Goal: Task Accomplishment & Management: Use online tool/utility

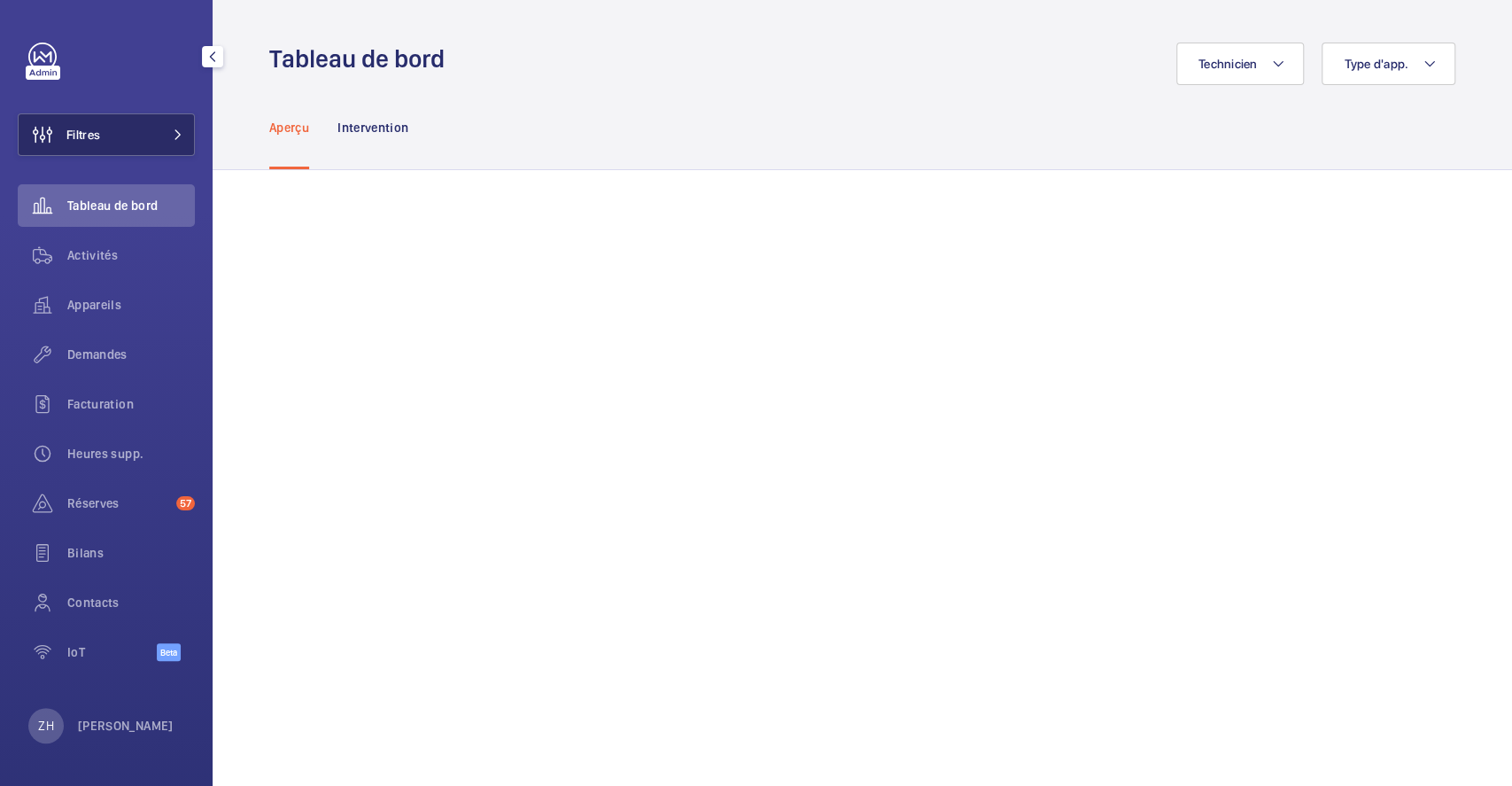
drag, startPoint x: 0, startPoint y: 0, endPoint x: 141, endPoint y: 132, distance: 193.1
click at [141, 132] on button "Filtres" at bounding box center [106, 134] width 177 height 43
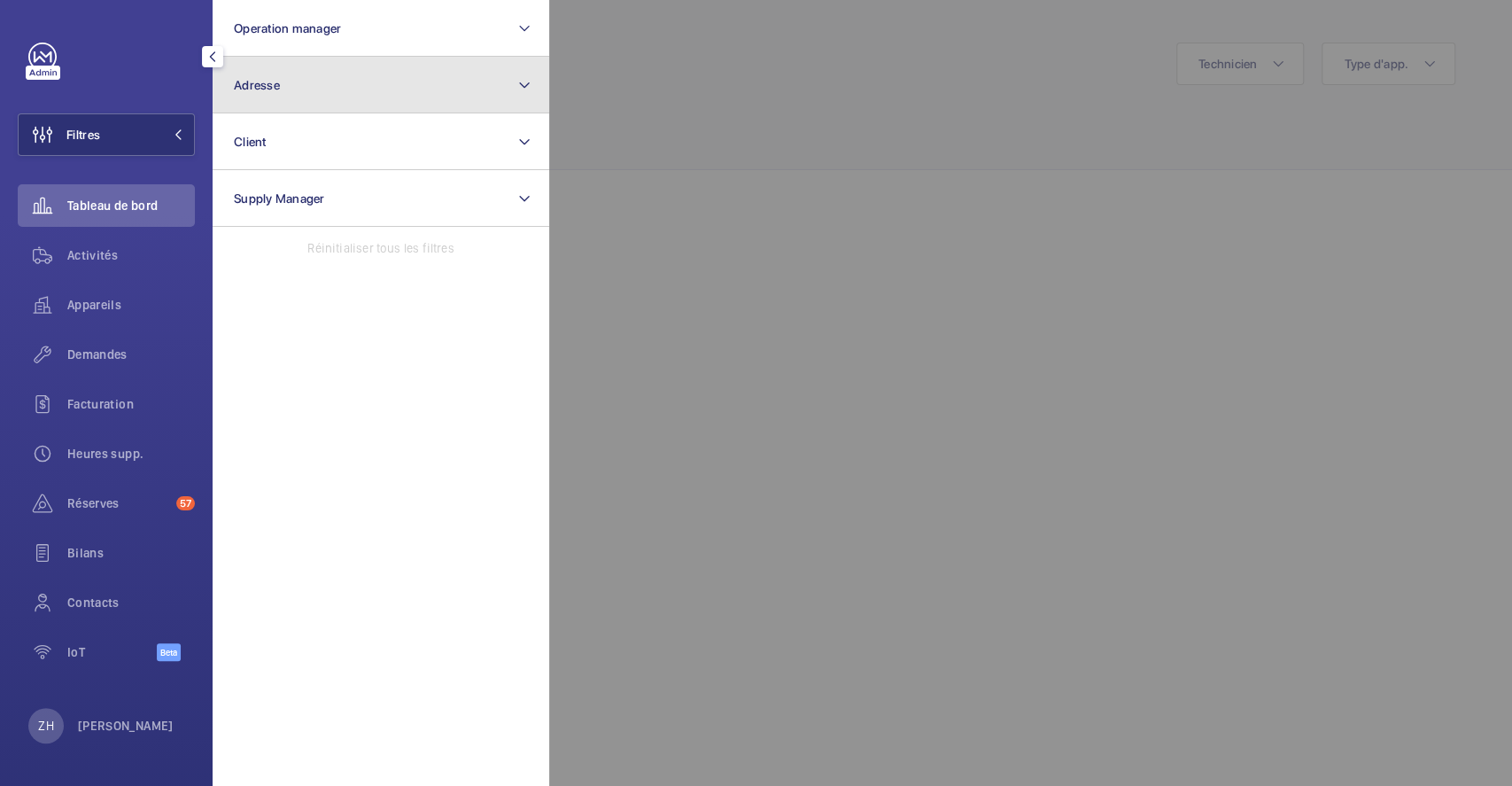
click at [282, 88] on button "Adresse" at bounding box center [381, 84] width 337 height 56
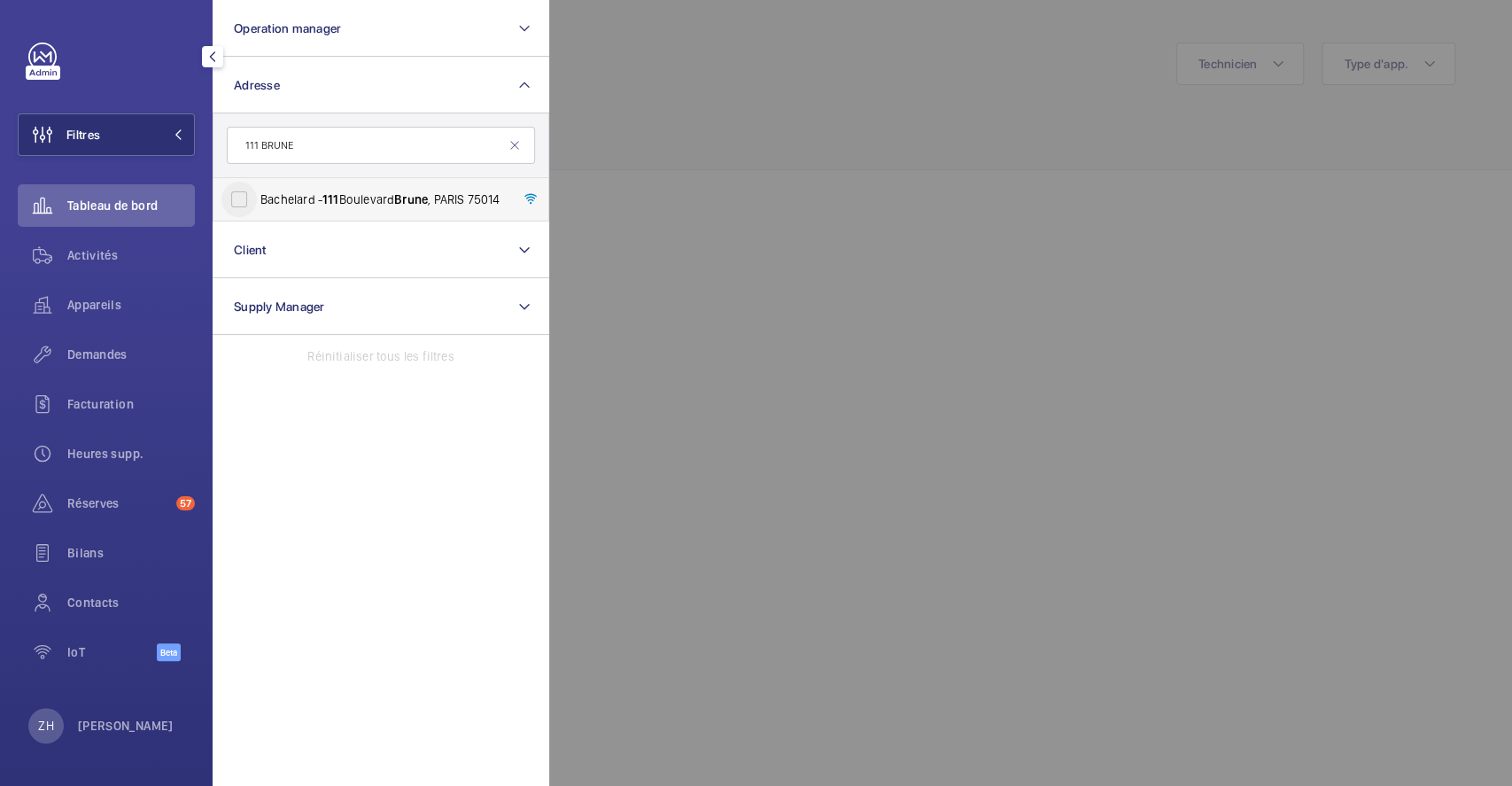
type input "111 BRUNE"
click at [243, 199] on input "Bachelard - [STREET_ADDRESS]" at bounding box center [240, 199] width 36 height 36
checkbox input "true"
click at [88, 353] on span "Demandes" at bounding box center [131, 355] width 128 height 18
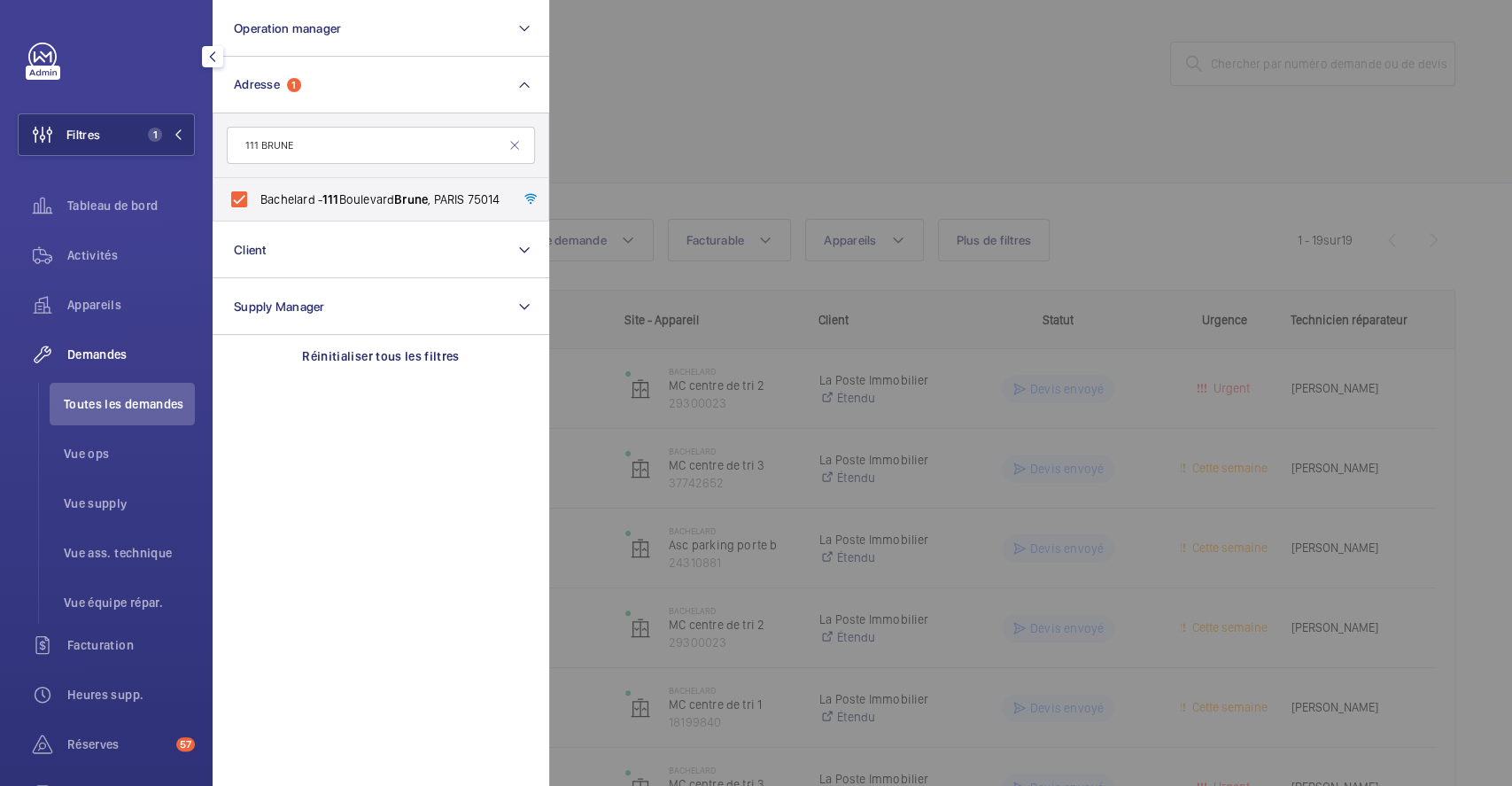
drag, startPoint x: 1504, startPoint y: 162, endPoint x: 1502, endPoint y: 433, distance: 271.0
click at [1502, 433] on div at bounding box center [1305, 393] width 1512 height 786
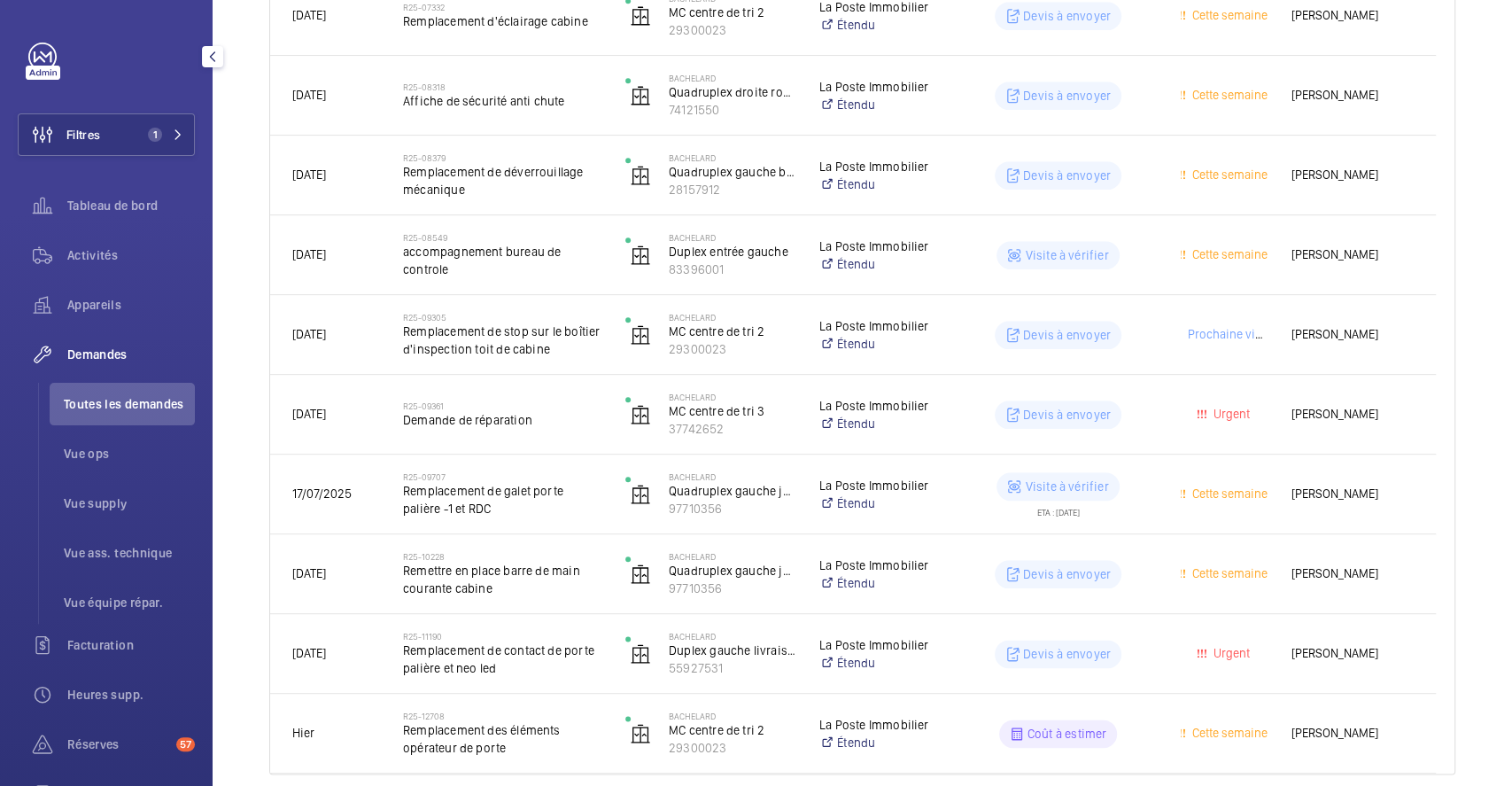
scroll to position [1164, 0]
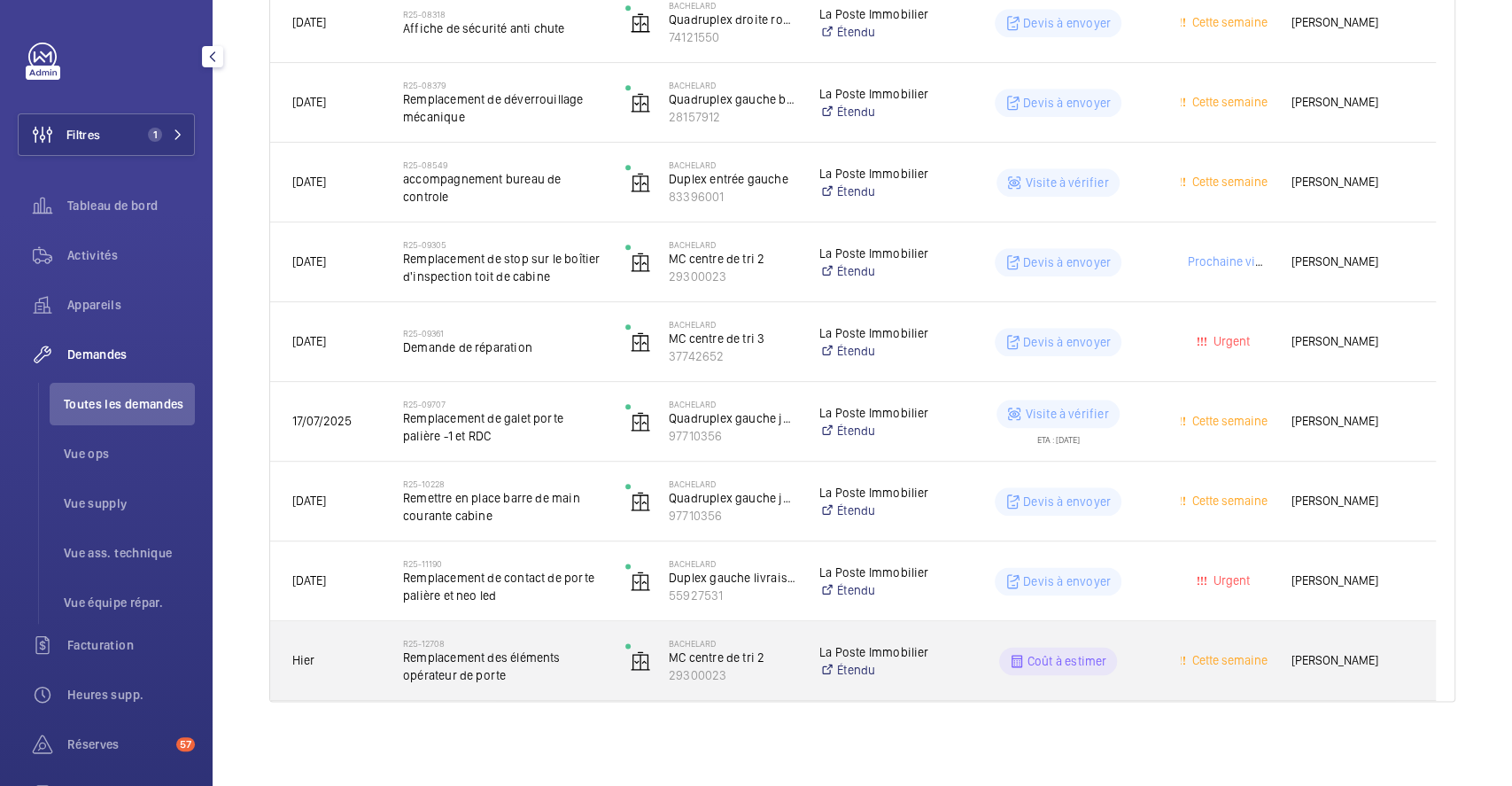
click at [555, 631] on div "R25-12708 Remplacement des éléments opérateur de porte" at bounding box center [491, 661] width 221 height 79
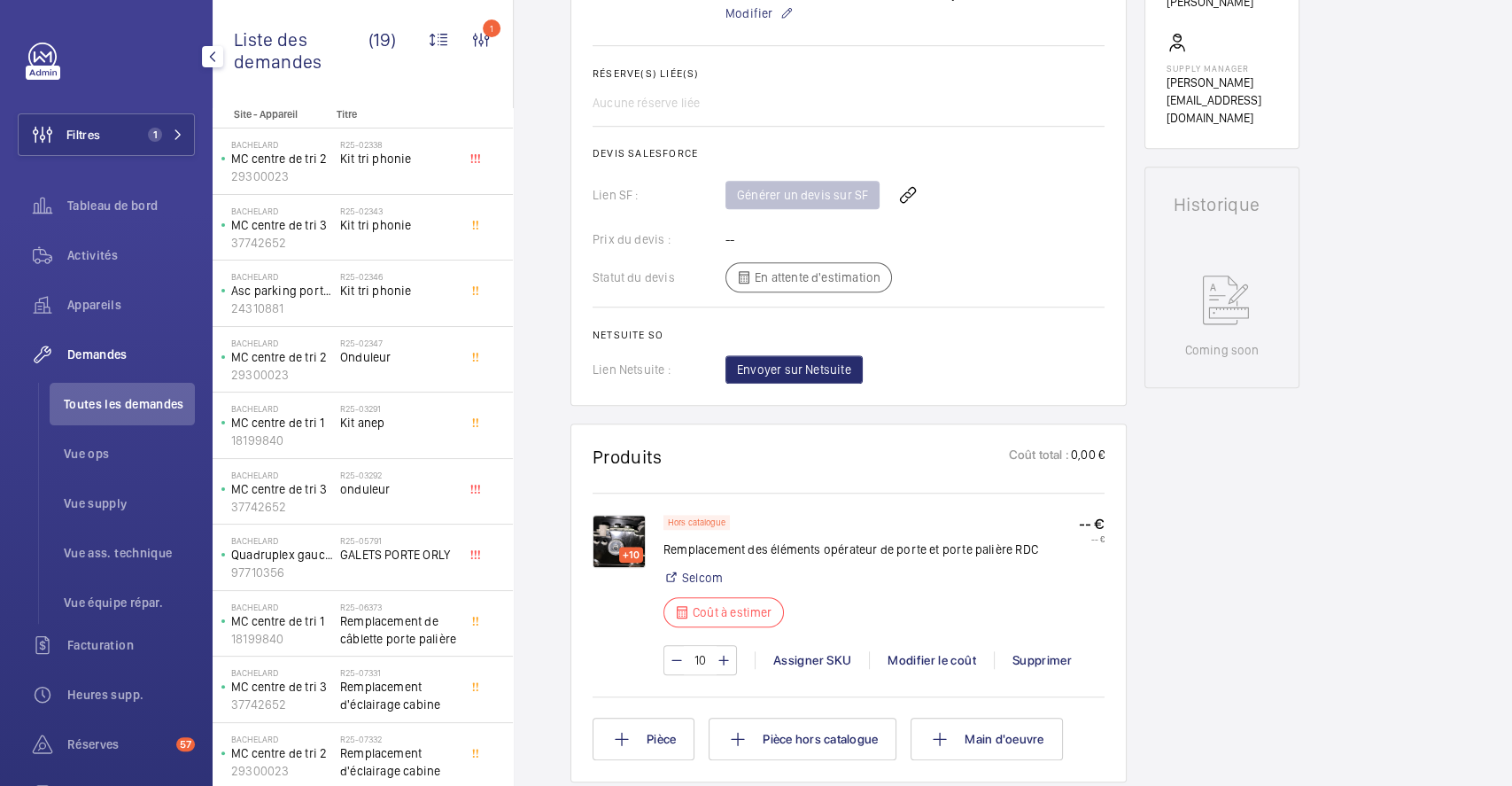
scroll to position [666, 0]
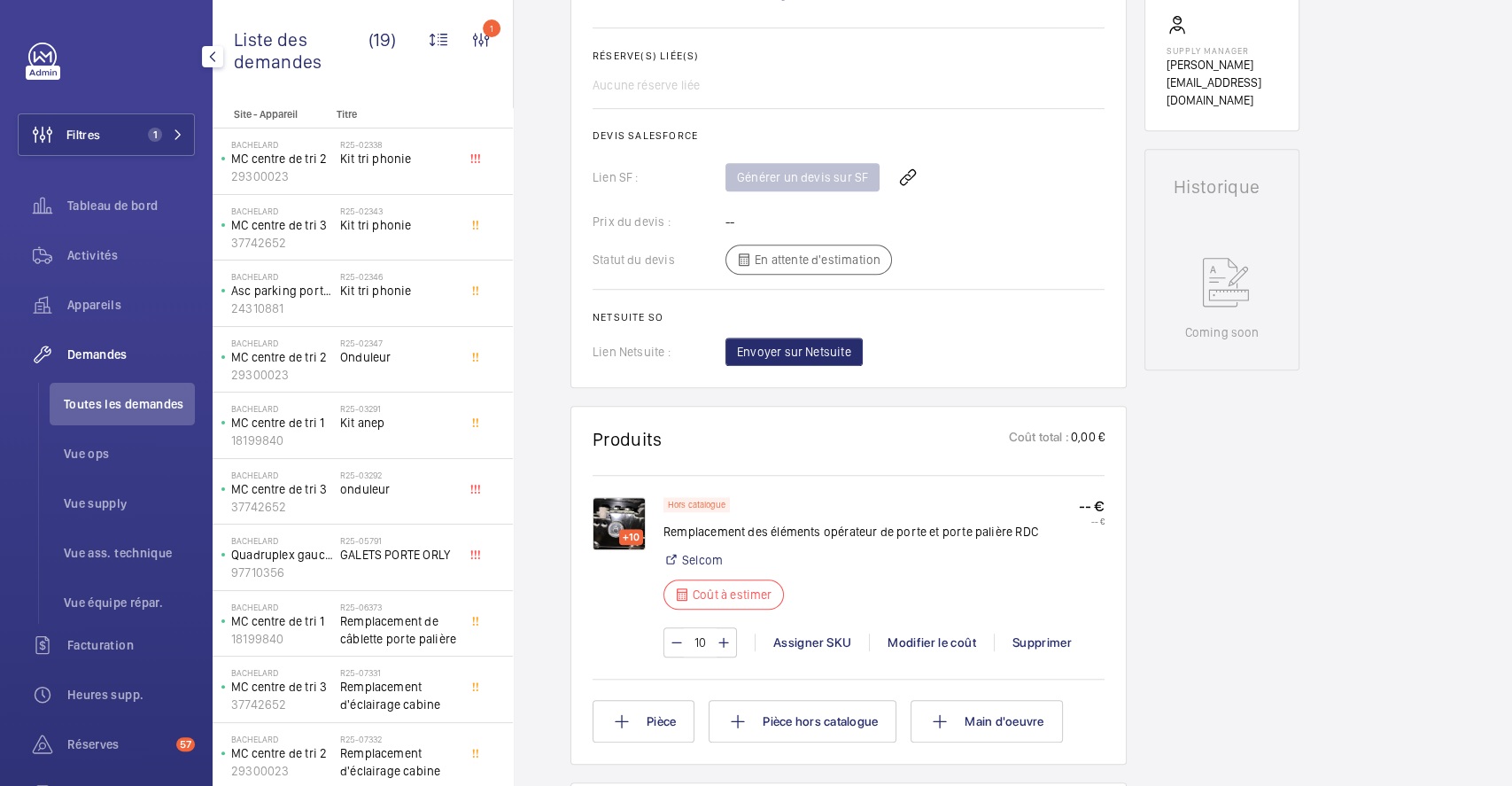
click at [595, 523] on img at bounding box center [619, 524] width 54 height 54
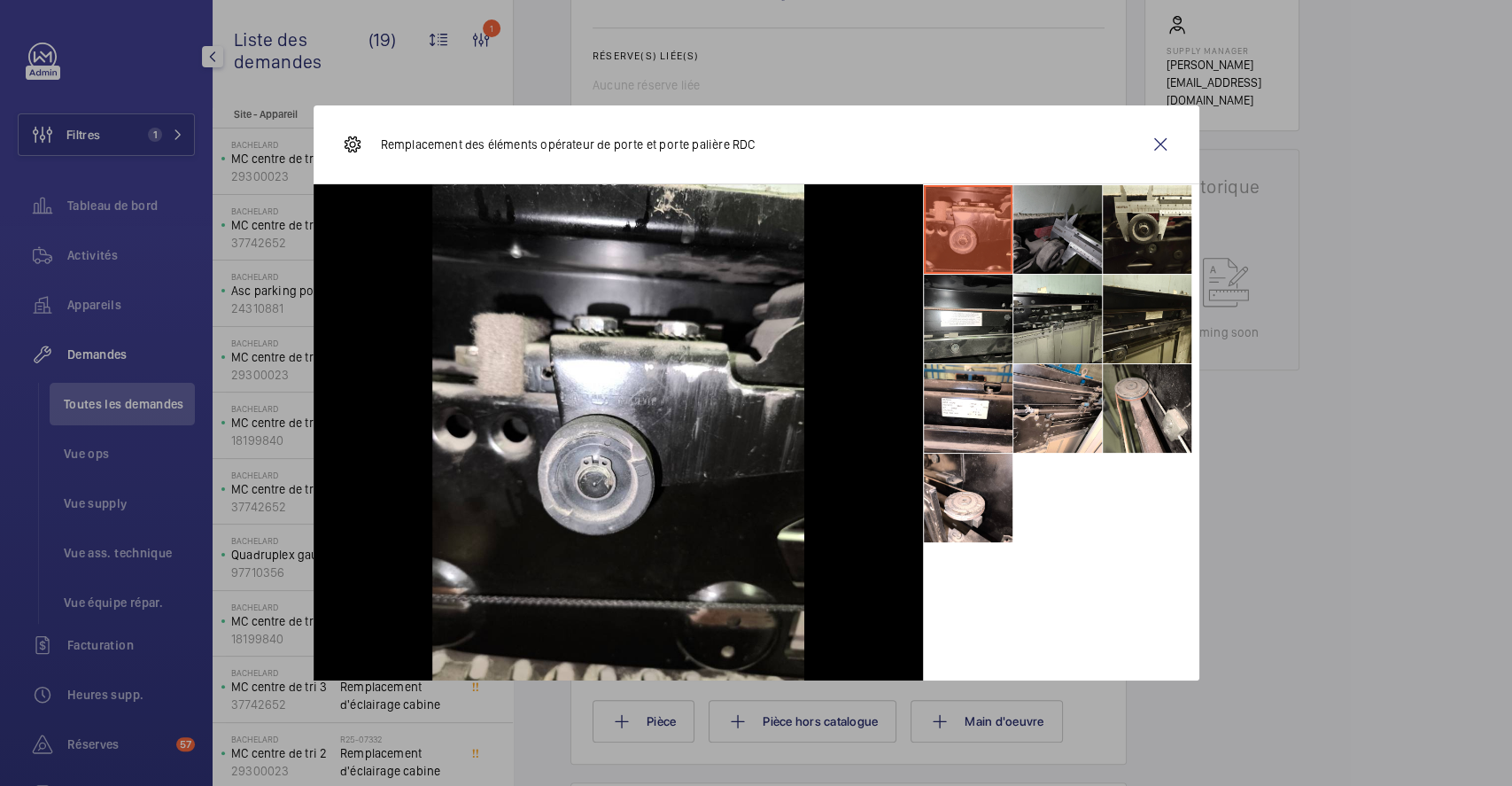
click at [1054, 238] on li at bounding box center [1057, 229] width 88 height 88
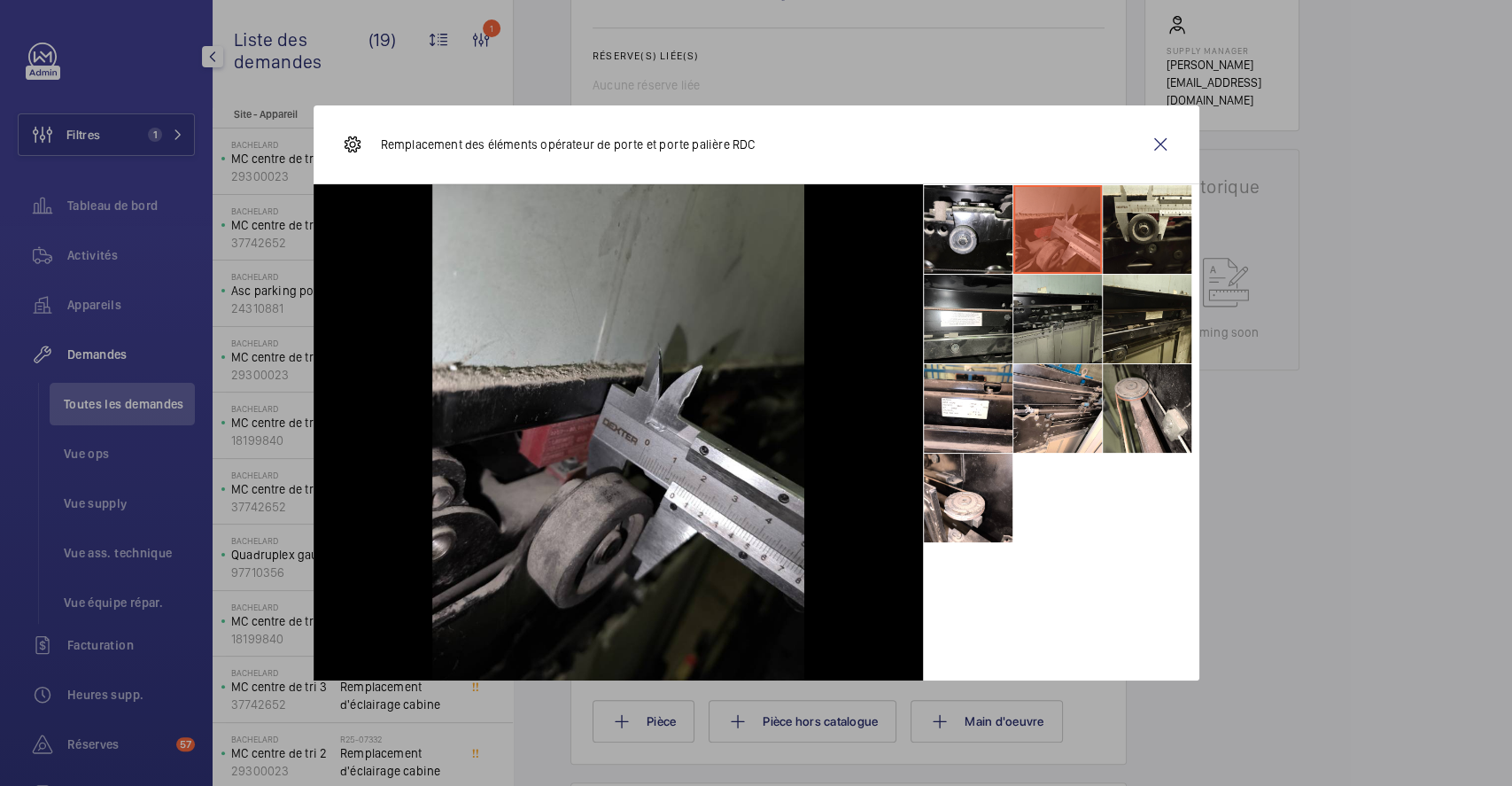
click at [1073, 321] on li at bounding box center [1057, 318] width 88 height 88
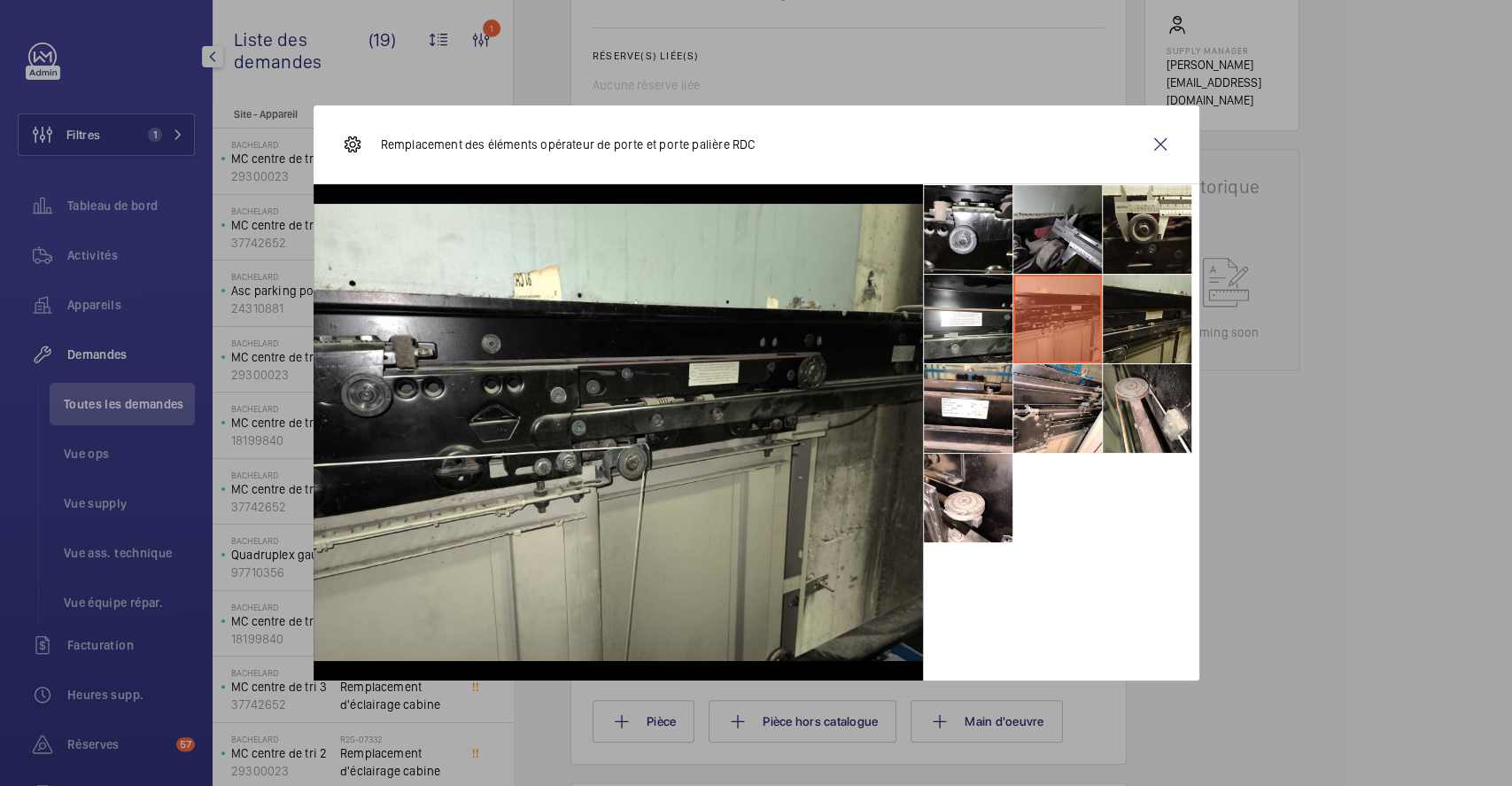
click at [1121, 319] on li at bounding box center [1146, 318] width 88 height 88
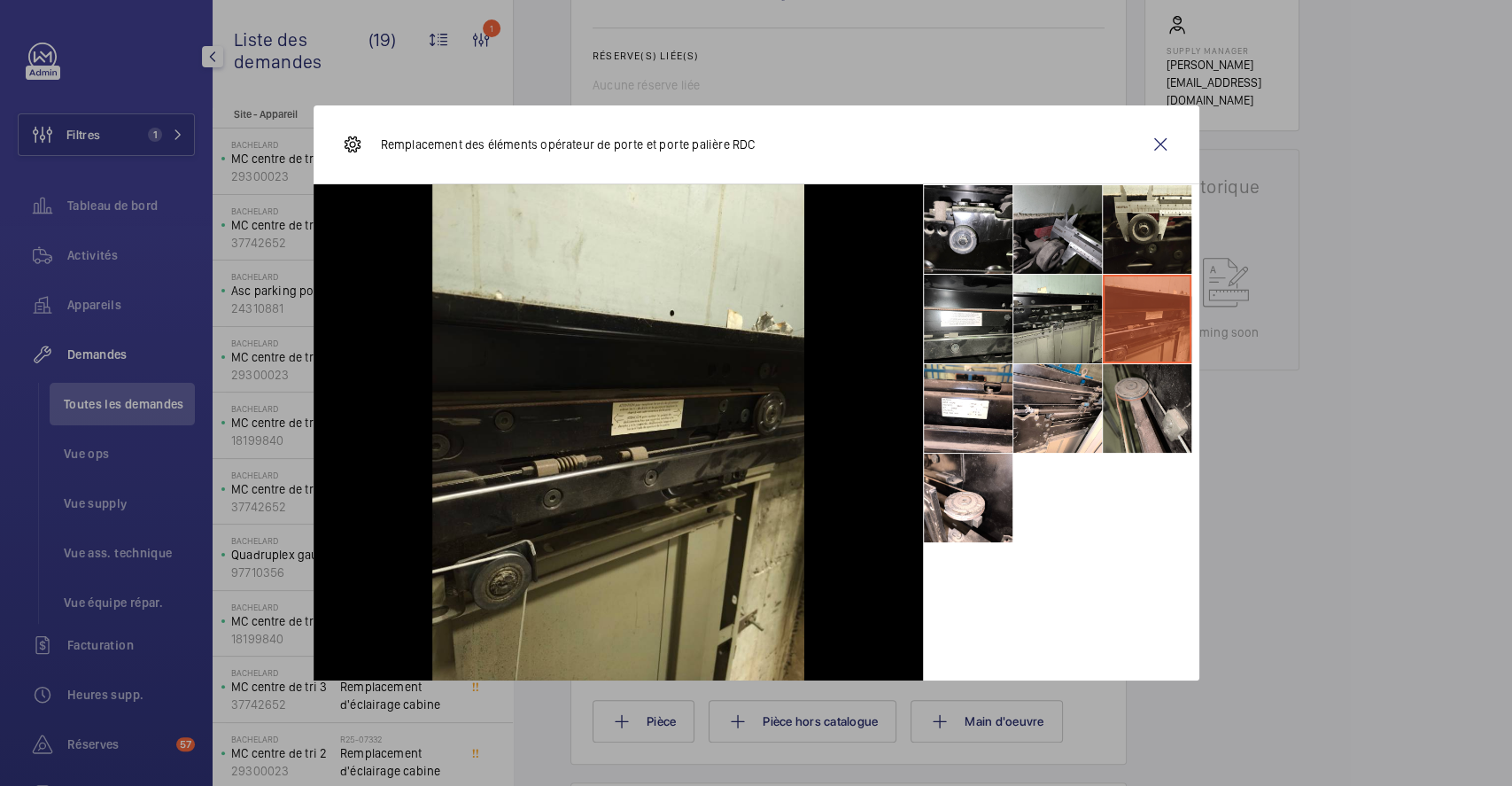
click at [1127, 402] on li at bounding box center [1146, 408] width 88 height 88
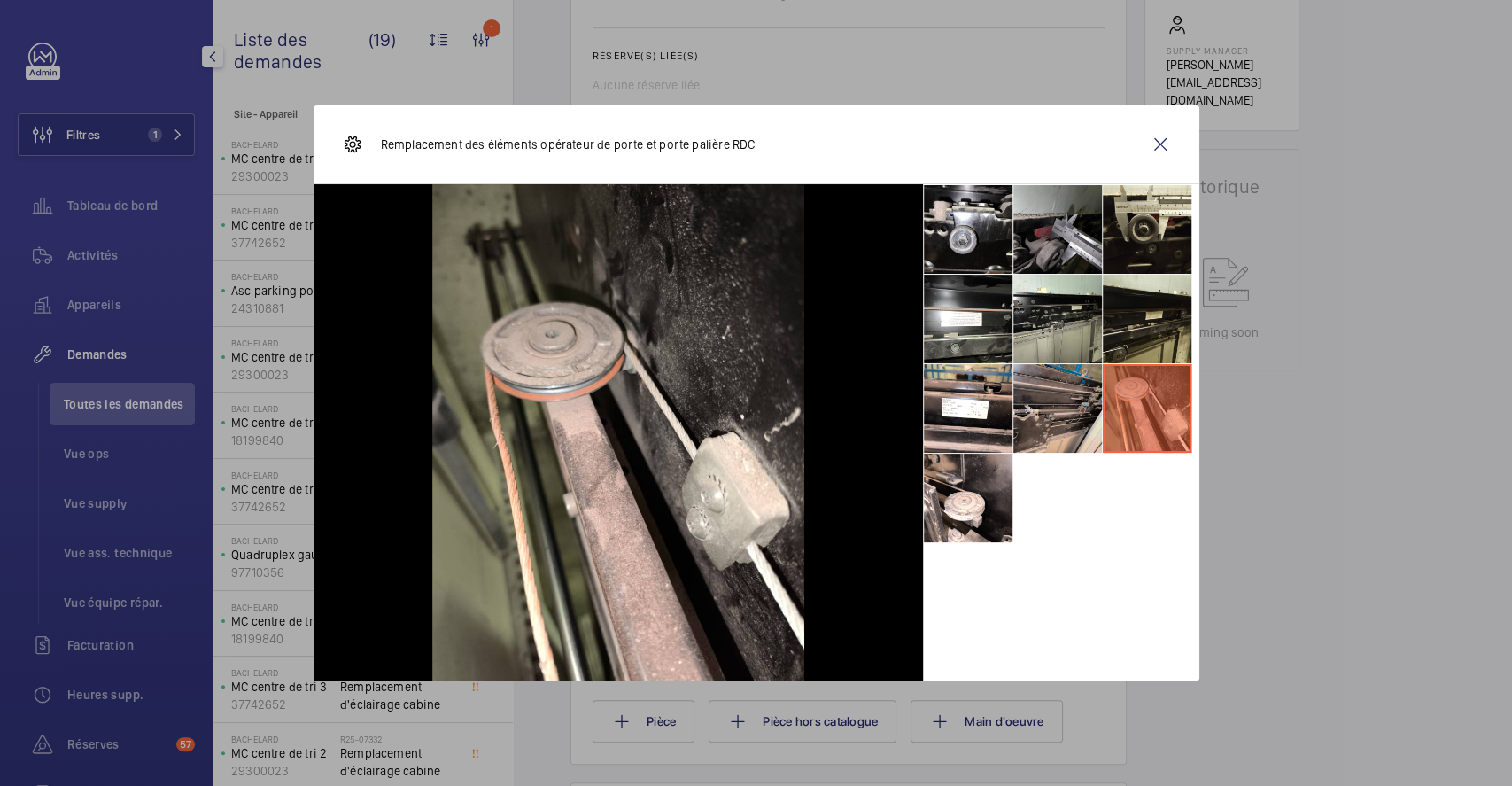
click at [1053, 402] on li at bounding box center [1057, 408] width 88 height 88
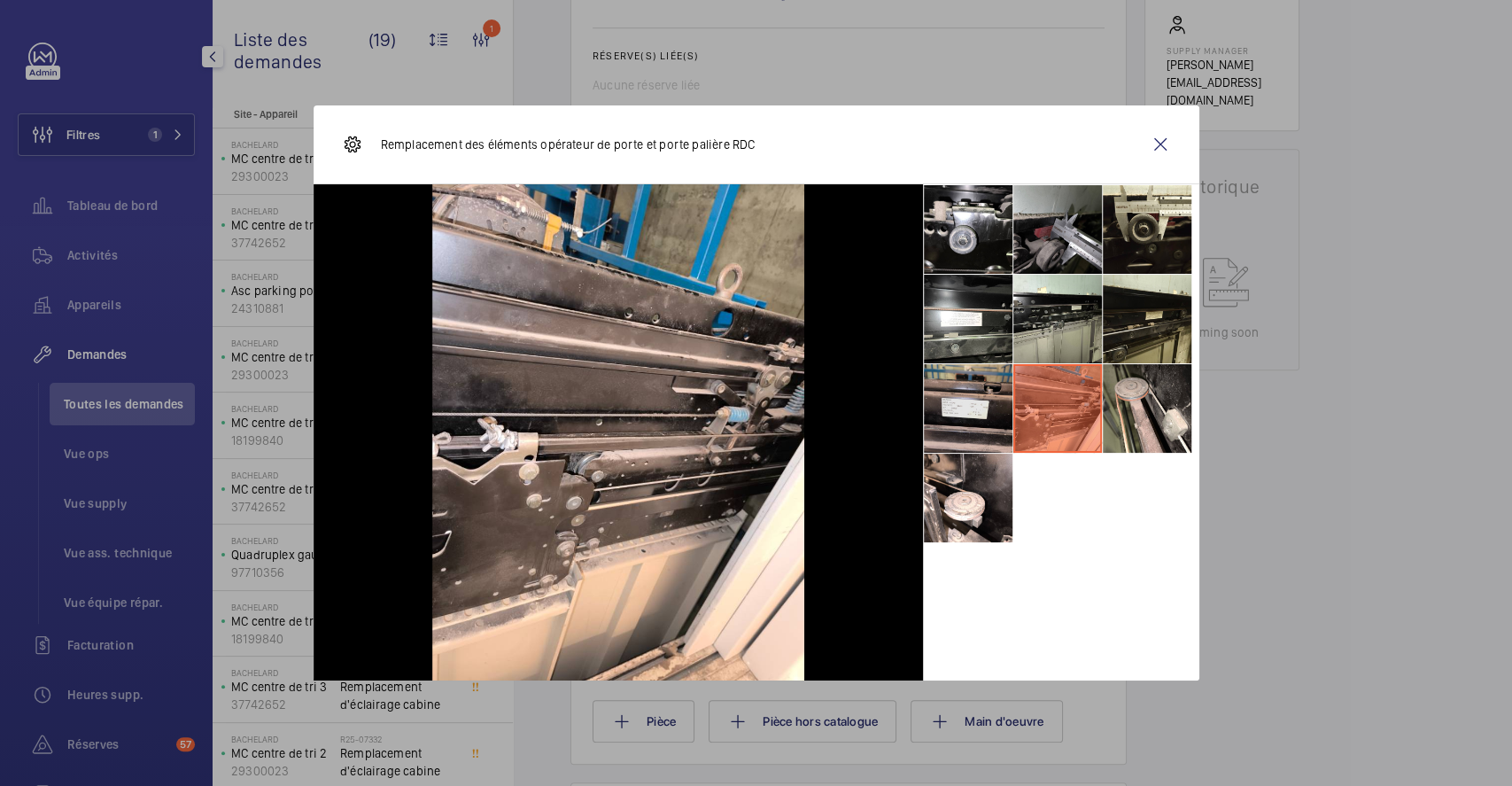
click at [990, 388] on li at bounding box center [968, 408] width 88 height 88
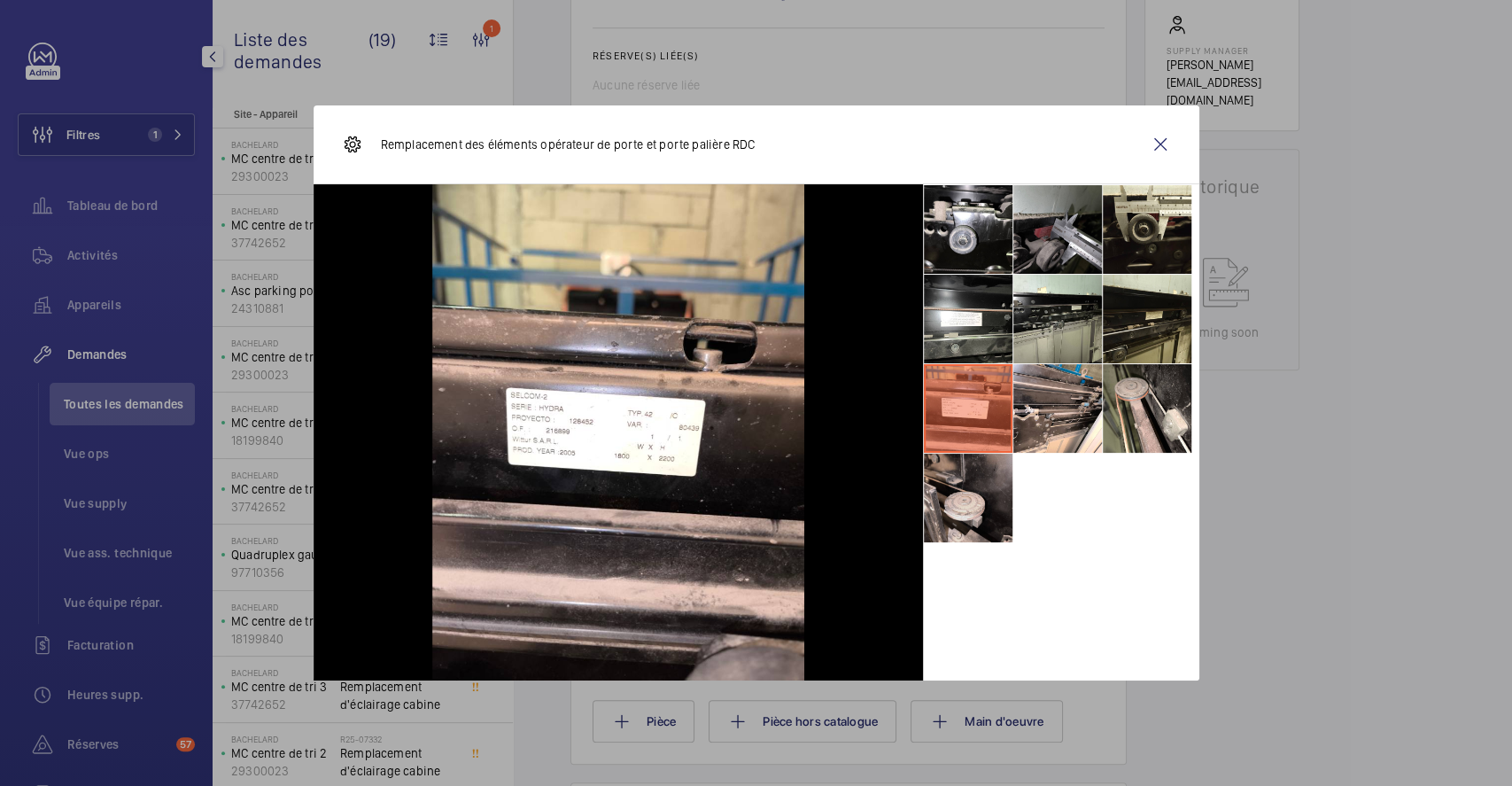
click at [948, 482] on li at bounding box center [968, 498] width 88 height 88
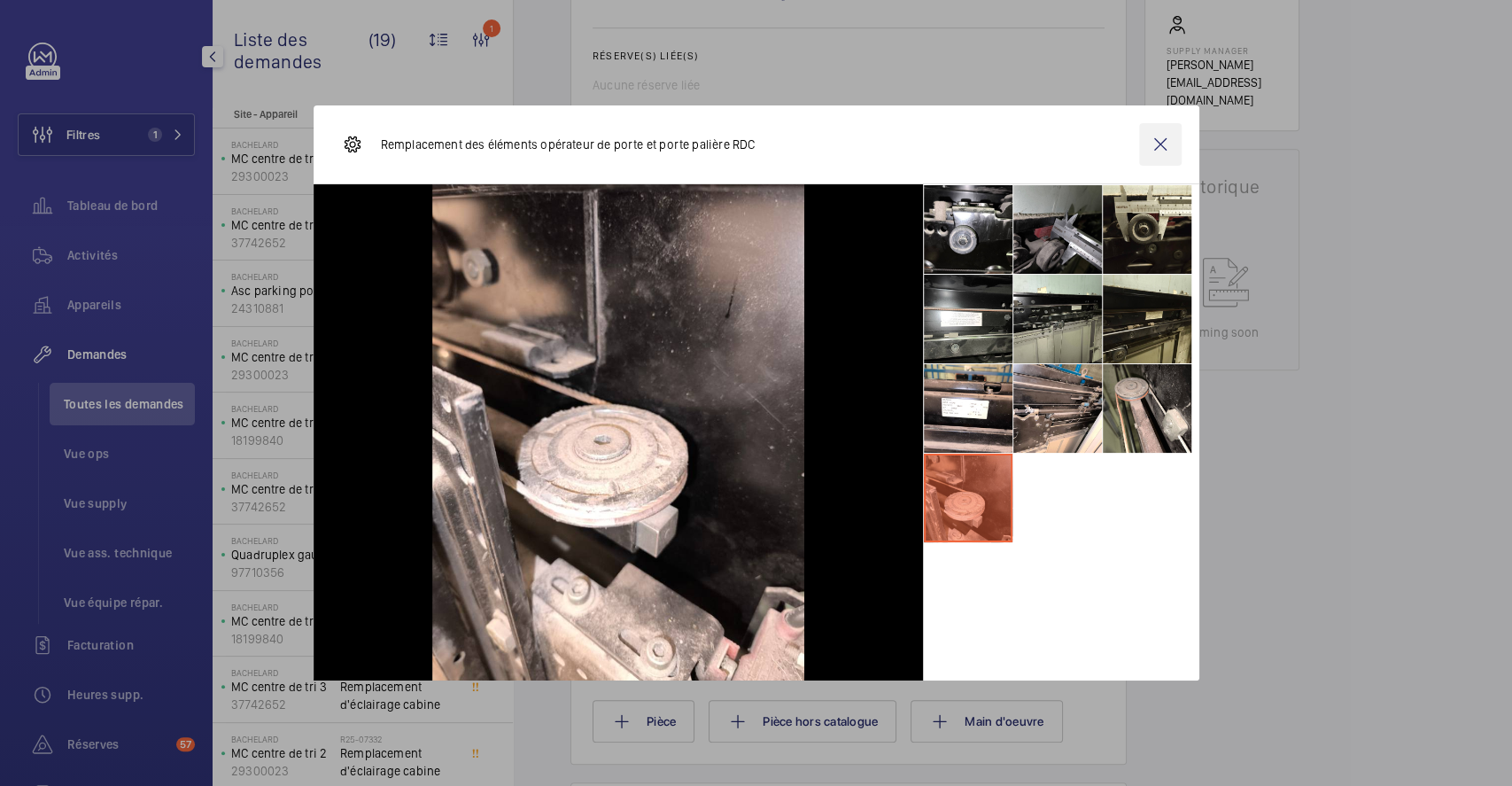
click at [1169, 146] on wm-front-icon-button at bounding box center [1160, 144] width 43 height 43
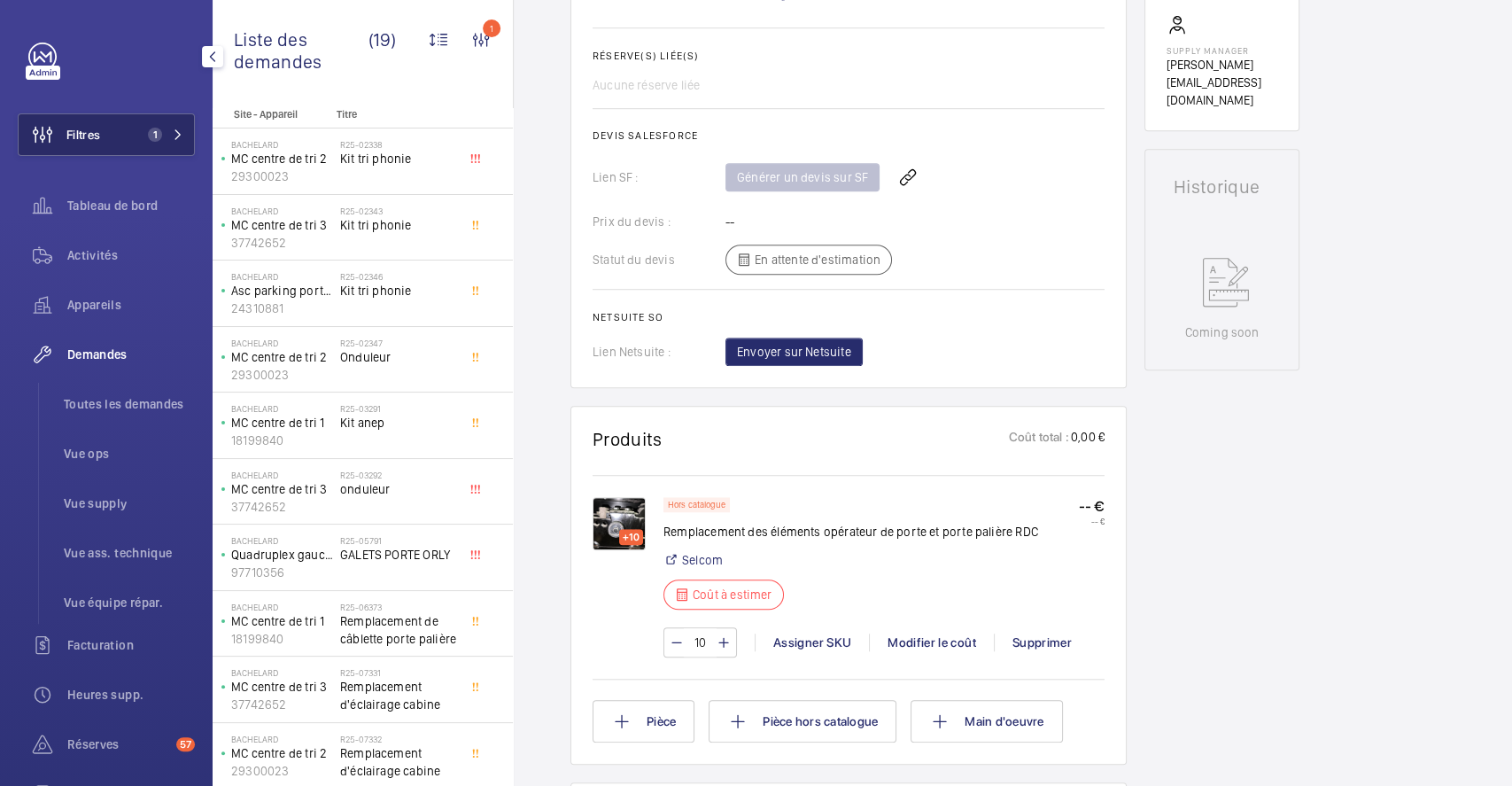
click at [117, 129] on button "Filtres 1" at bounding box center [106, 134] width 177 height 43
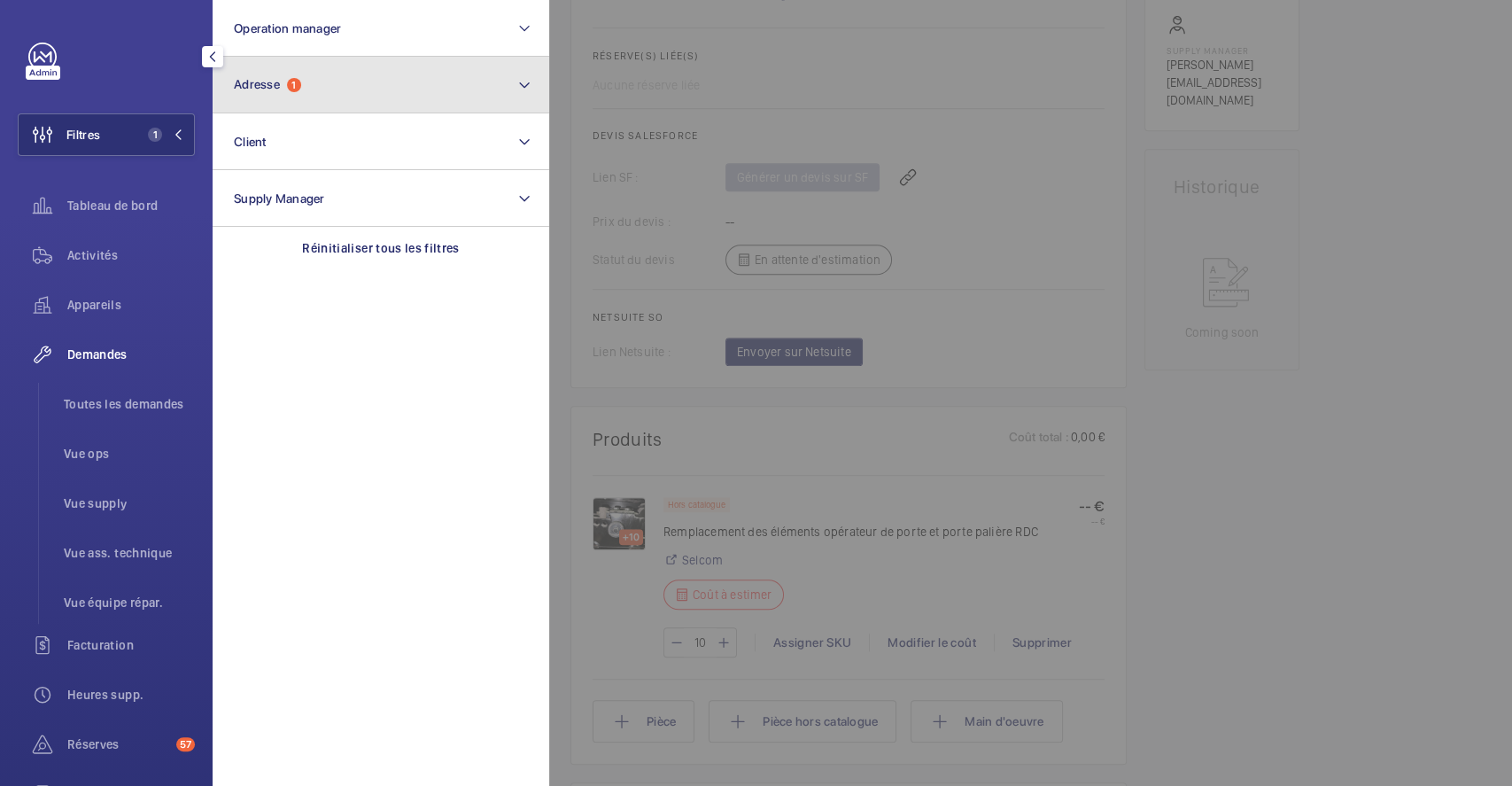
click at [322, 81] on button "Adresse 1" at bounding box center [381, 84] width 337 height 56
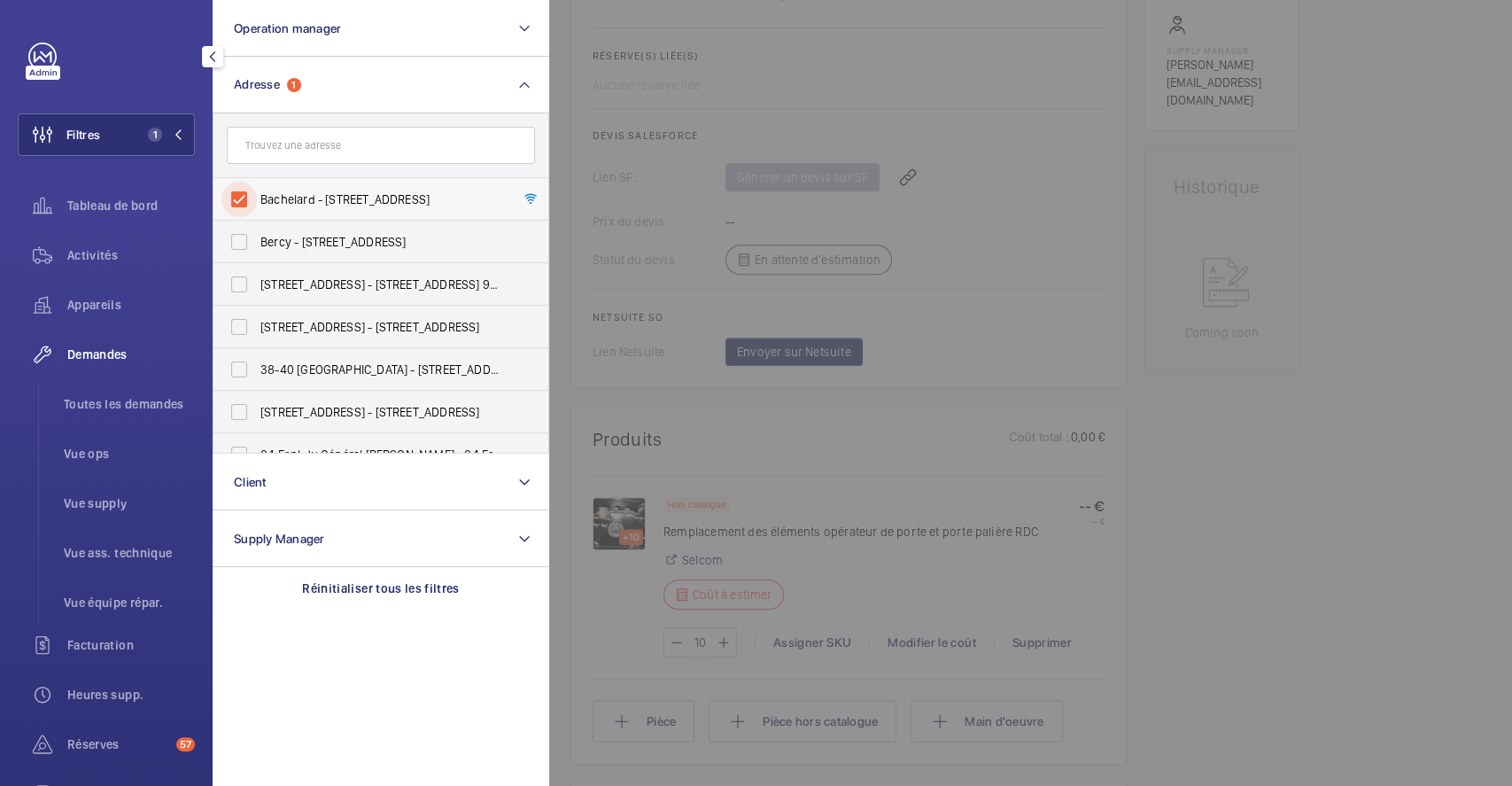
click at [241, 194] on input "Bachelard - [STREET_ADDRESS]" at bounding box center [240, 199] width 36 height 36
checkbox input "false"
click at [116, 129] on button "Filtres" at bounding box center [106, 134] width 177 height 43
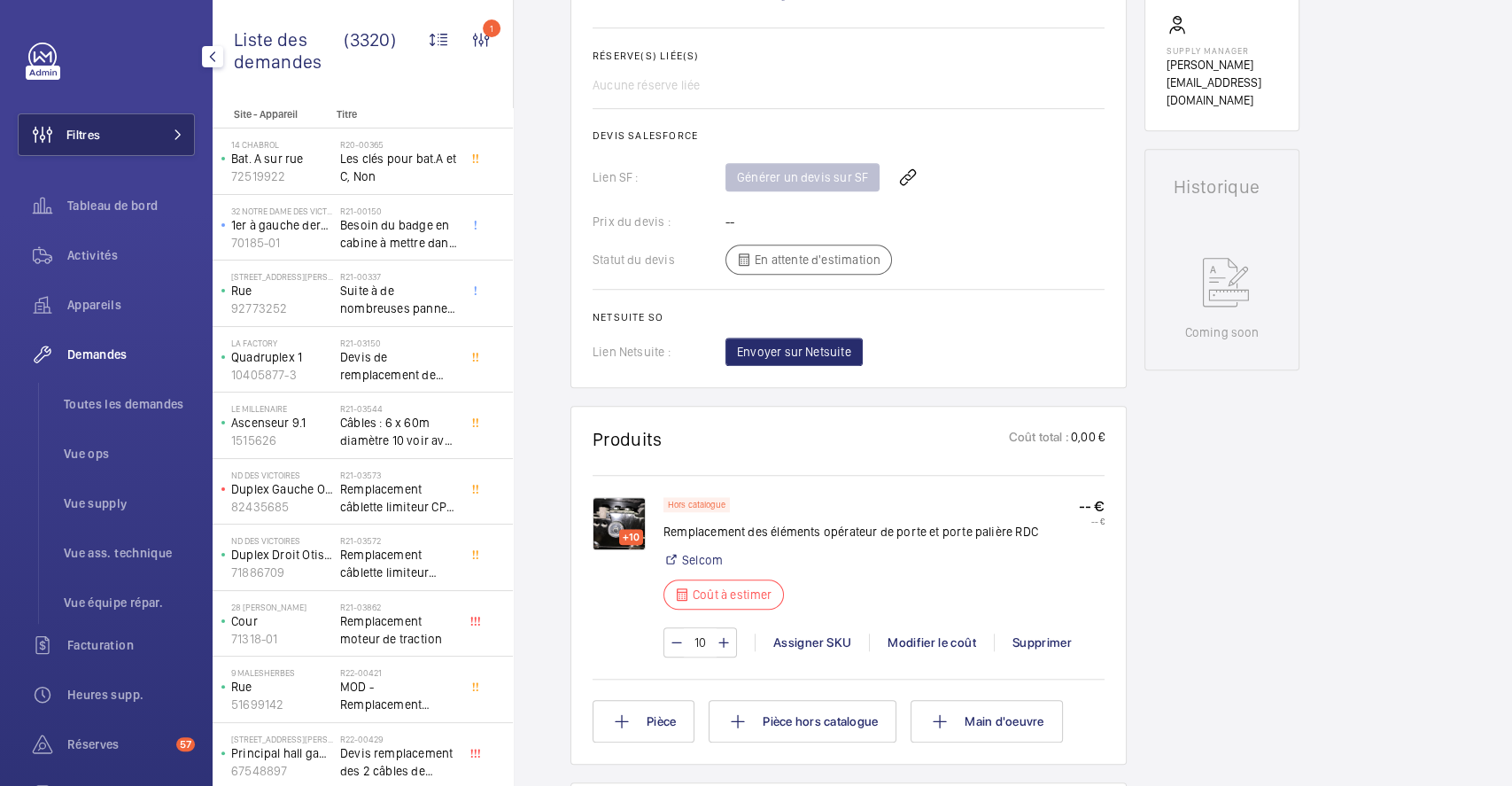
click at [76, 122] on span "Filtres" at bounding box center [59, 134] width 81 height 43
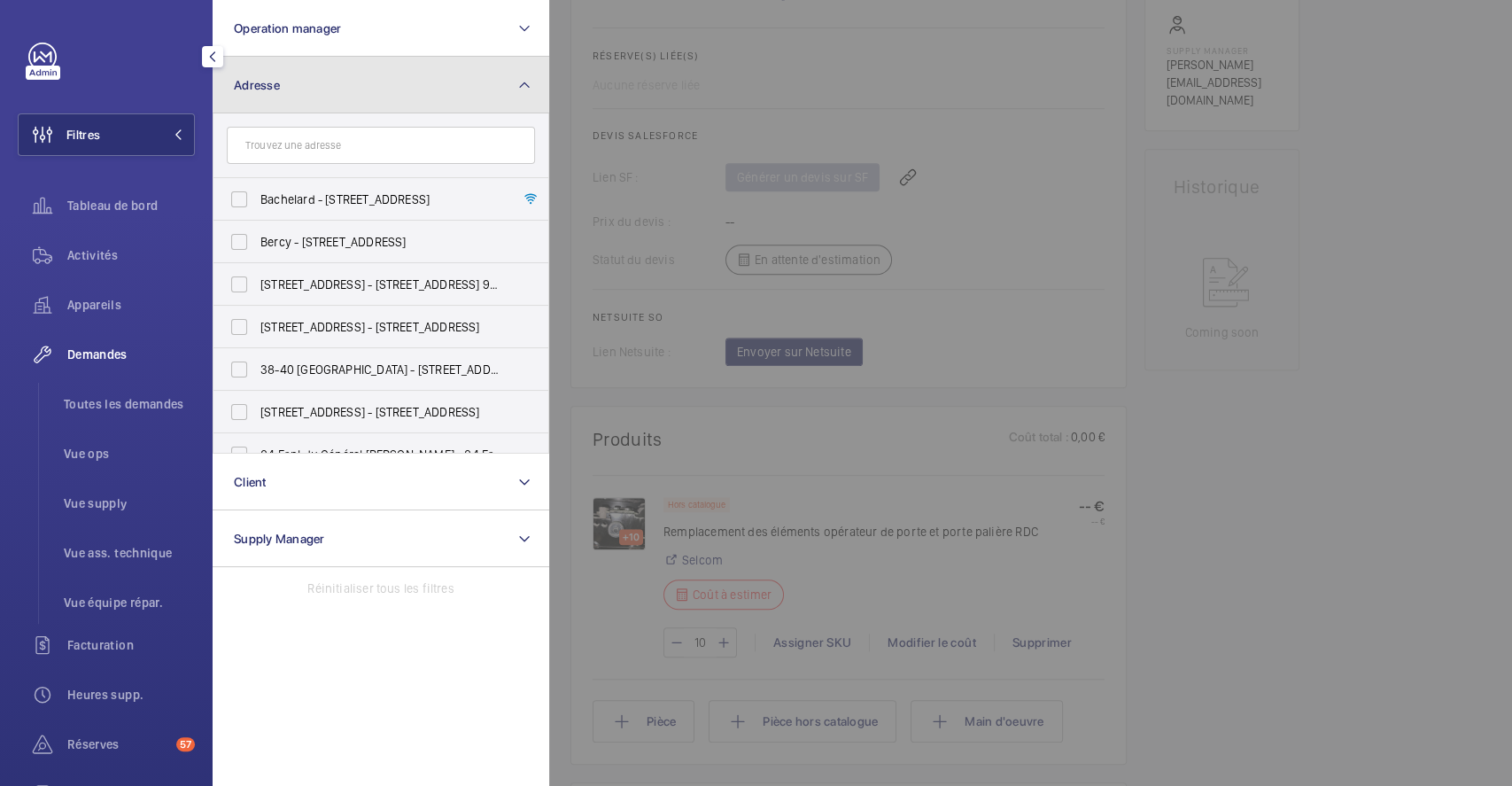
click at [261, 70] on button "Adresse" at bounding box center [381, 84] width 337 height 56
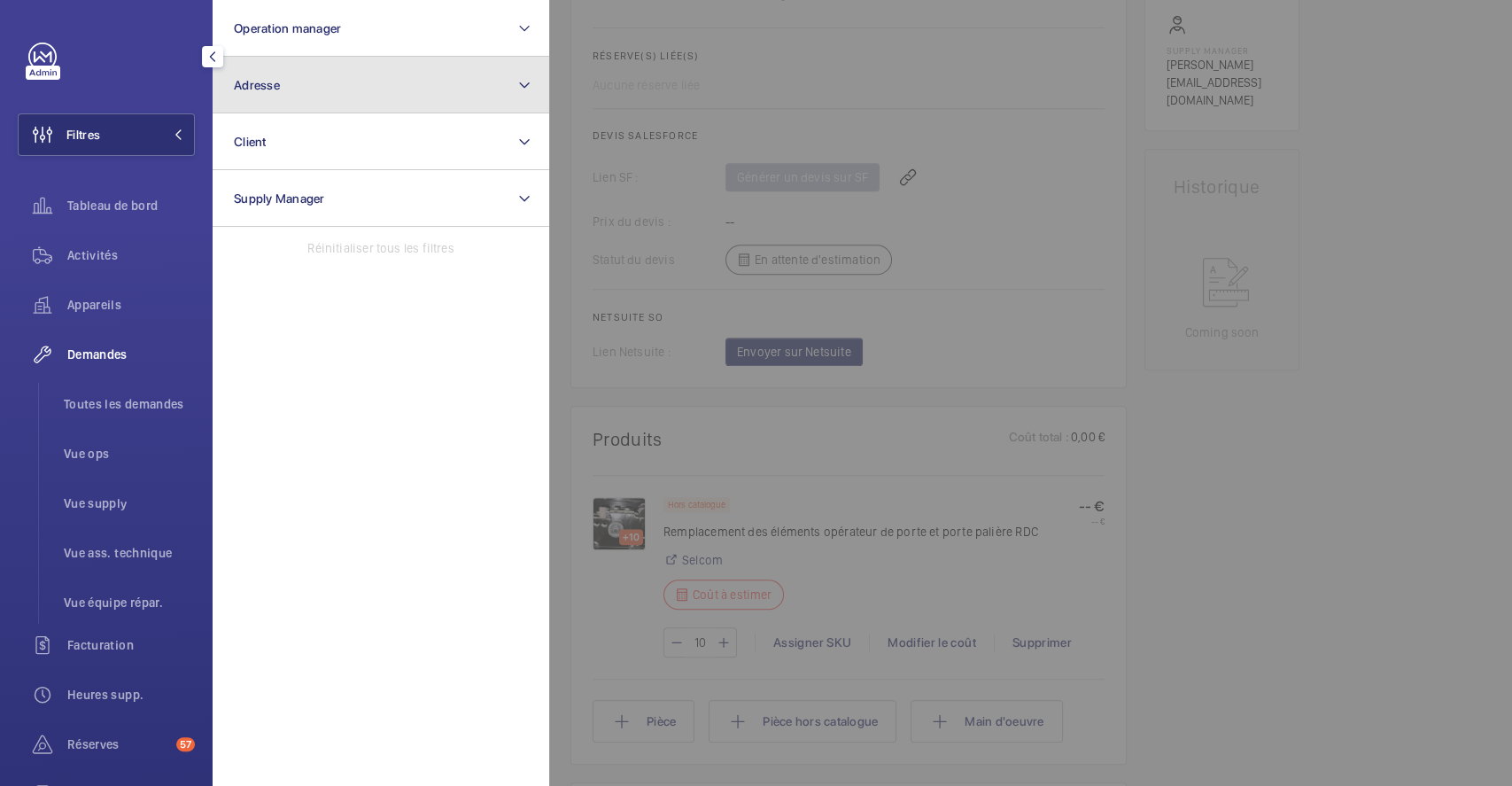
click at [269, 88] on span "Adresse" at bounding box center [257, 85] width 46 height 14
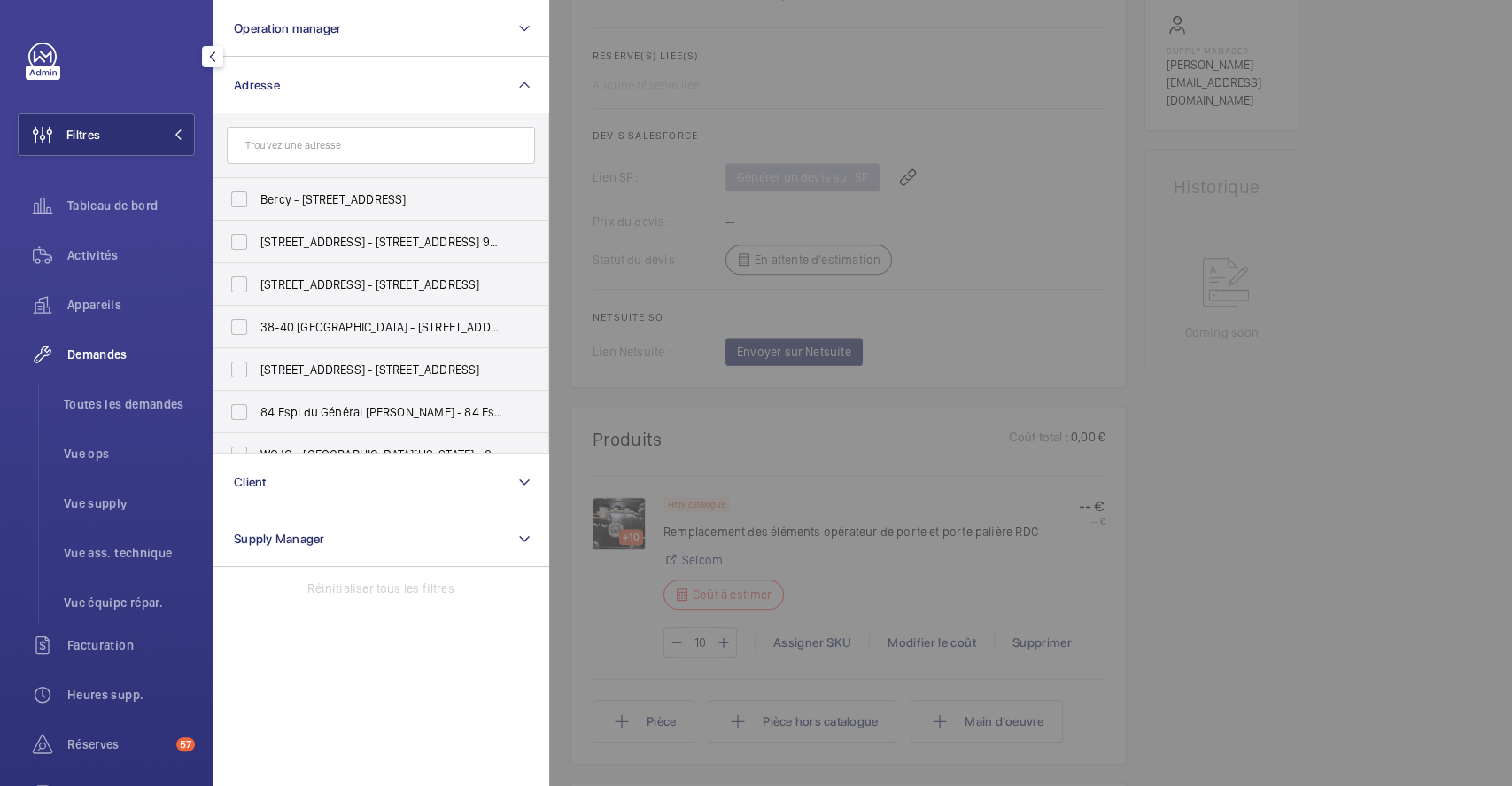
click at [283, 146] on input "text" at bounding box center [380, 146] width 308 height 38
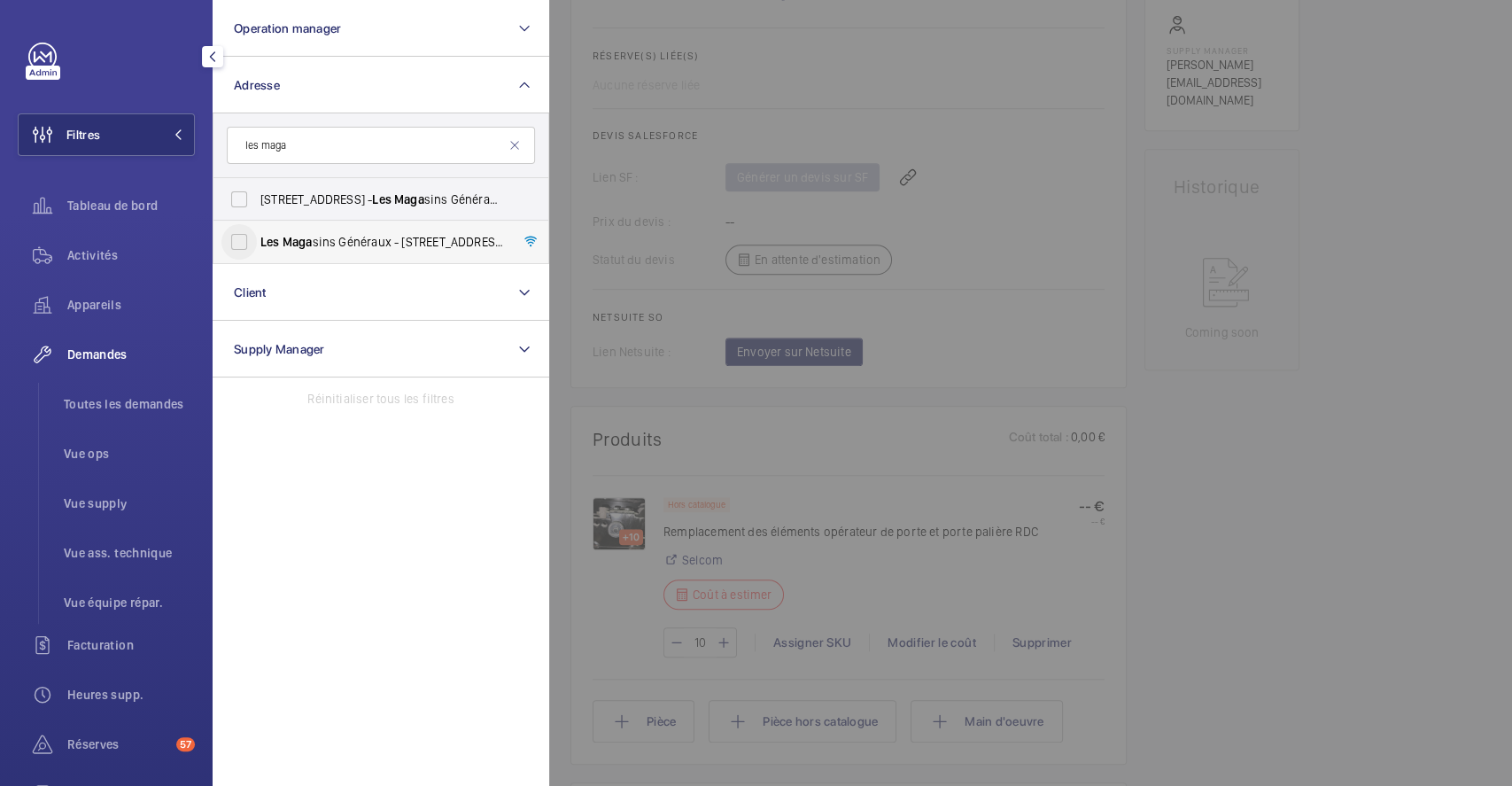
type input "les maga"
click at [241, 241] on input "Les Maga sins Généraux - [STREET_ADDRESS]" at bounding box center [240, 242] width 36 height 36
checkbox input "true"
click at [1510, 454] on div at bounding box center [1305, 393] width 1512 height 786
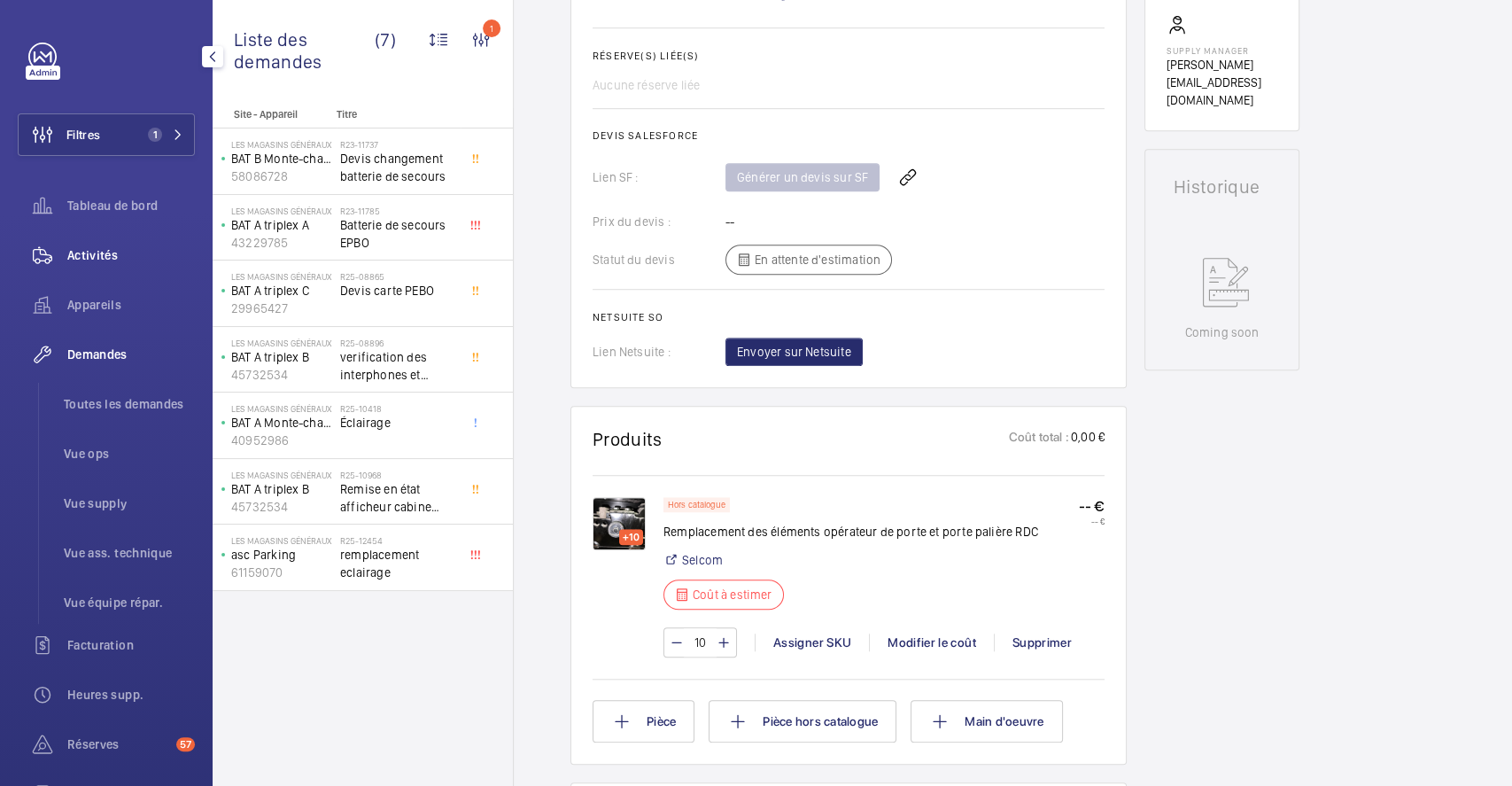
click at [108, 254] on span "Activités" at bounding box center [131, 256] width 128 height 18
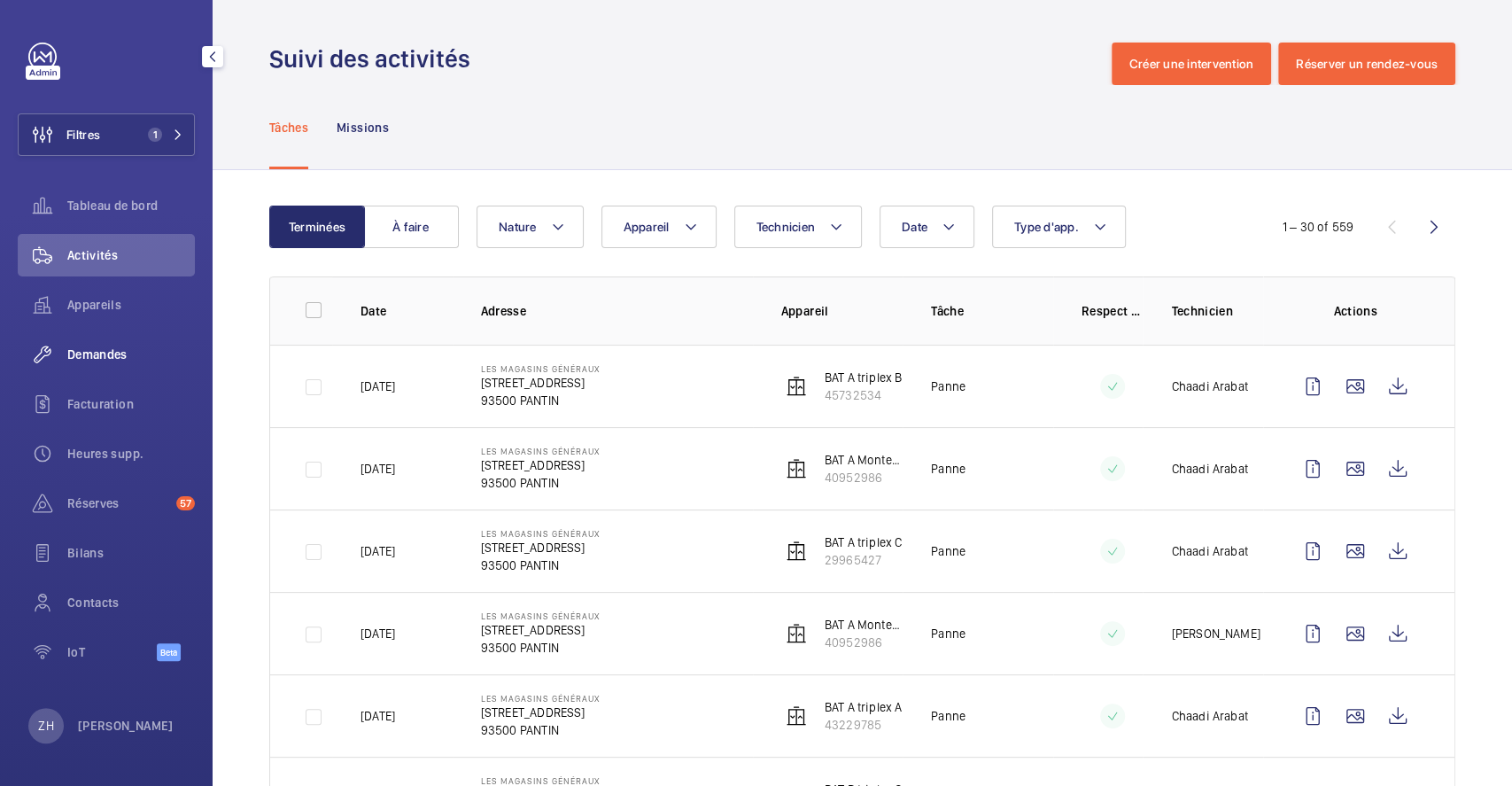
click at [122, 340] on div "Demandes" at bounding box center [106, 354] width 177 height 43
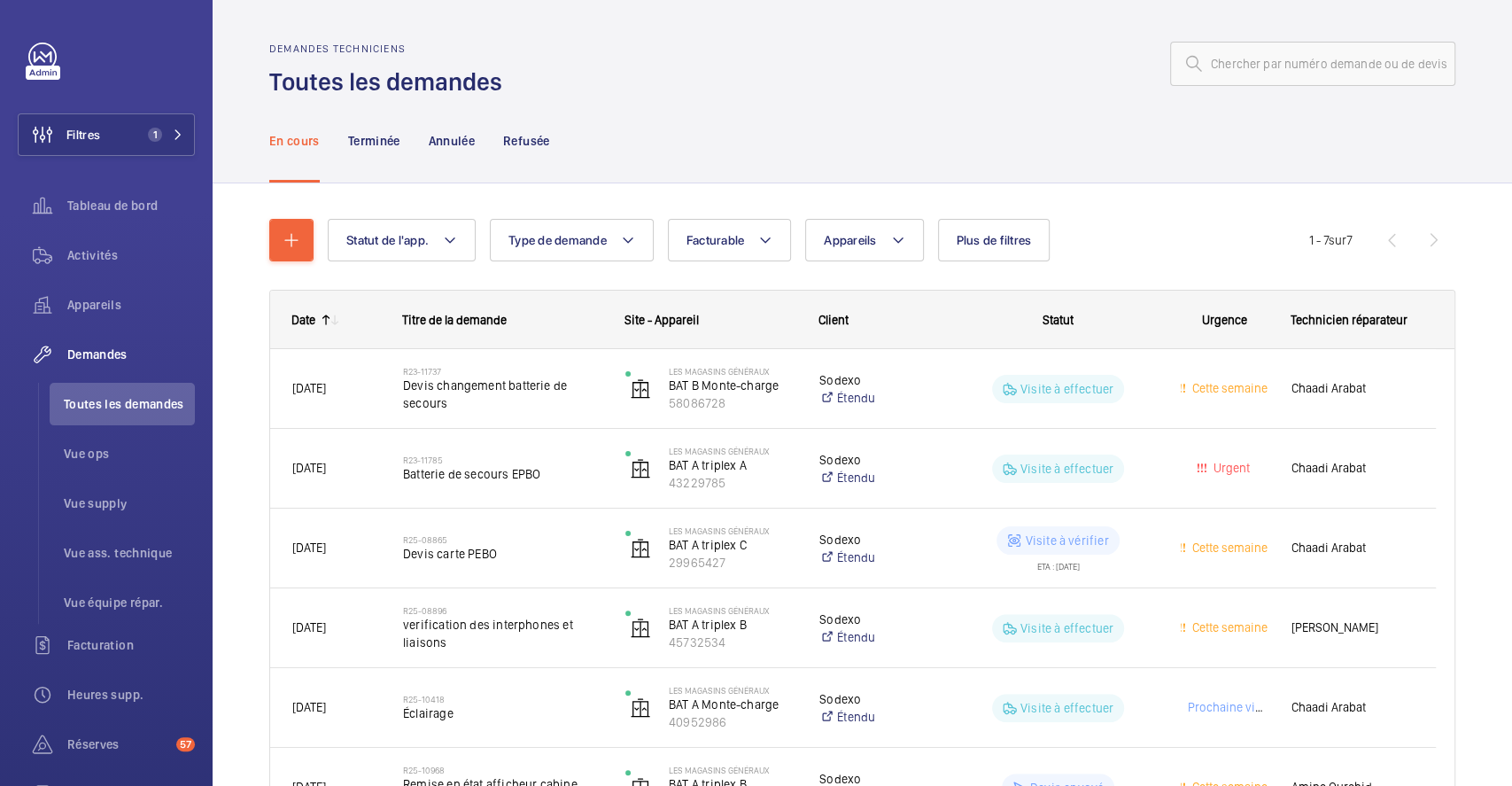
scroll to position [206, 0]
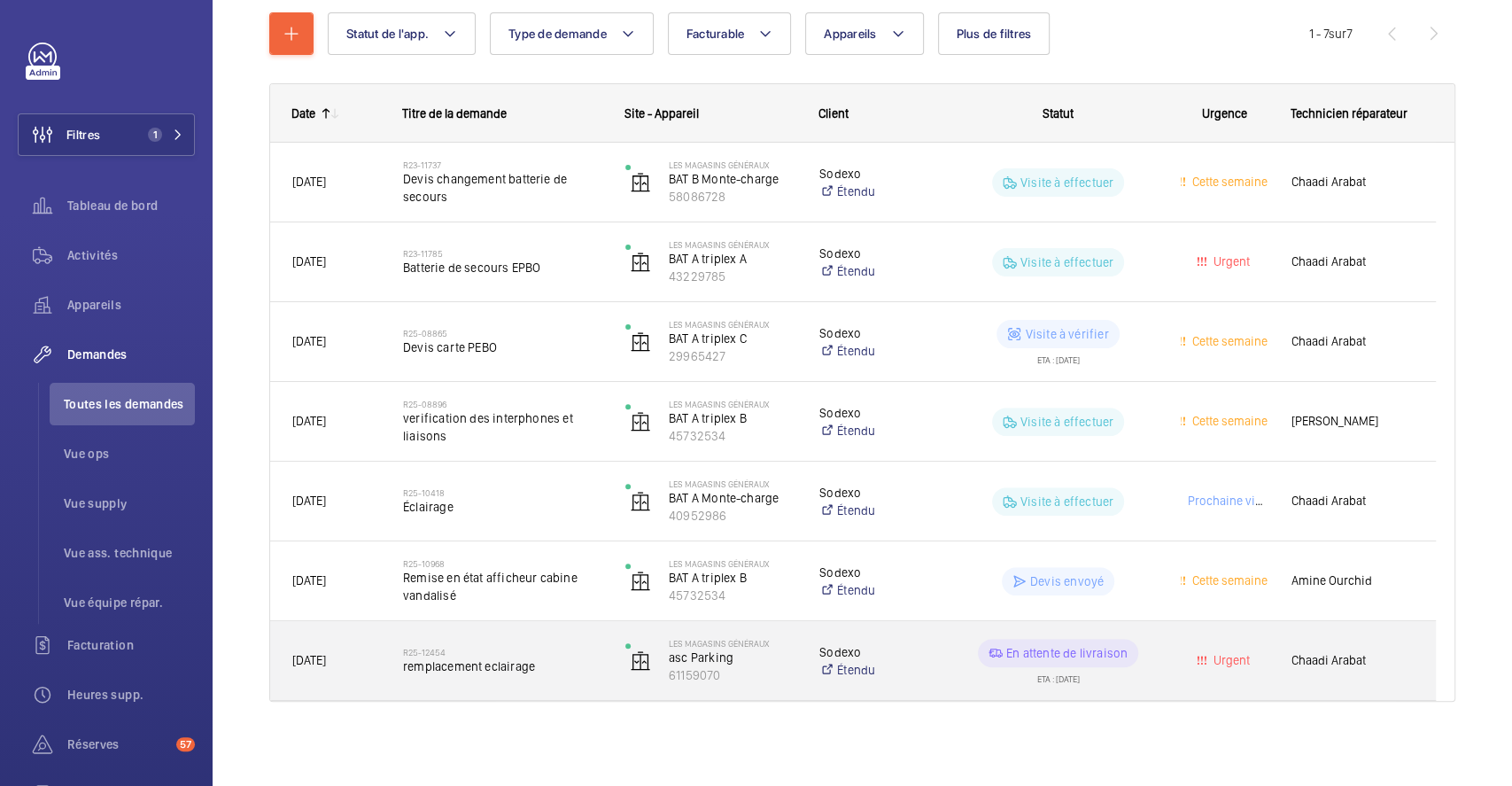
click at [539, 636] on div "R25-12454 remplacement eclairage" at bounding box center [502, 661] width 199 height 52
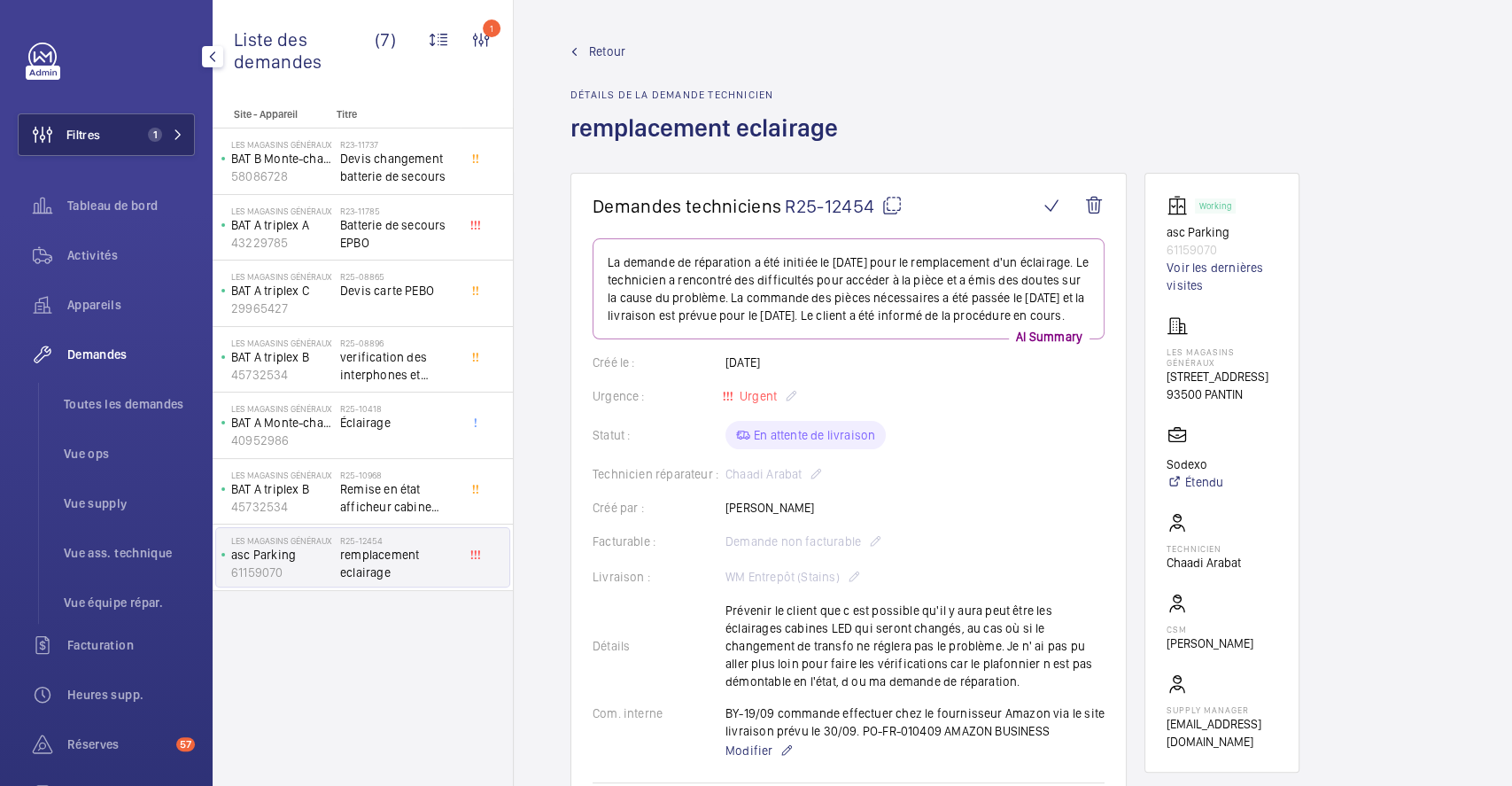
click at [101, 130] on button "Filtres 1" at bounding box center [106, 134] width 177 height 43
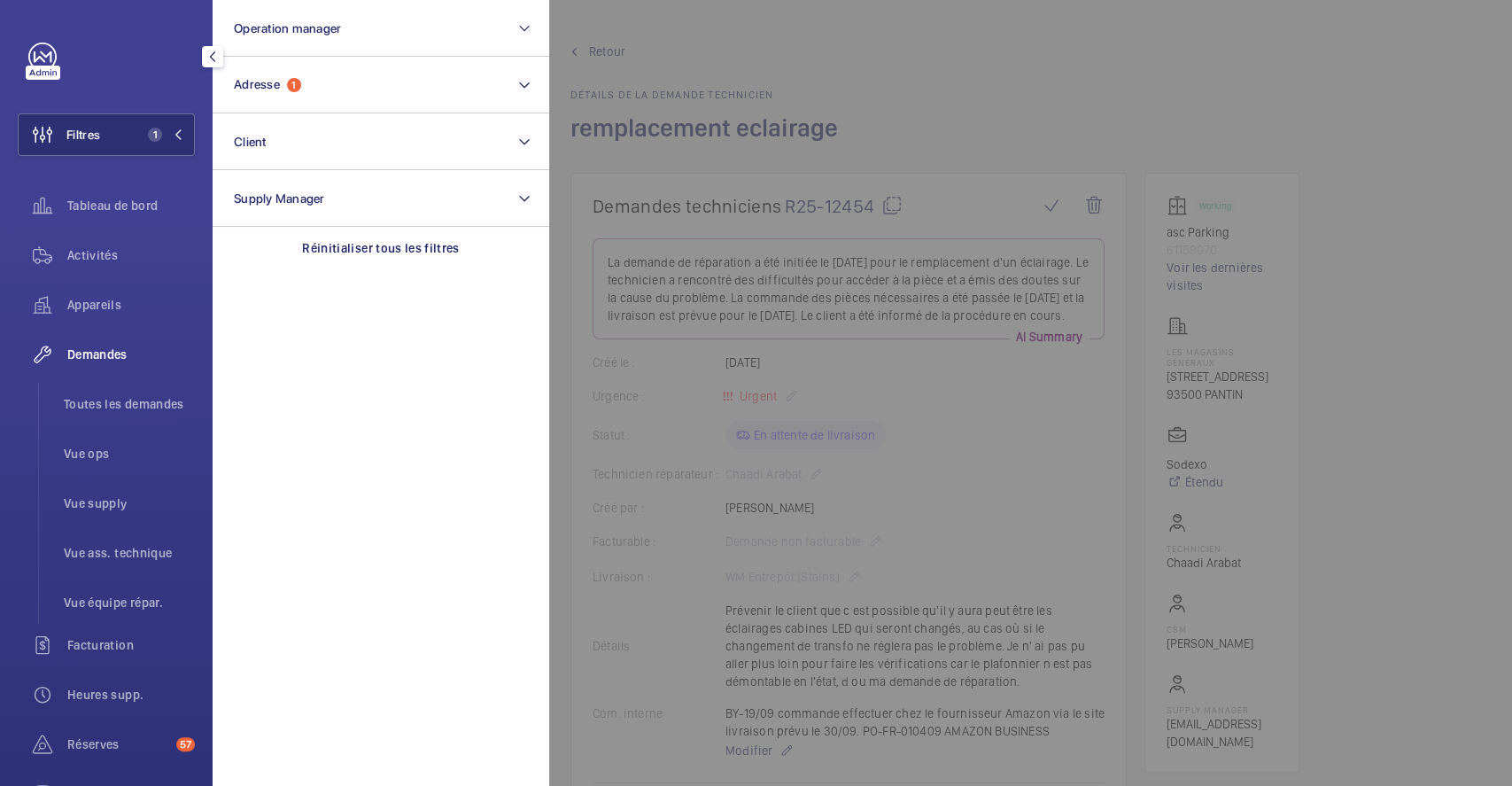
click at [758, 55] on div at bounding box center [1305, 393] width 1512 height 786
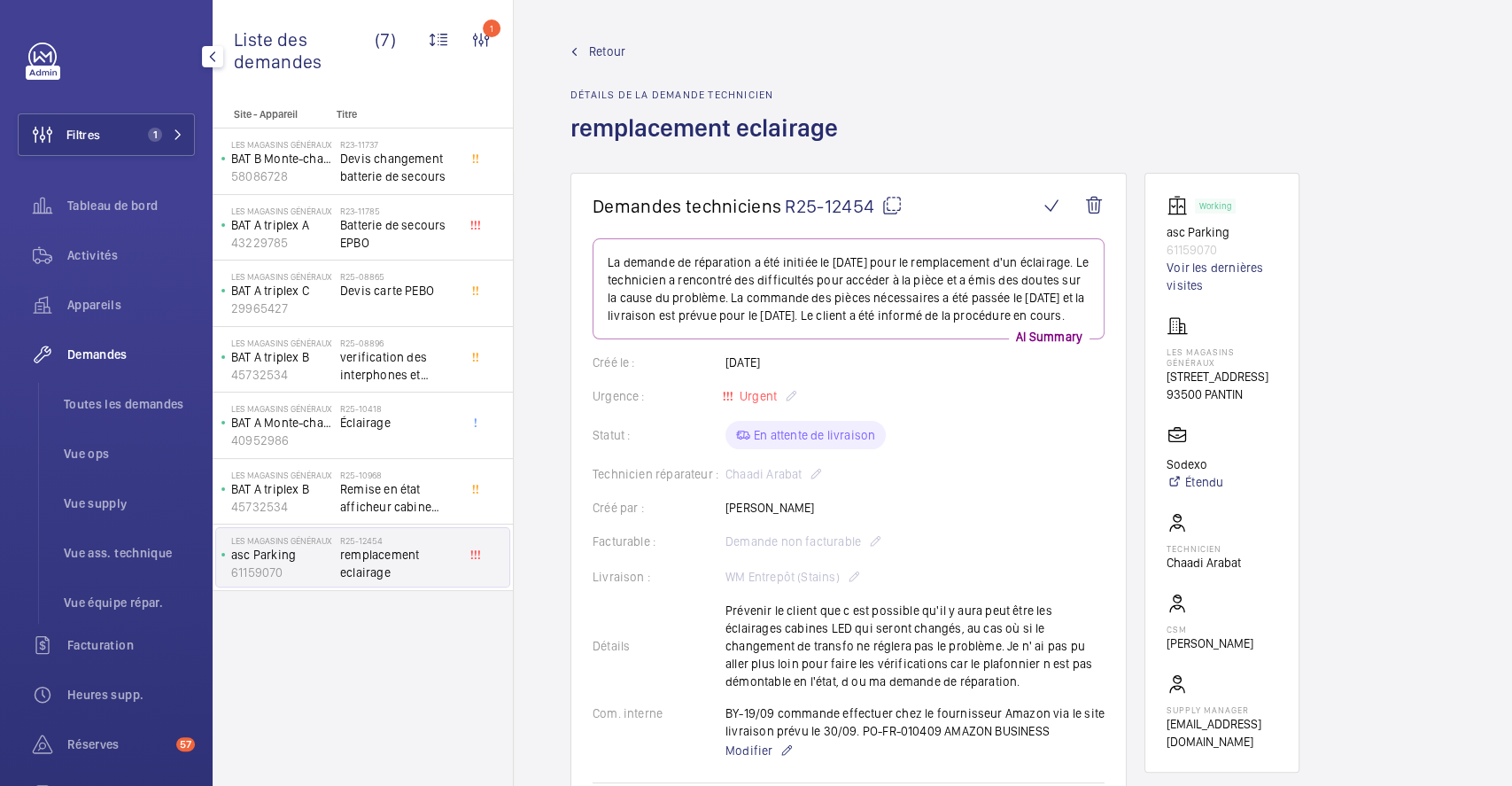
click at [595, 52] on span "Retour" at bounding box center [607, 52] width 37 height 18
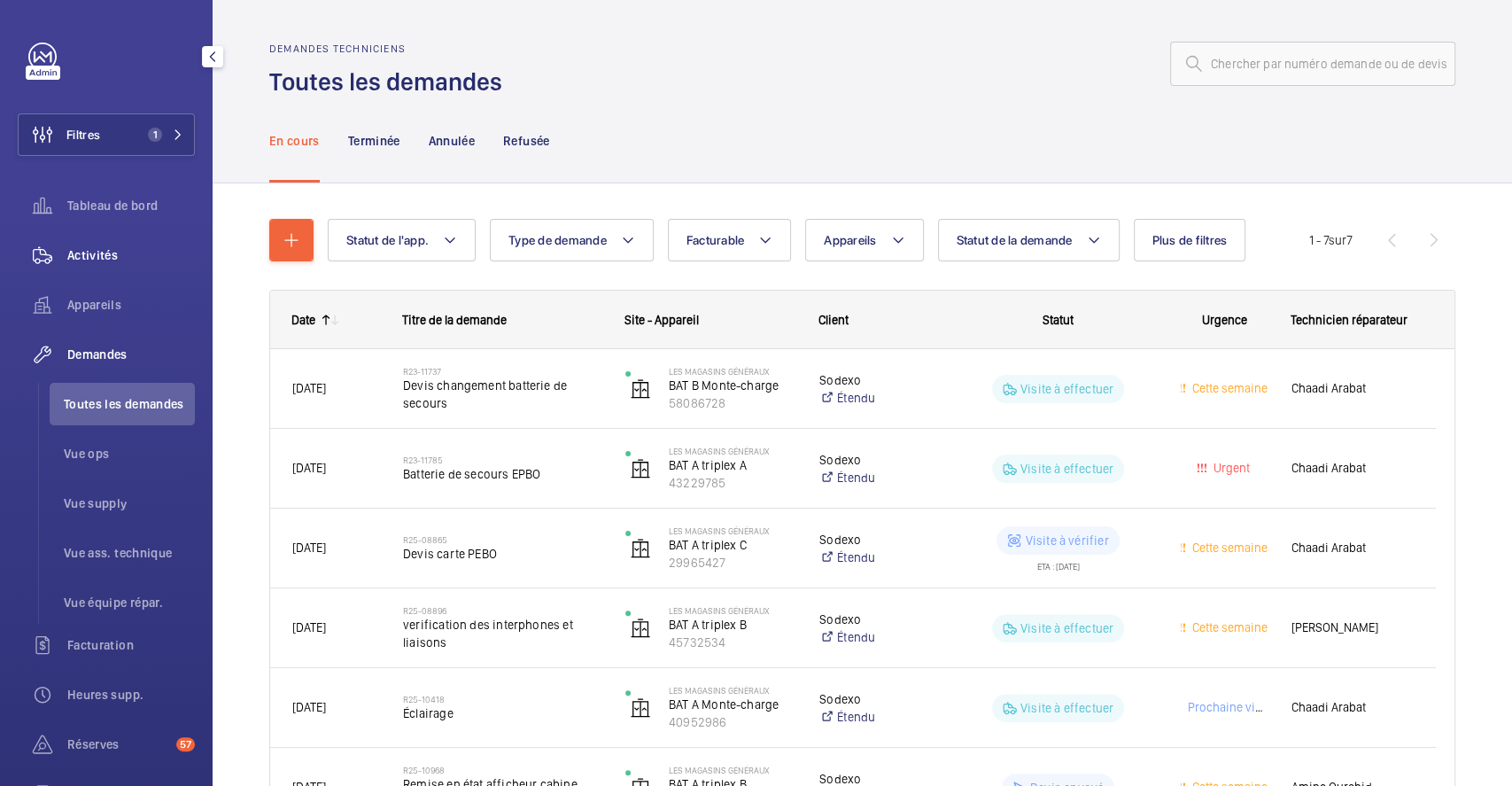
click at [85, 252] on span "Activités" at bounding box center [131, 256] width 128 height 18
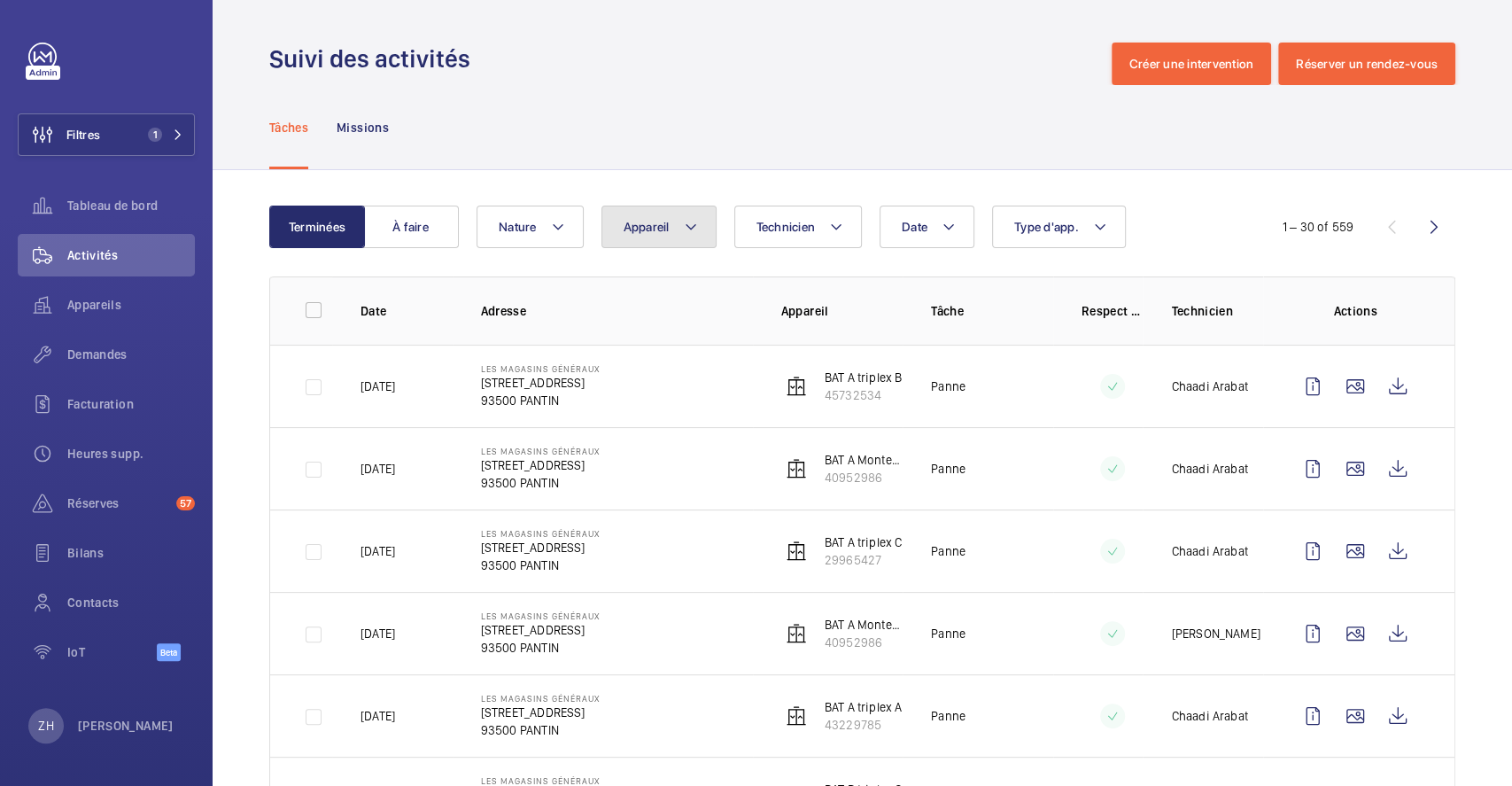
click at [689, 236] on mat-icon at bounding box center [691, 226] width 14 height 21
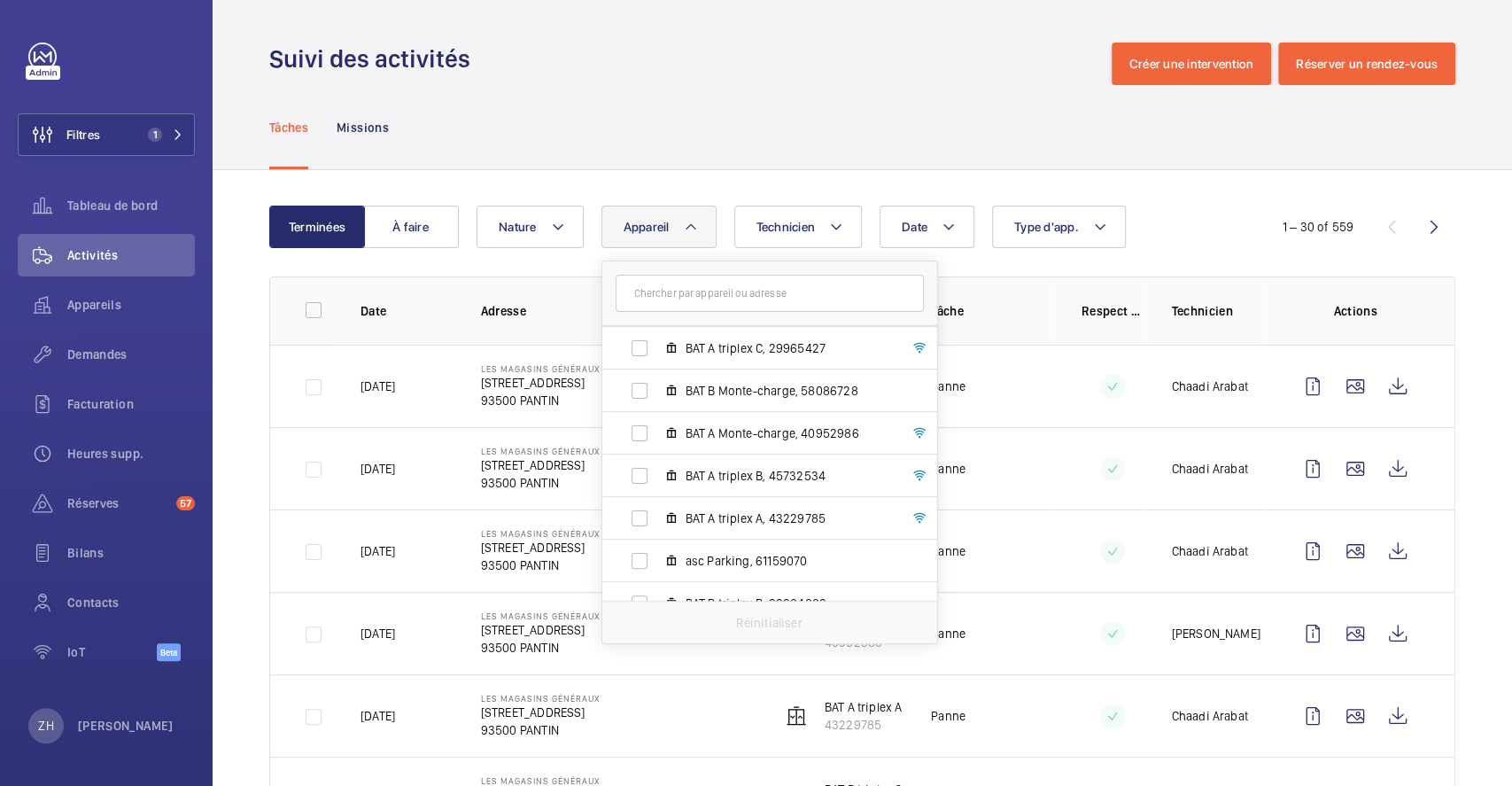
scroll to position [81, 0]
click at [661, 439] on label "BAT A Monte-charge, 40952986" at bounding box center [755, 435] width 306 height 43
click at [657, 439] on input "BAT A Monte-charge, 40952986" at bounding box center [640, 436] width 36 height 36
checkbox input "true"
click at [720, 106] on div "Tâches Missions" at bounding box center [862, 127] width 1186 height 84
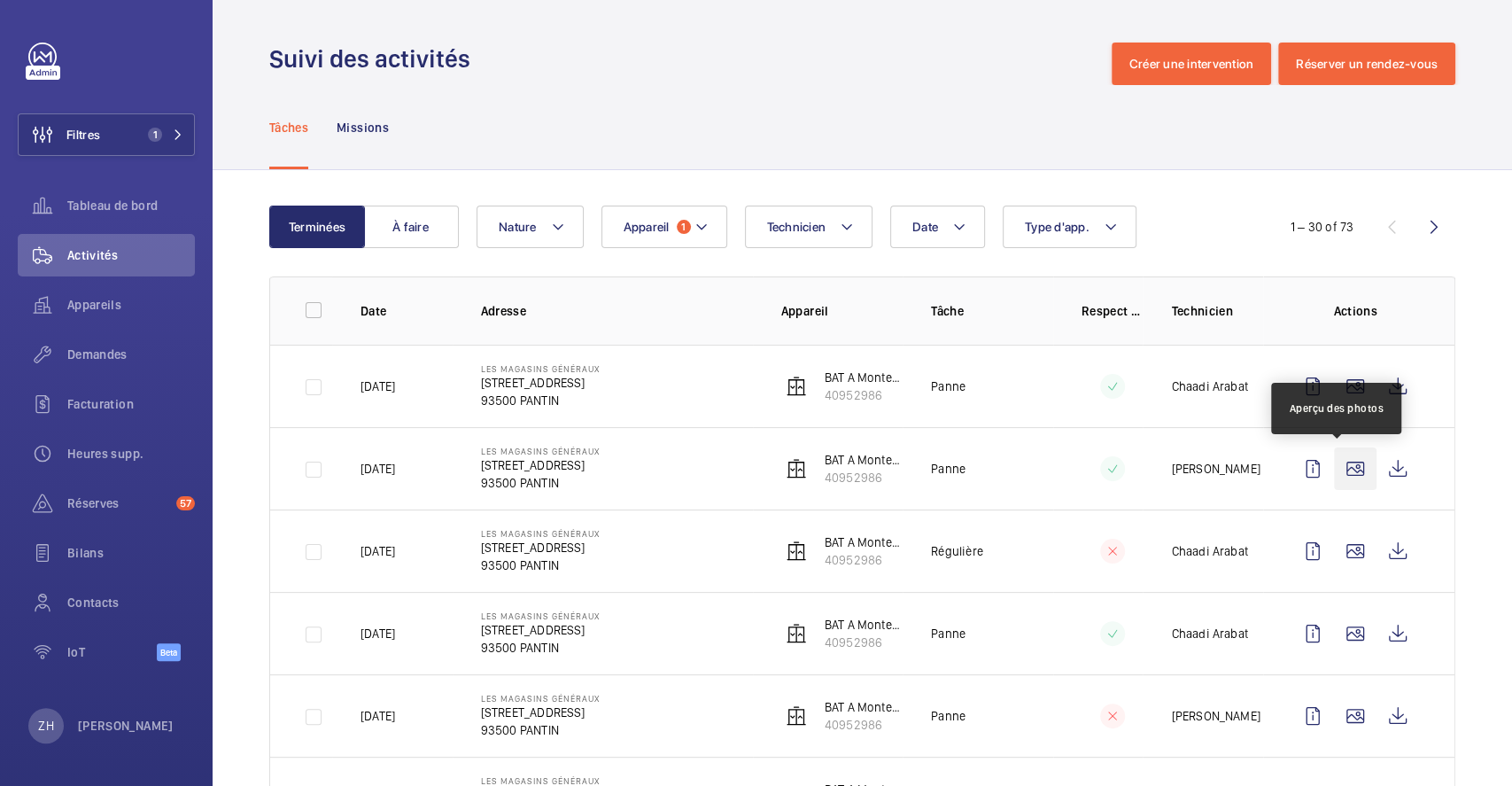
click at [1337, 473] on wm-front-icon-button at bounding box center [1355, 469] width 43 height 43
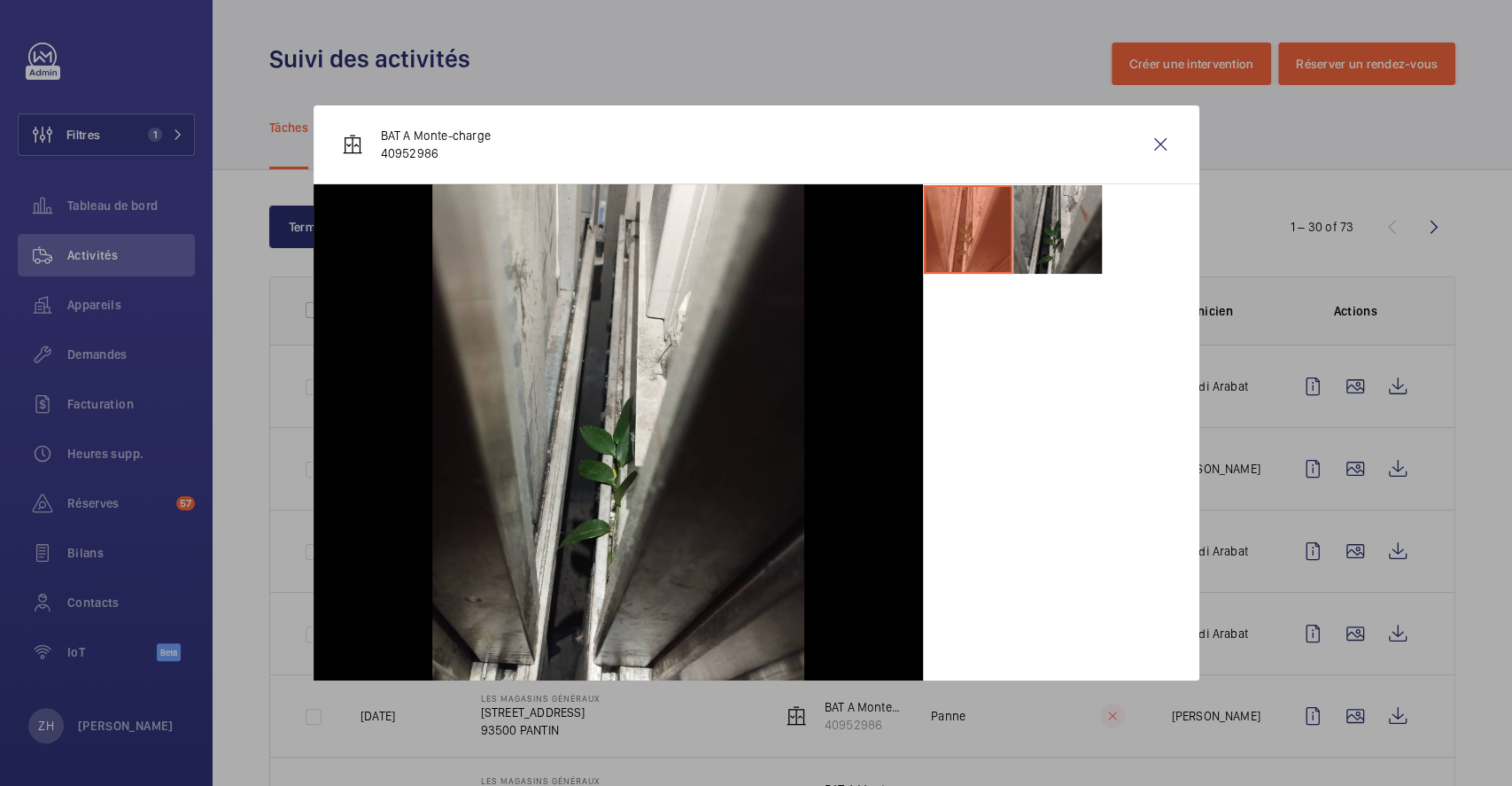
click at [1073, 227] on li at bounding box center [1057, 229] width 88 height 88
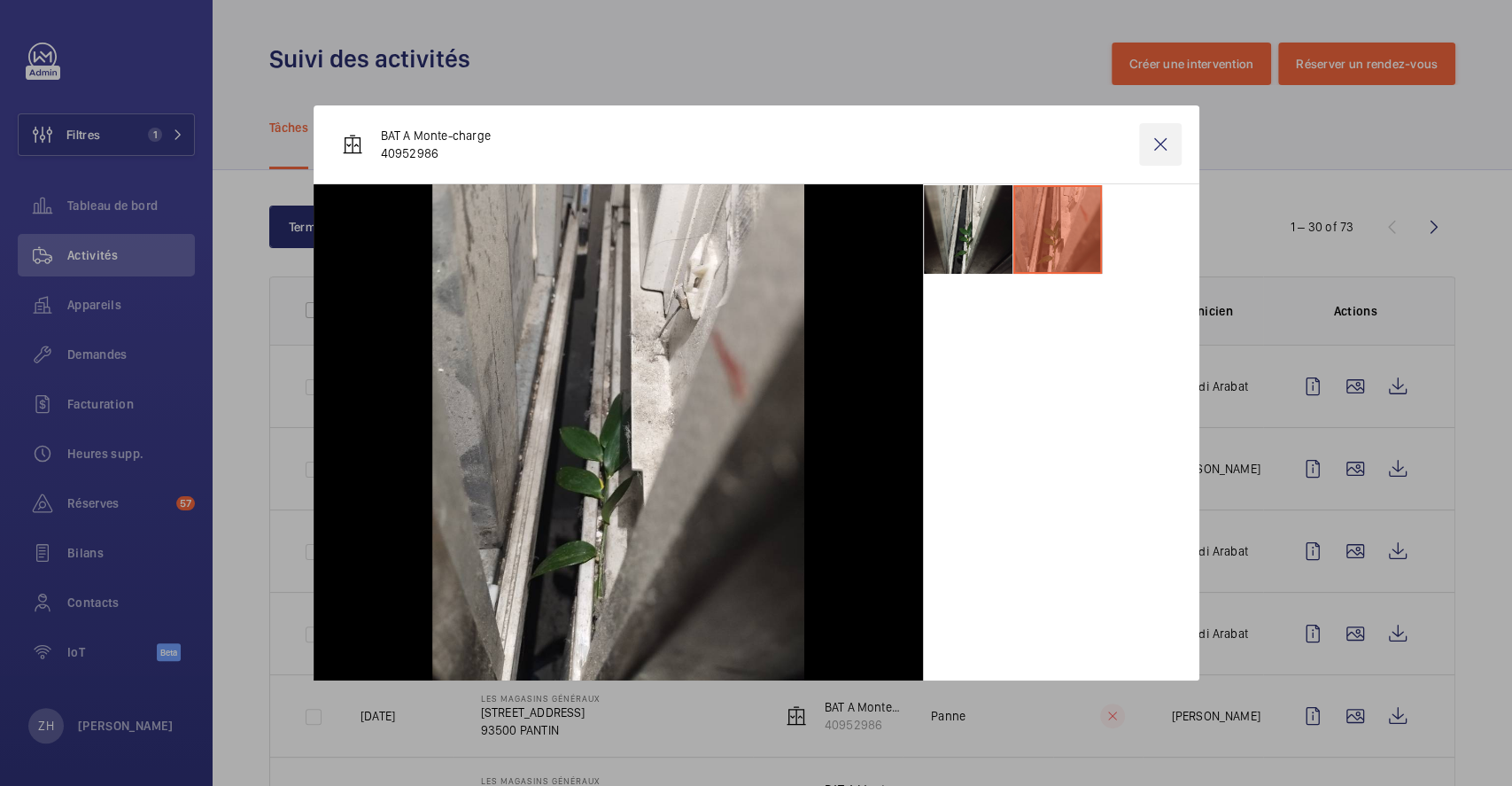
click at [1172, 137] on wm-front-icon-button at bounding box center [1160, 144] width 43 height 43
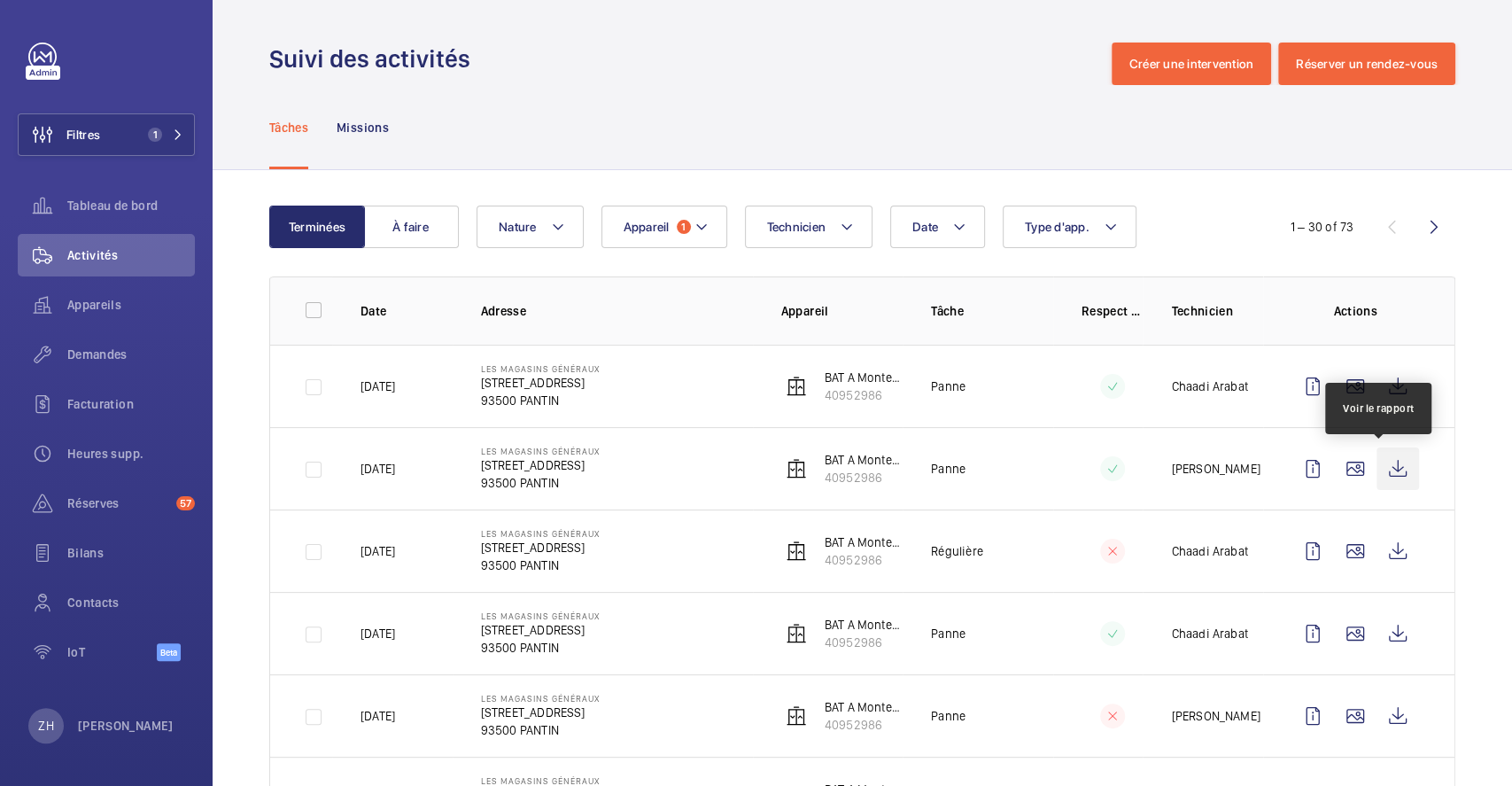
click at [1387, 456] on wm-front-icon-button at bounding box center [1398, 469] width 43 height 43
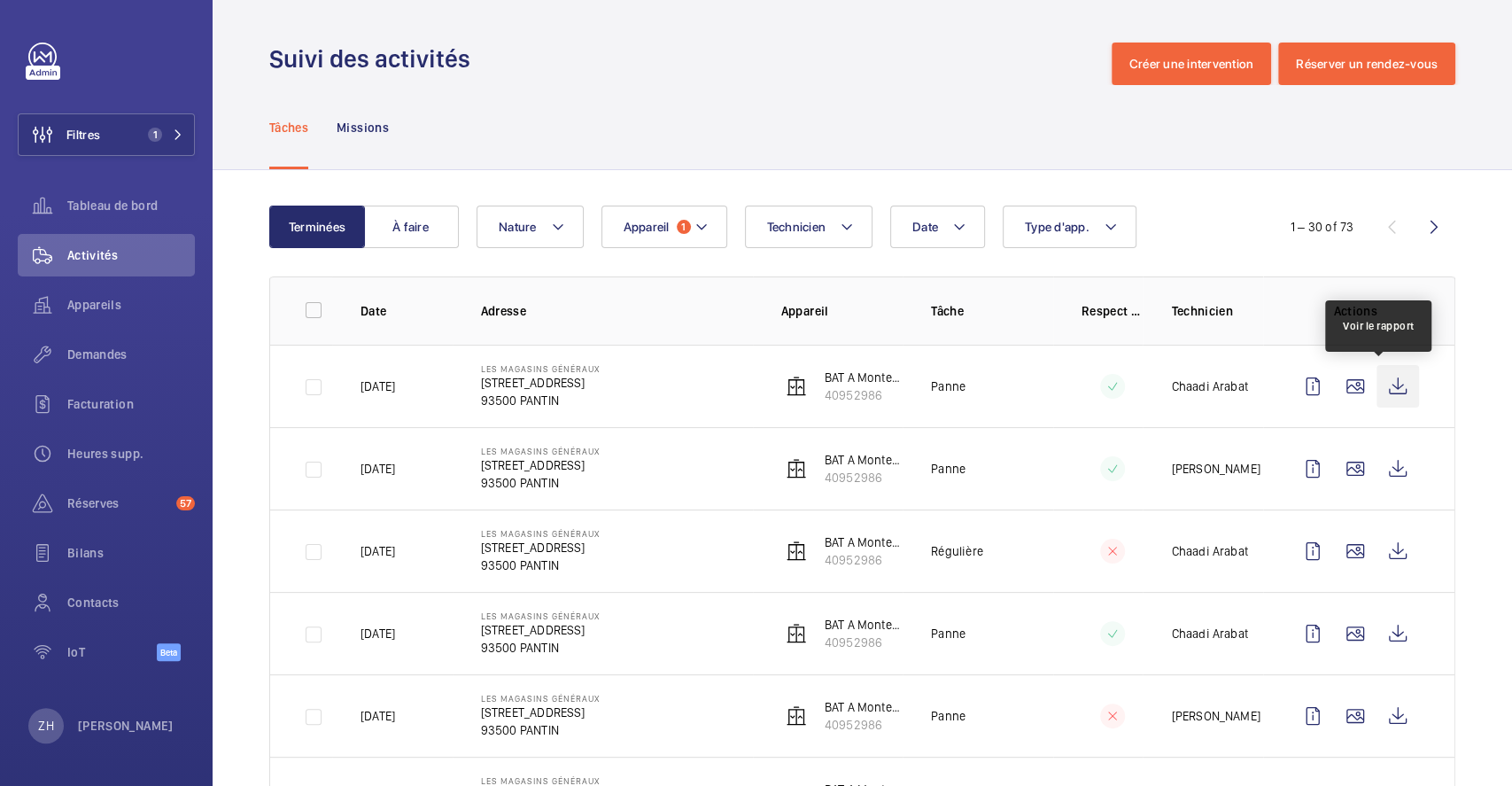
click at [1386, 389] on wm-front-icon-button at bounding box center [1398, 386] width 43 height 43
click at [119, 356] on span "Demandes" at bounding box center [131, 355] width 128 height 18
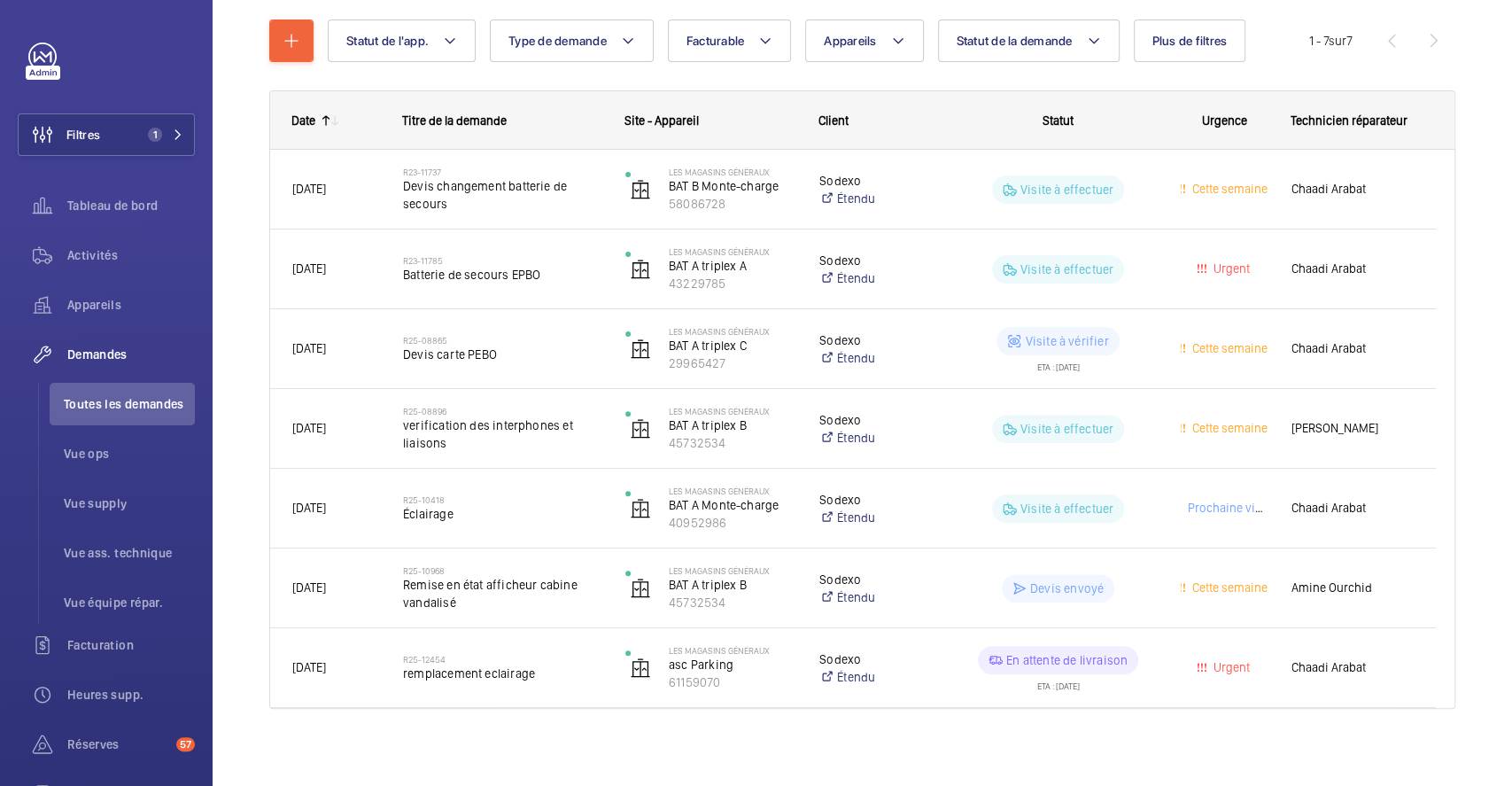
scroll to position [198, 0]
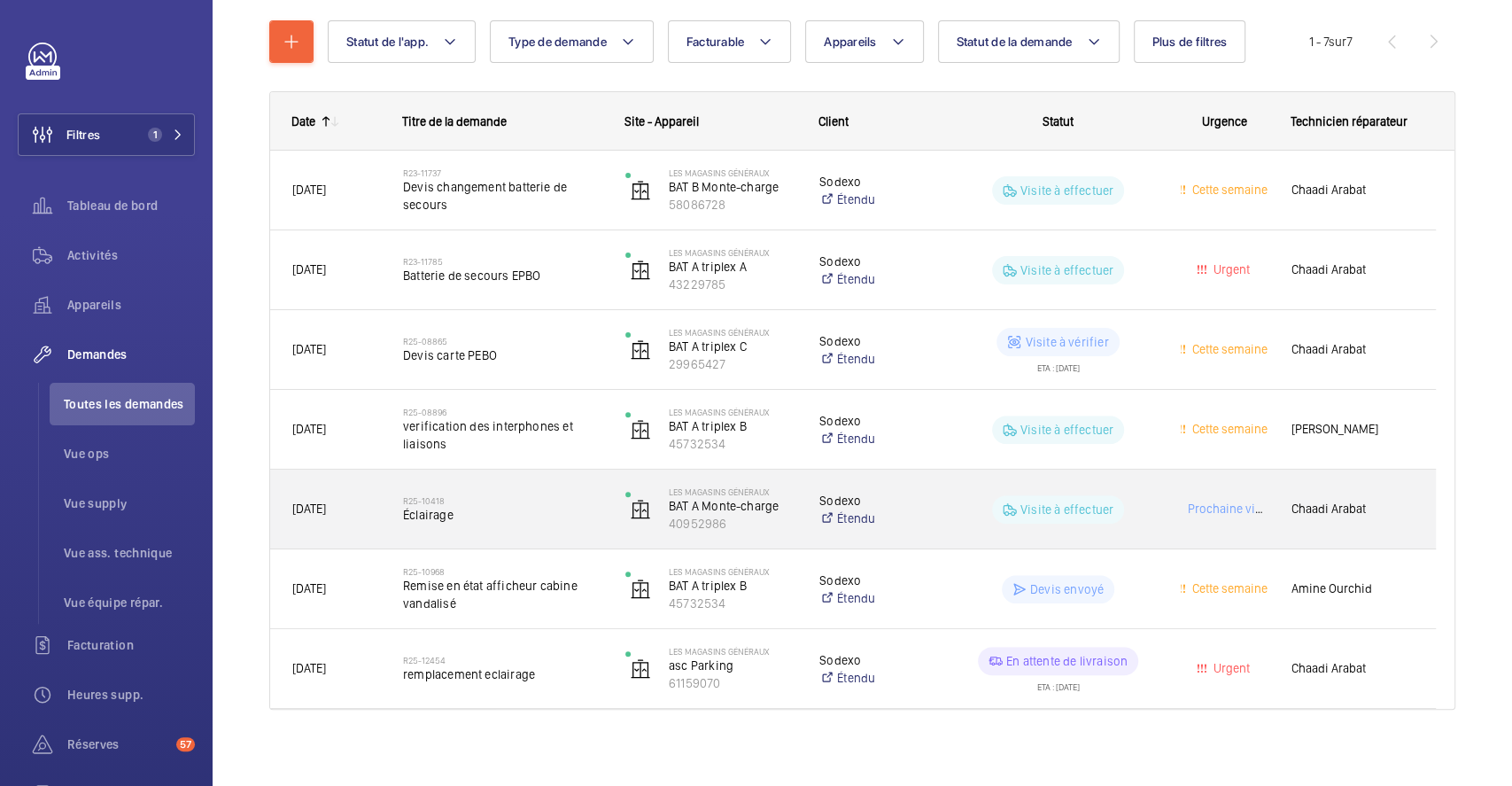
click at [983, 493] on div "Visite à effectuer" at bounding box center [1047, 509] width 221 height 63
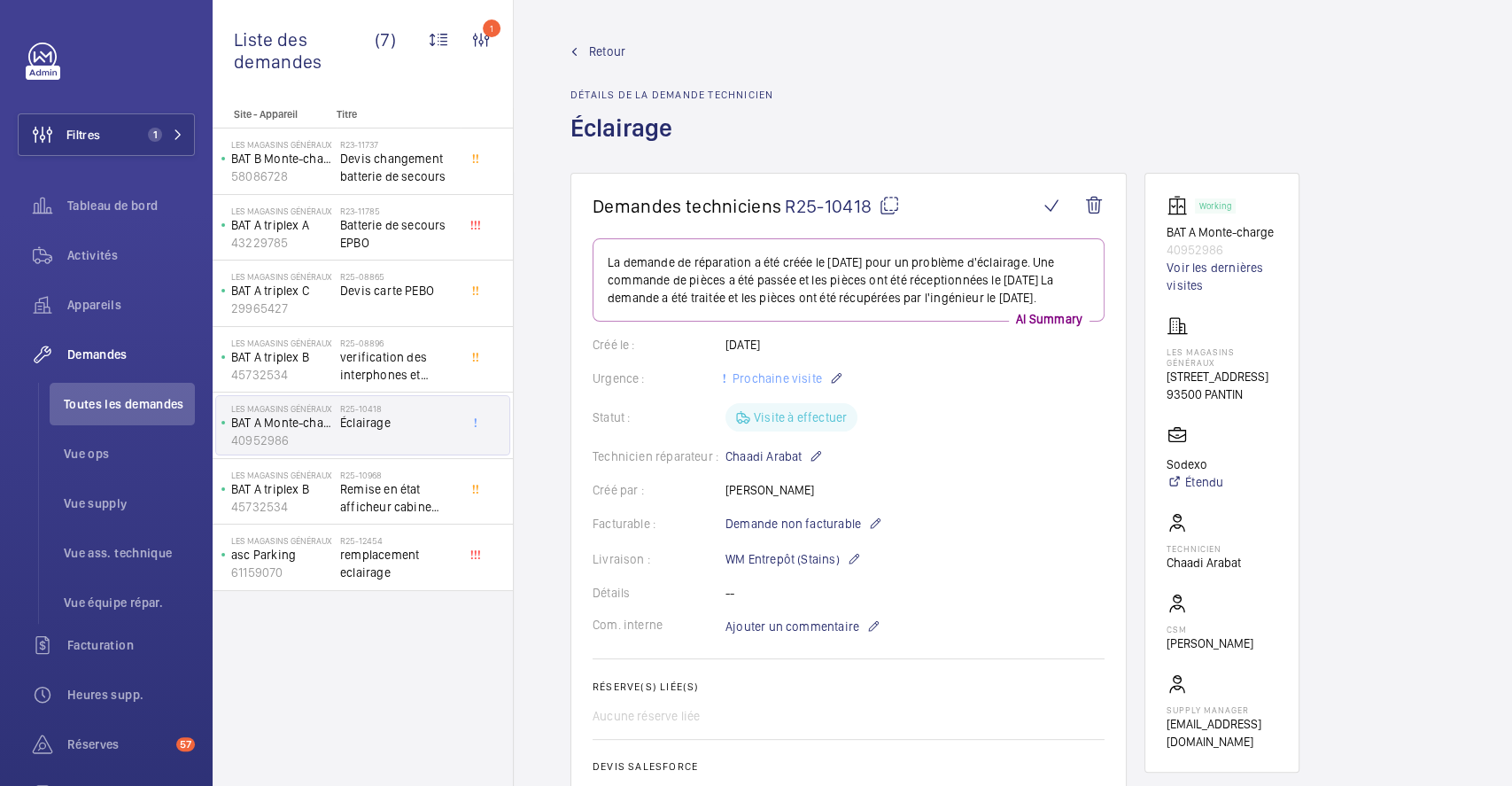
click at [598, 55] on span "Retour" at bounding box center [607, 52] width 37 height 18
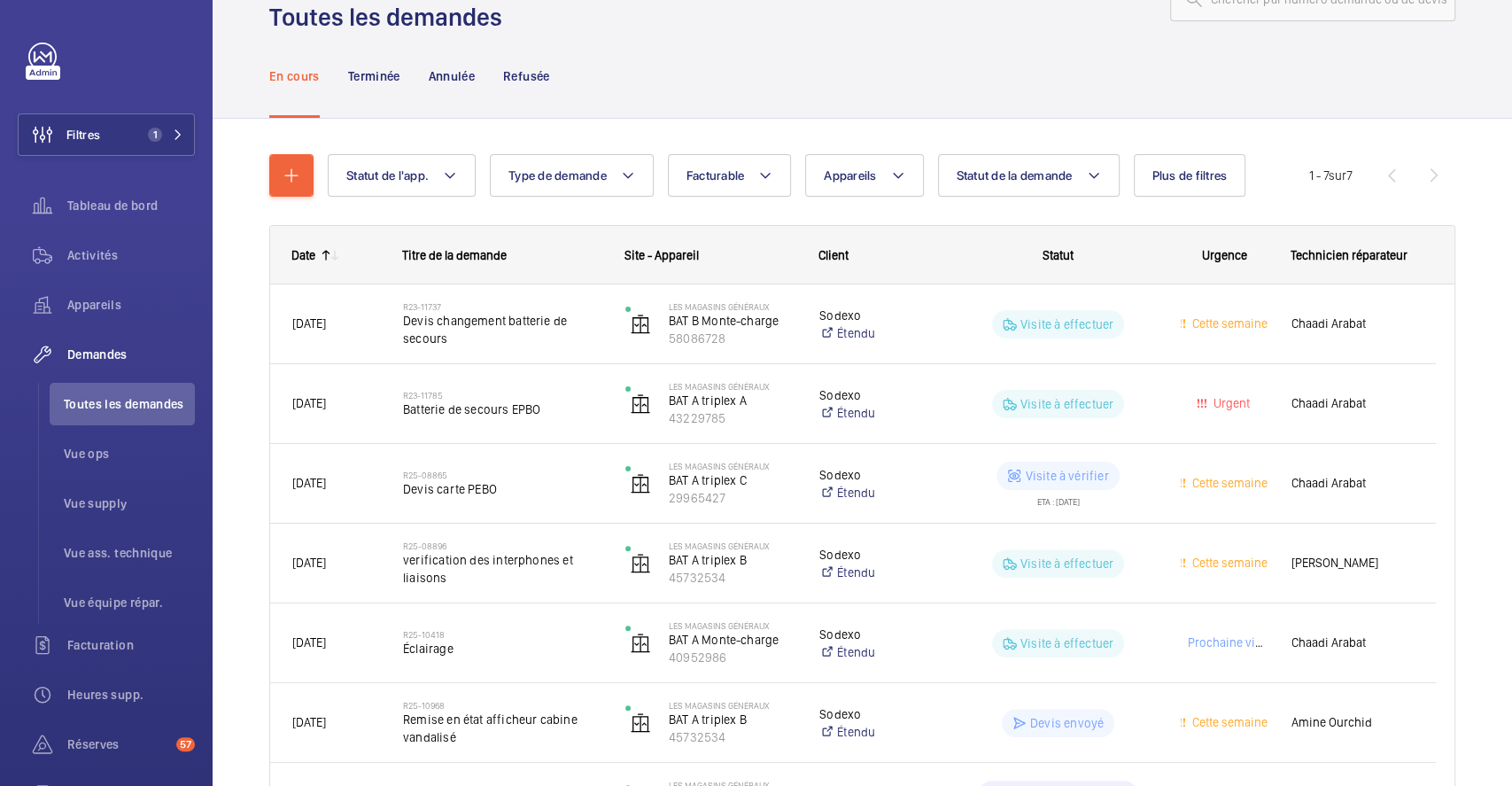
scroll to position [36, 0]
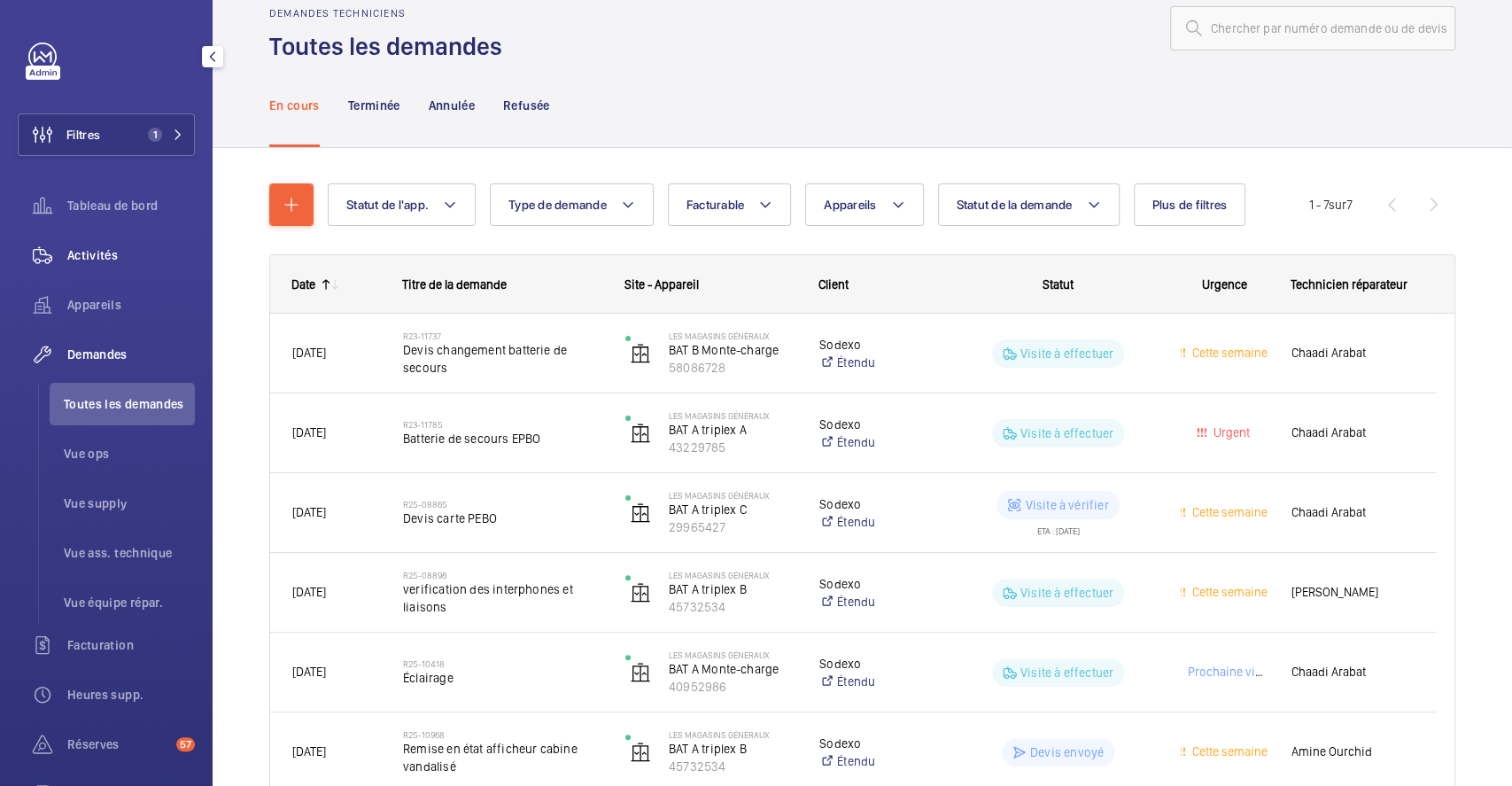
click at [94, 247] on span "Activités" at bounding box center [131, 256] width 128 height 18
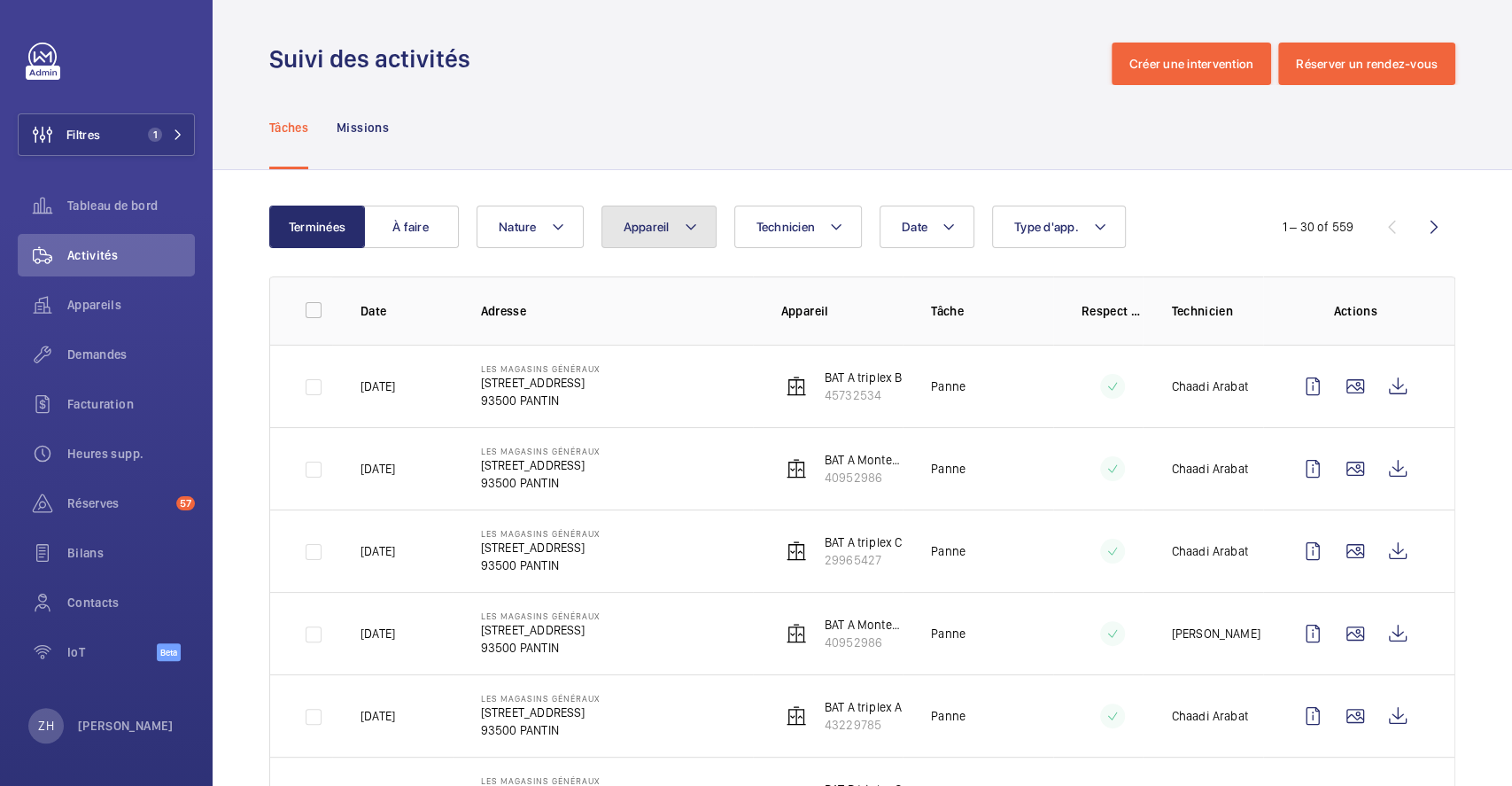
click at [703, 217] on button "Appareil" at bounding box center [659, 226] width 115 height 43
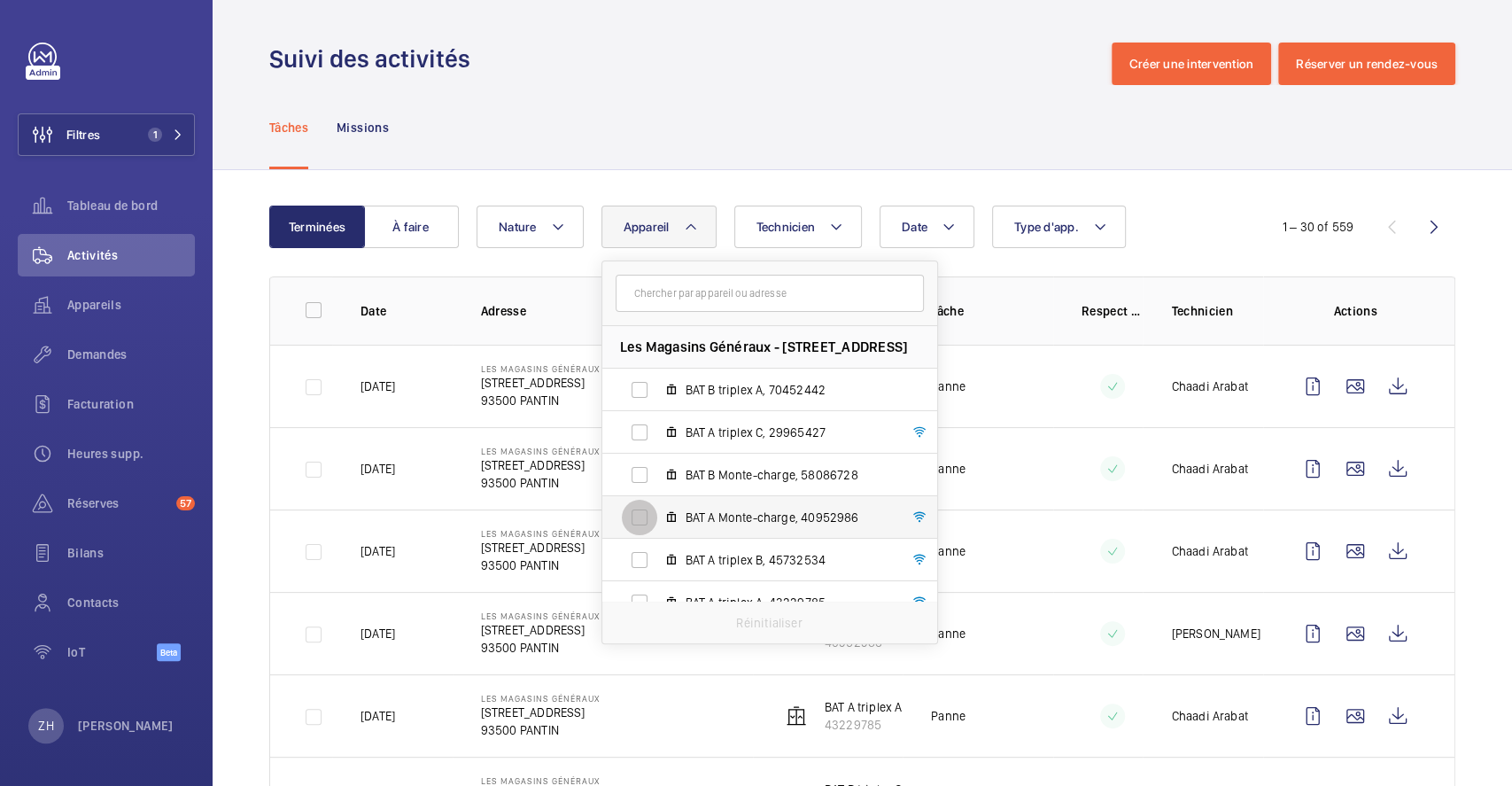
click at [647, 524] on input "BAT A Monte-charge, 40952986" at bounding box center [640, 517] width 36 height 36
checkbox input "true"
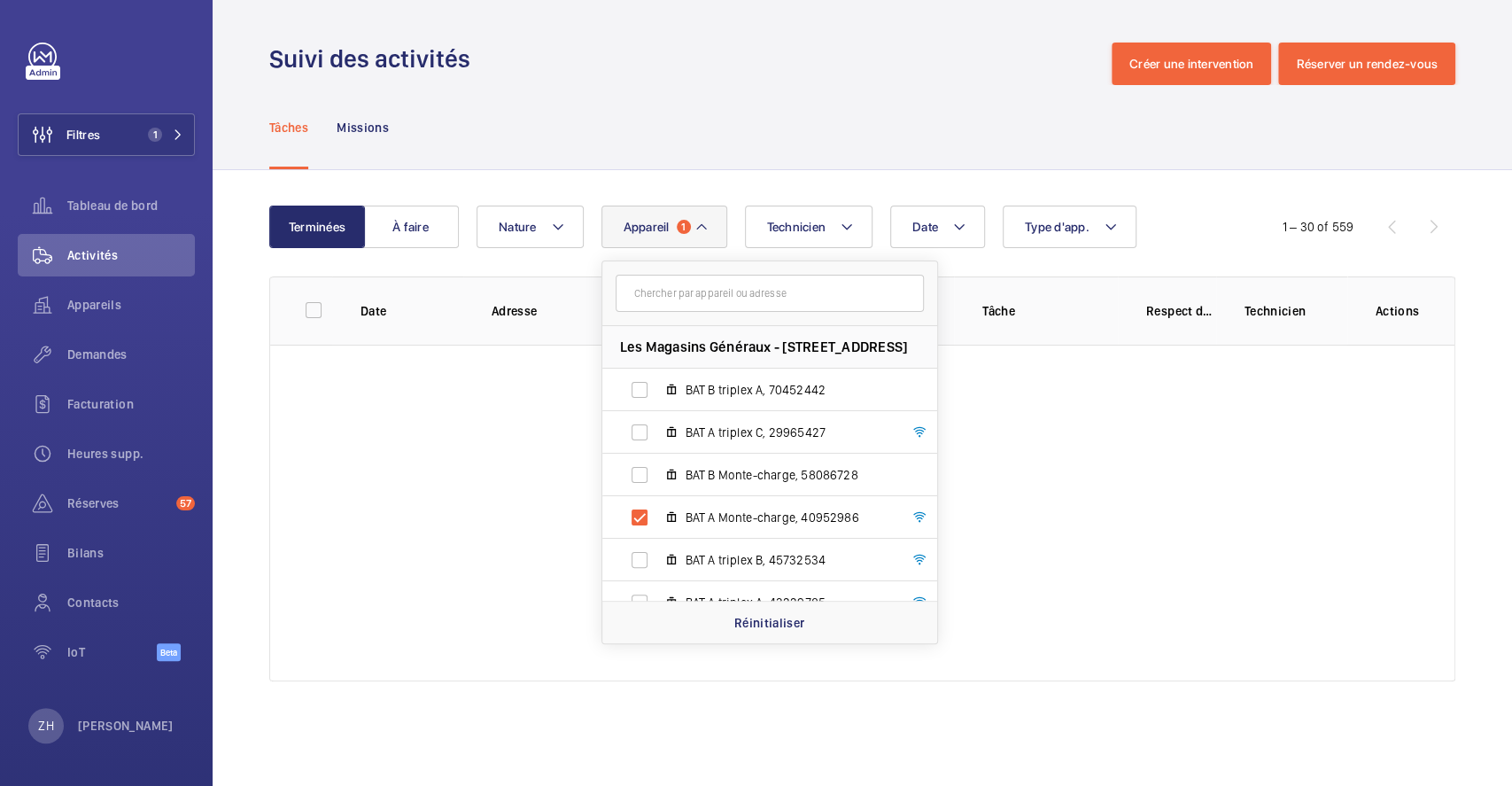
click at [909, 88] on div "Tâches Missions" at bounding box center [862, 127] width 1186 height 84
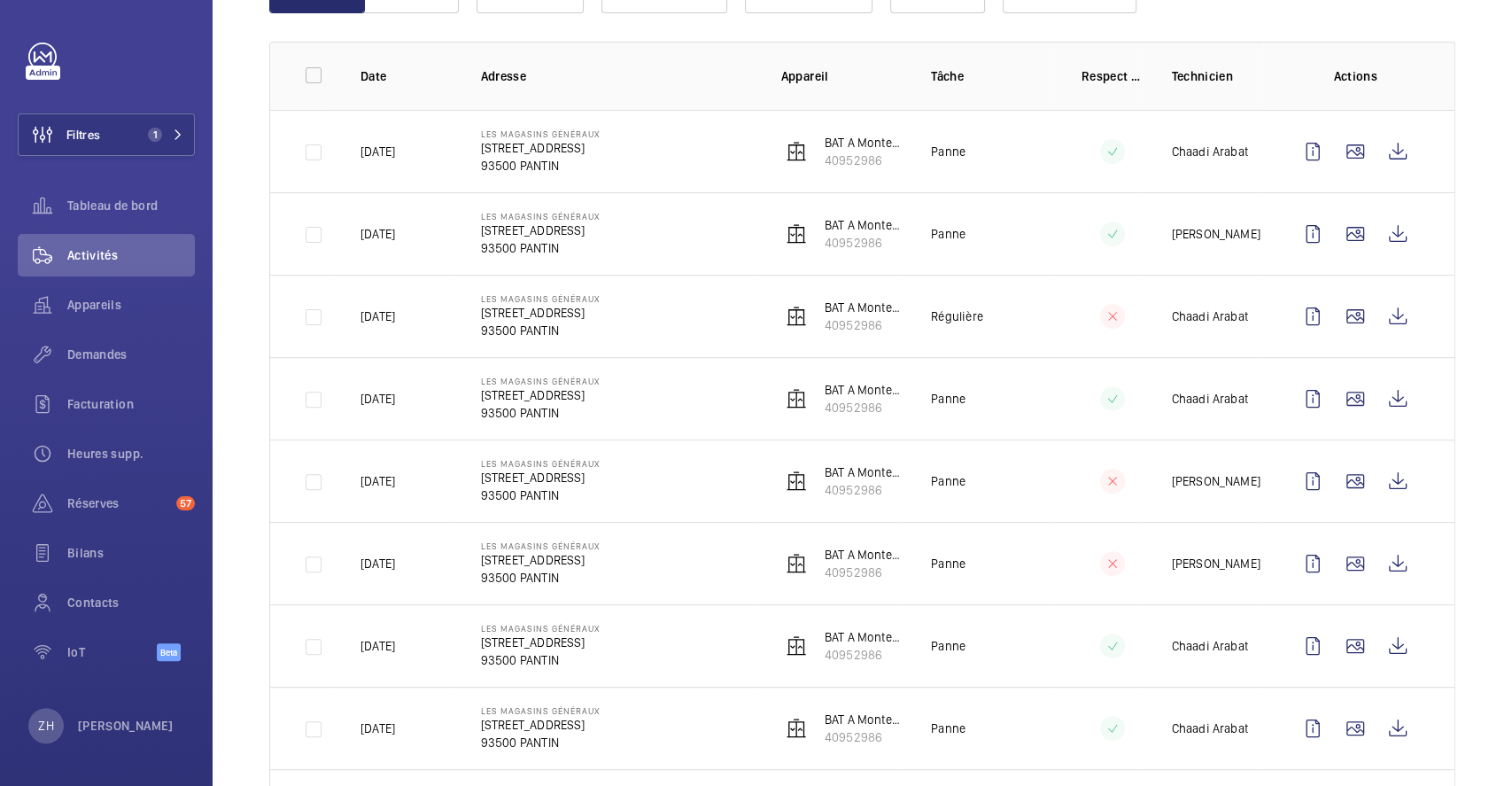
scroll to position [232, 0]
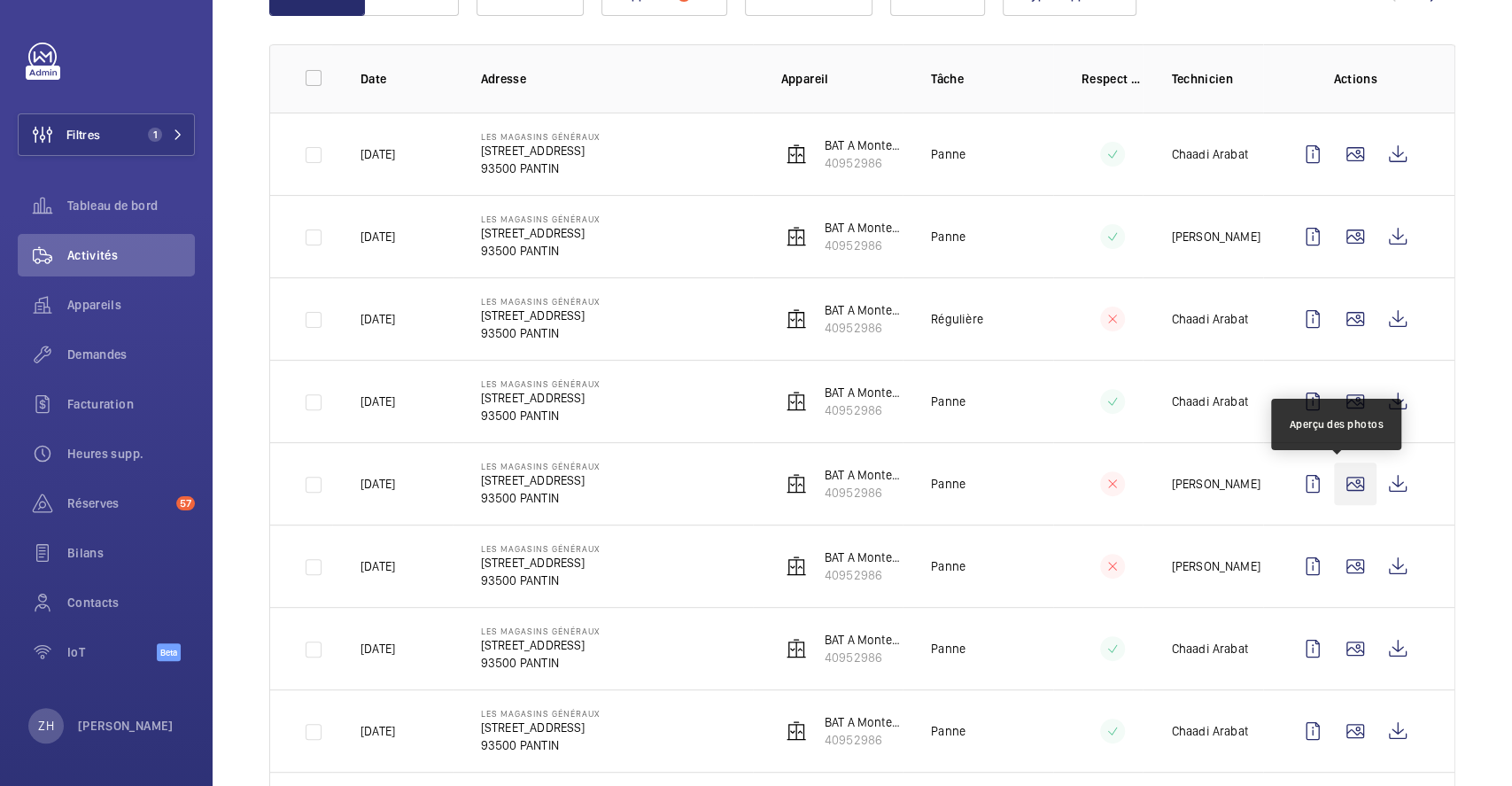
click at [1342, 485] on wm-front-icon-button at bounding box center [1355, 484] width 43 height 43
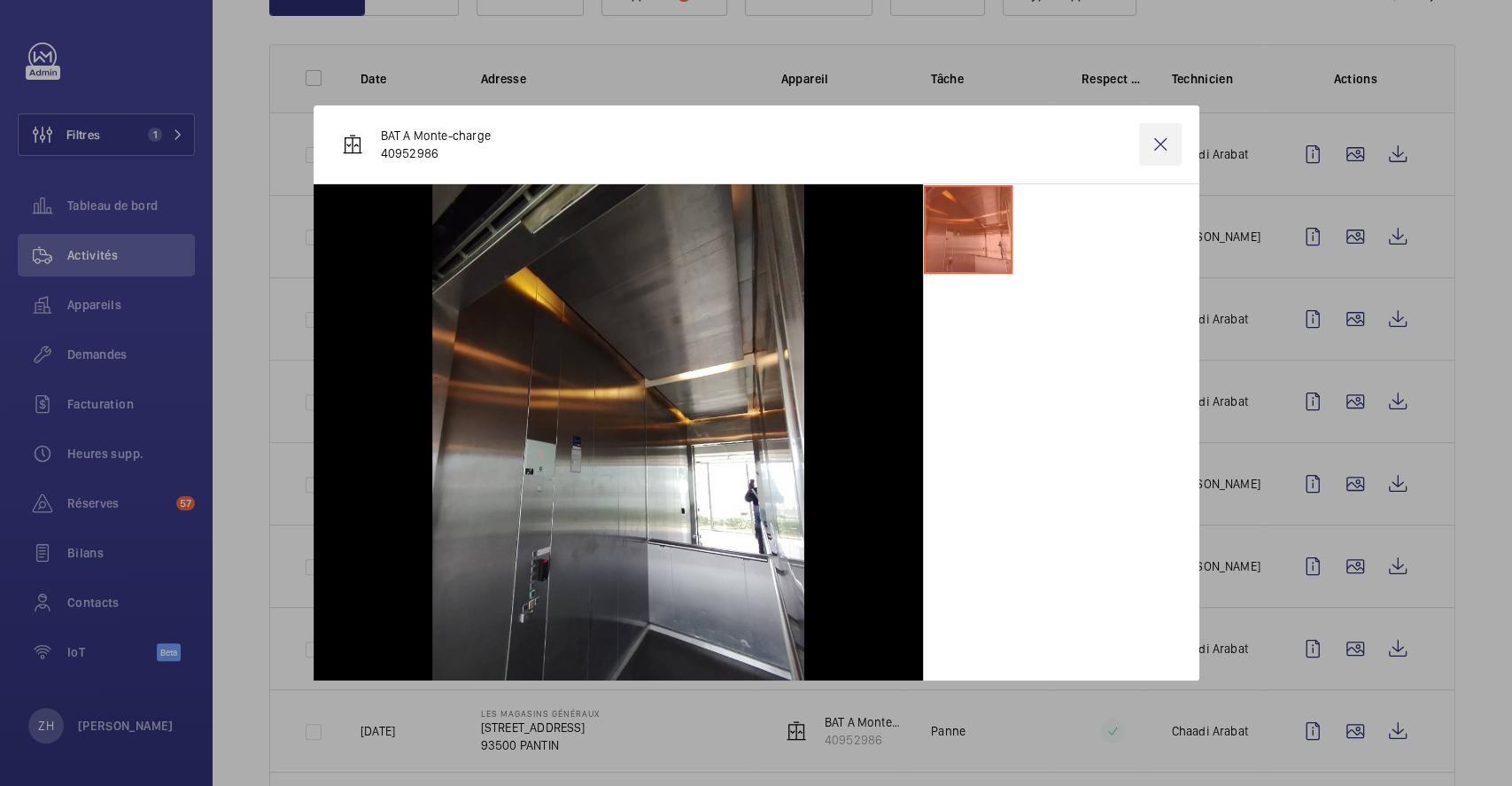
click at [1164, 152] on wm-front-icon-button at bounding box center [1160, 144] width 43 height 43
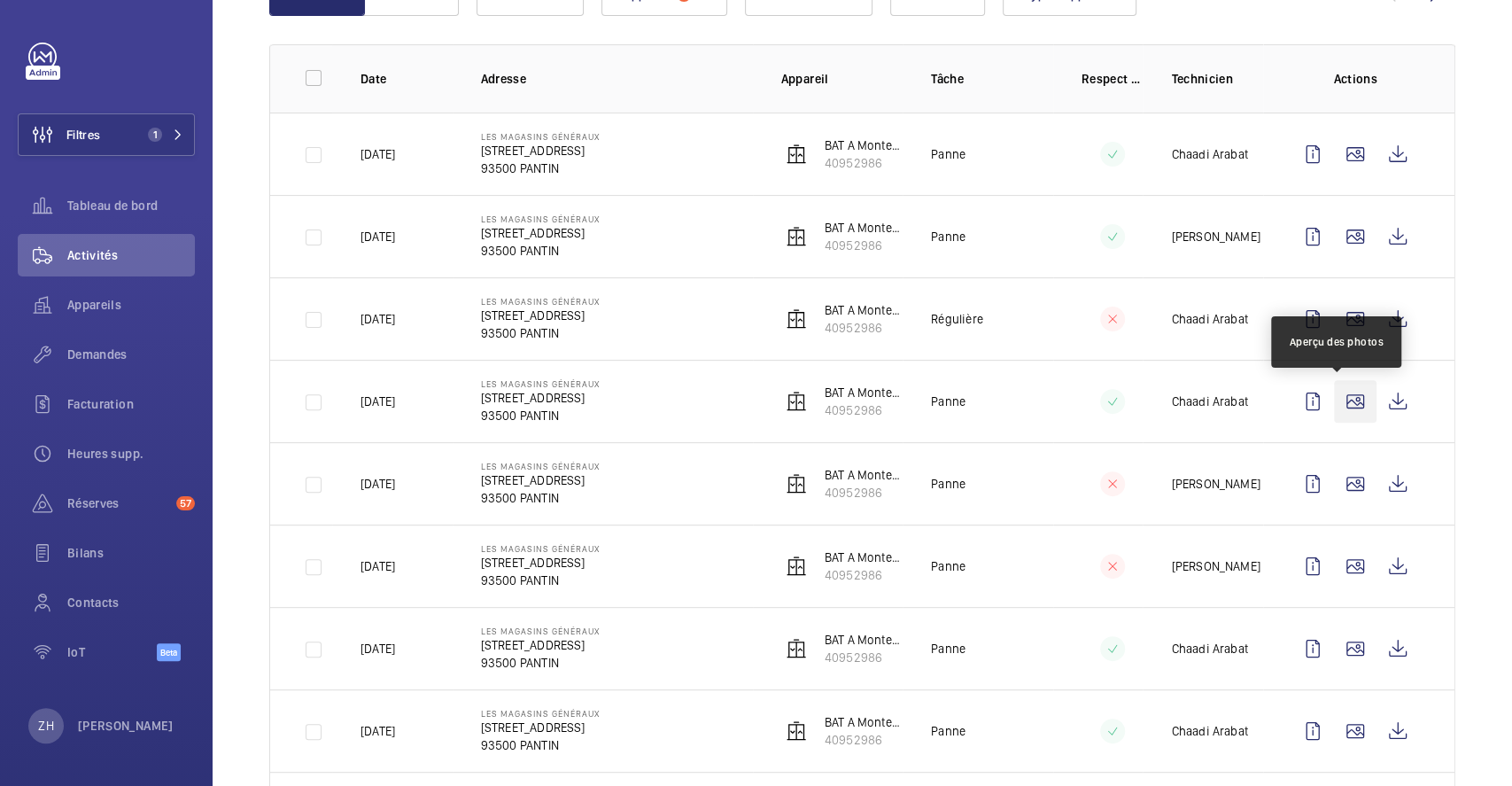
click at [1335, 397] on wm-front-icon-button at bounding box center [1355, 401] width 43 height 43
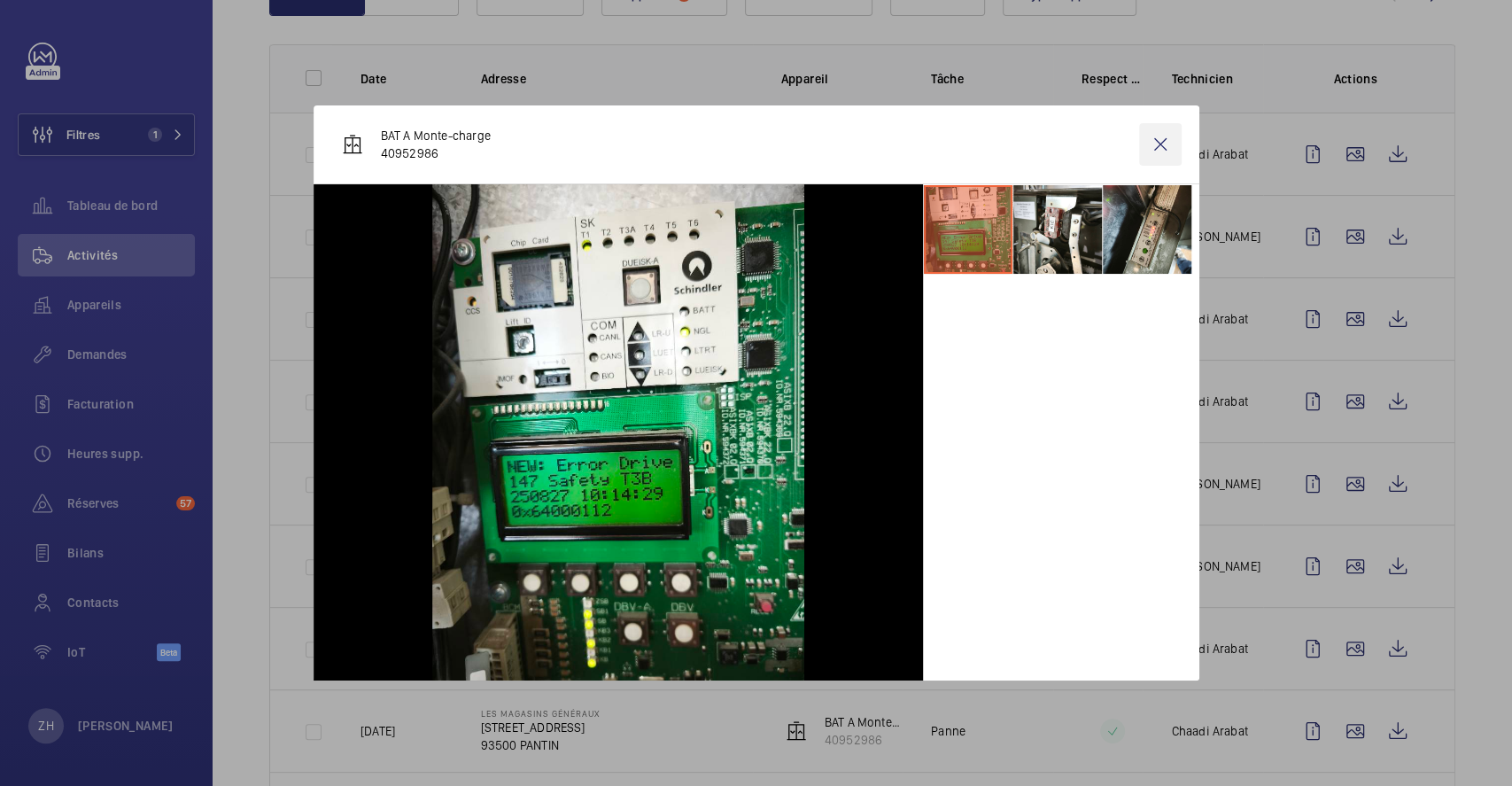
click at [1167, 141] on wm-front-icon-button at bounding box center [1160, 144] width 43 height 43
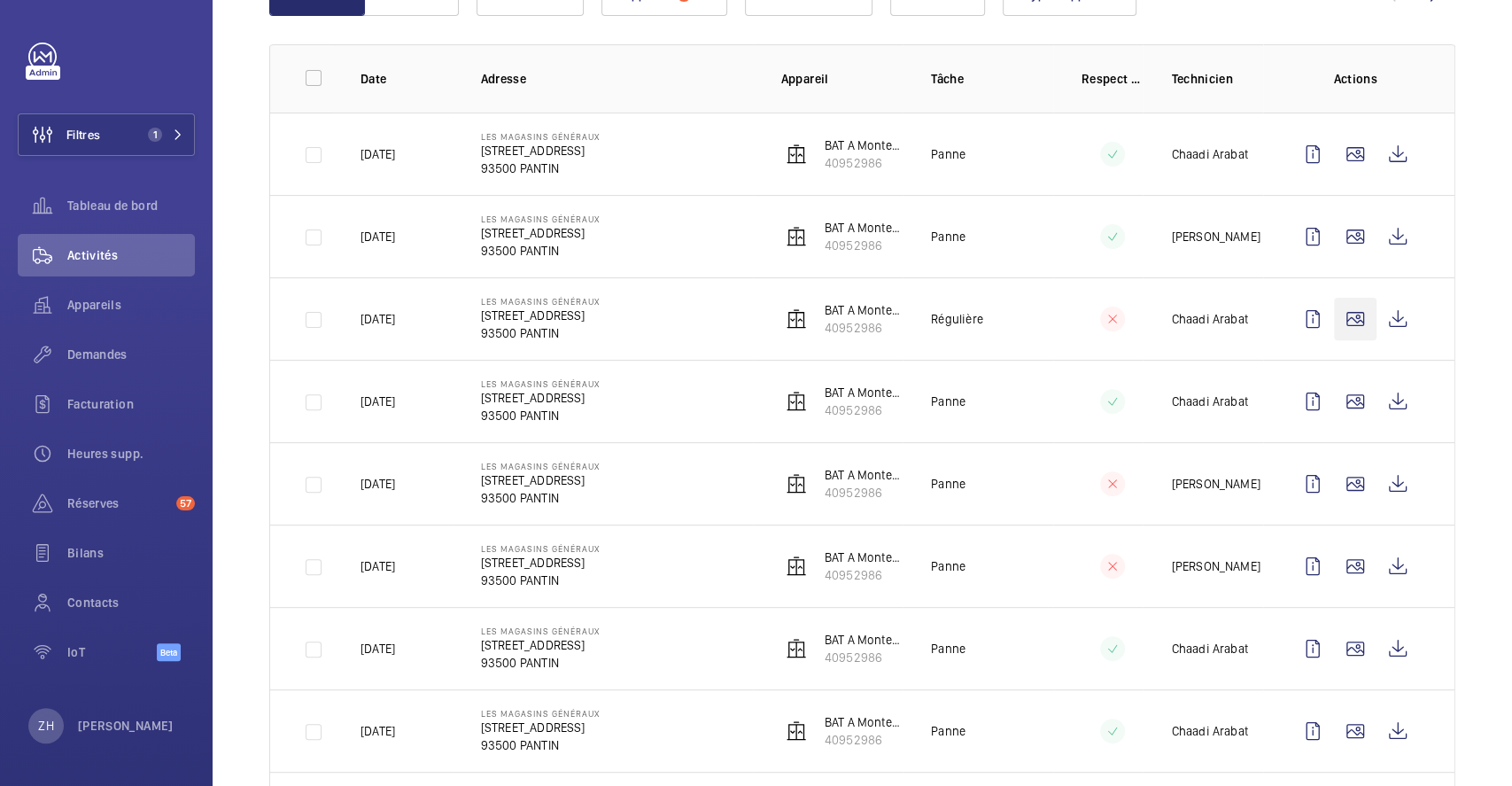
click at [1335, 322] on wm-front-icon-button at bounding box center [1355, 318] width 43 height 43
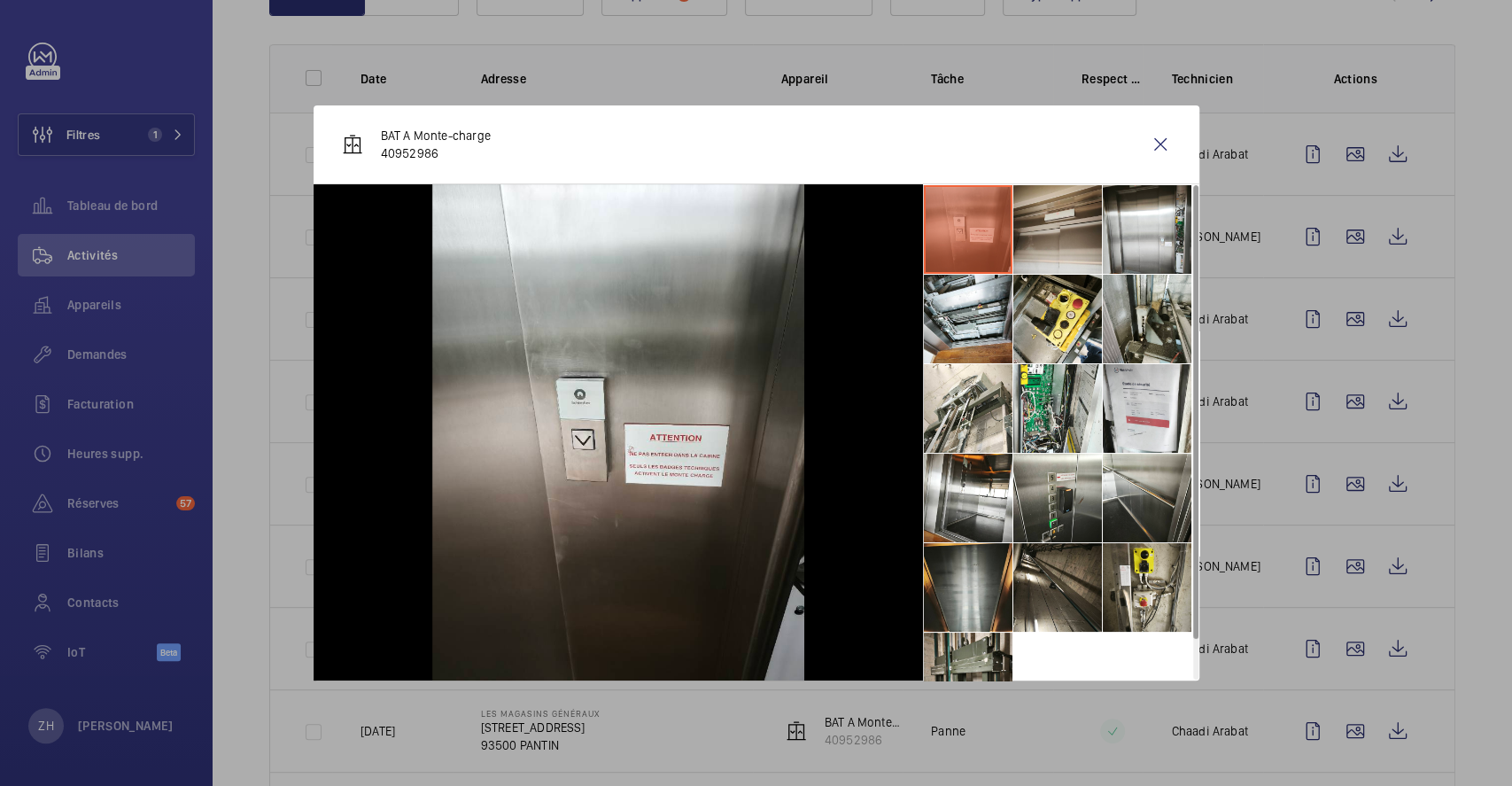
click at [1068, 262] on li at bounding box center [1057, 229] width 88 height 88
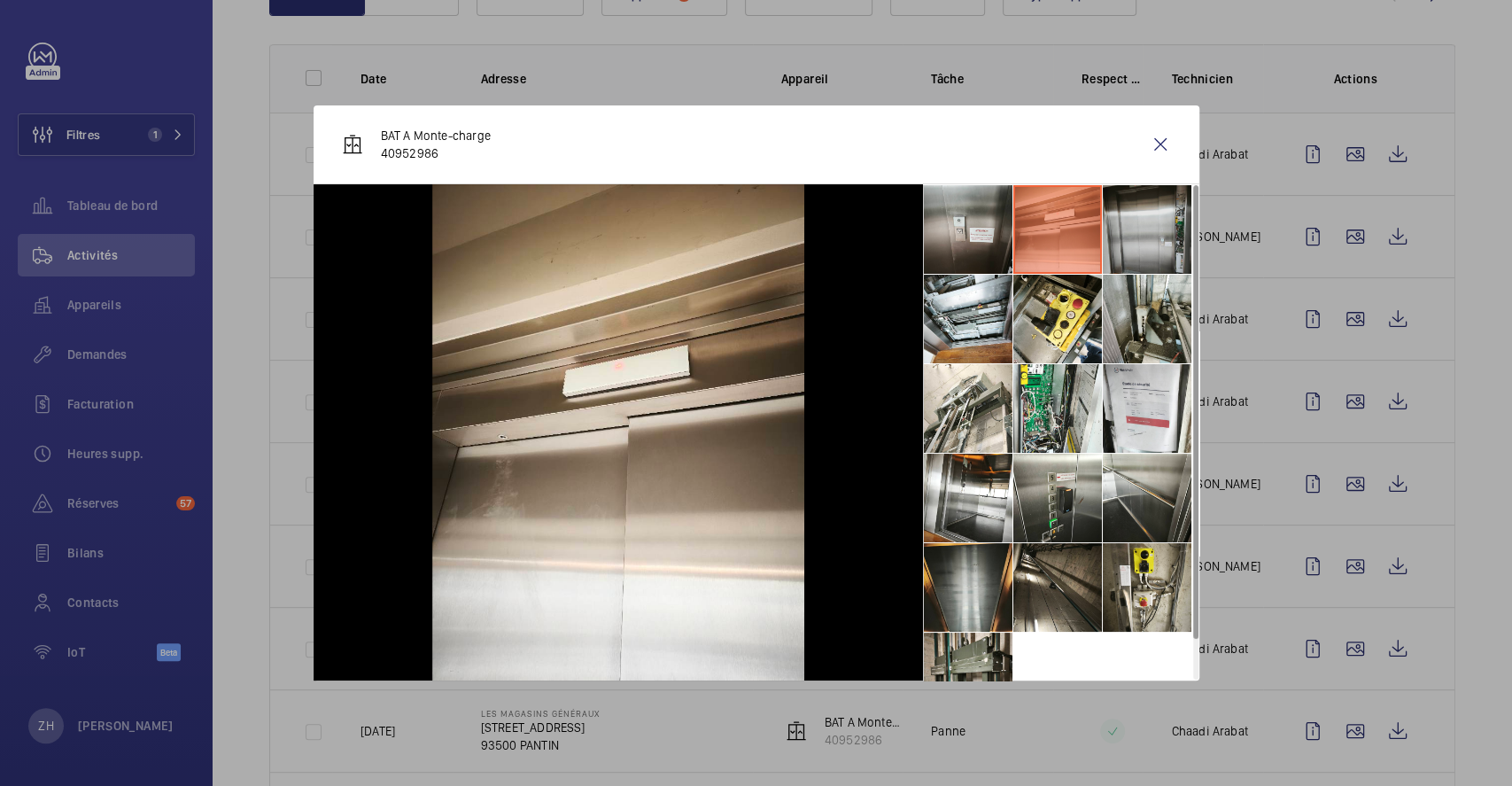
click at [1149, 239] on li at bounding box center [1146, 229] width 88 height 88
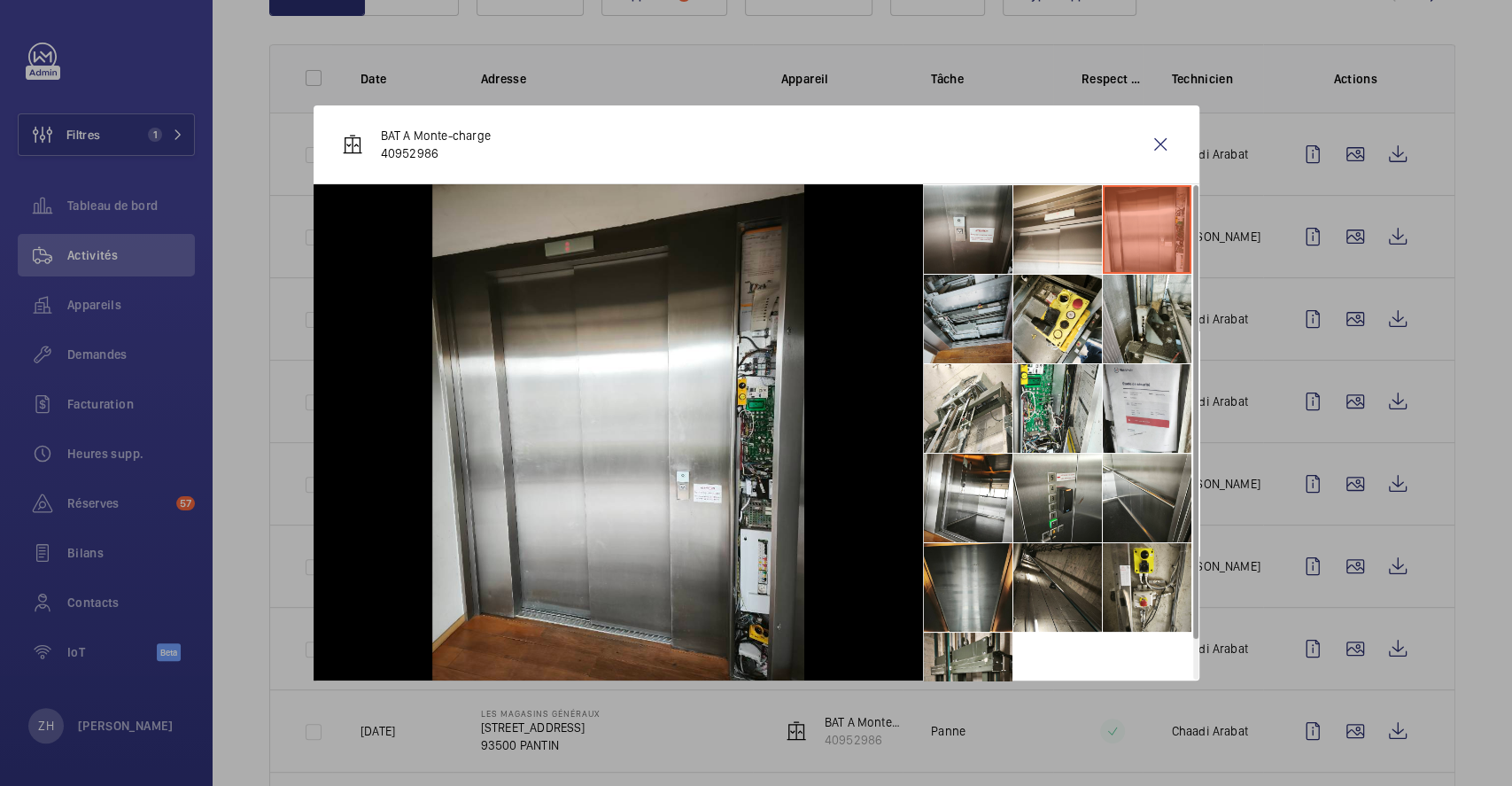
click at [971, 320] on li at bounding box center [968, 318] width 88 height 88
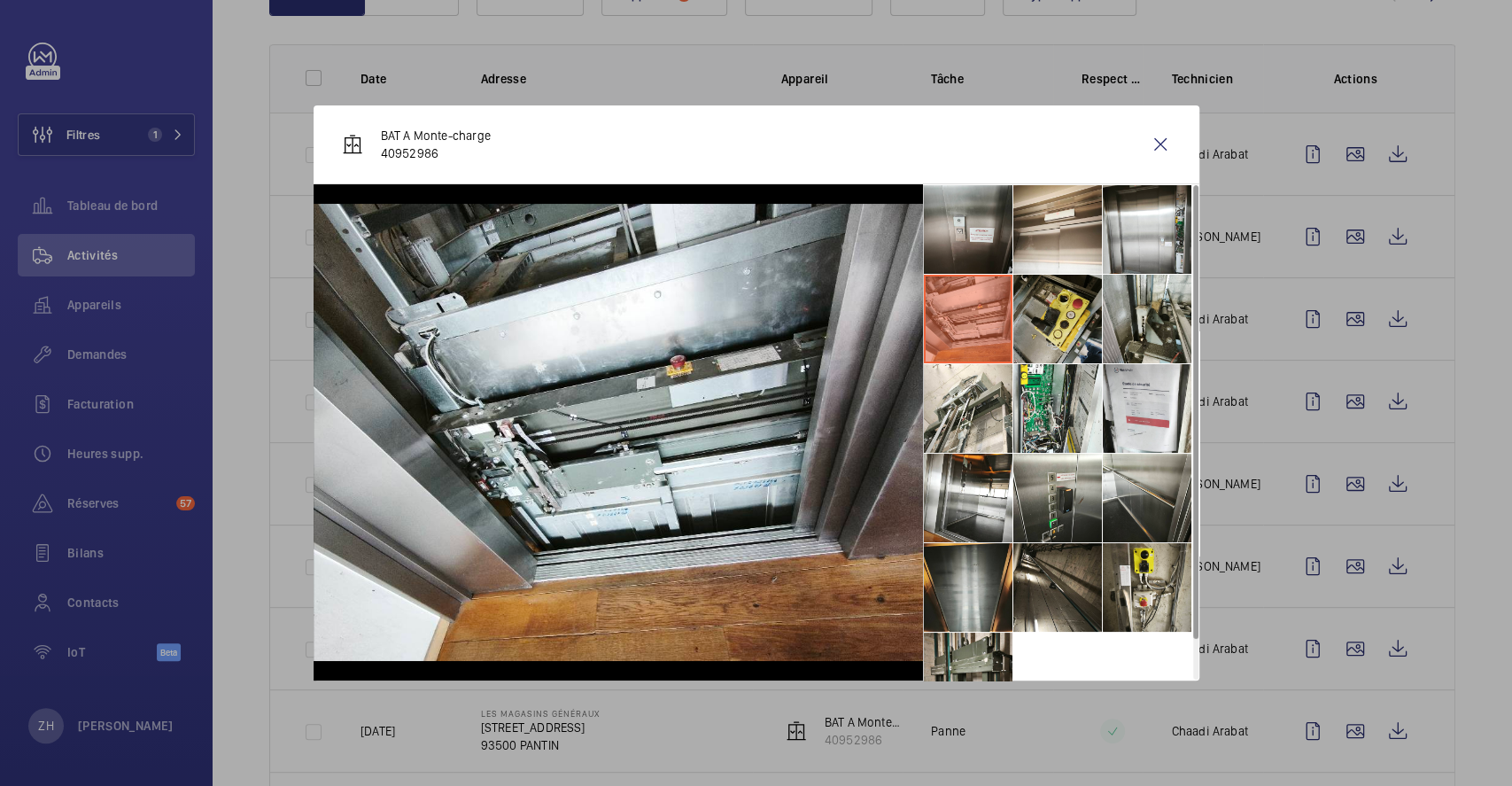
click at [1023, 319] on li at bounding box center [1057, 318] width 88 height 88
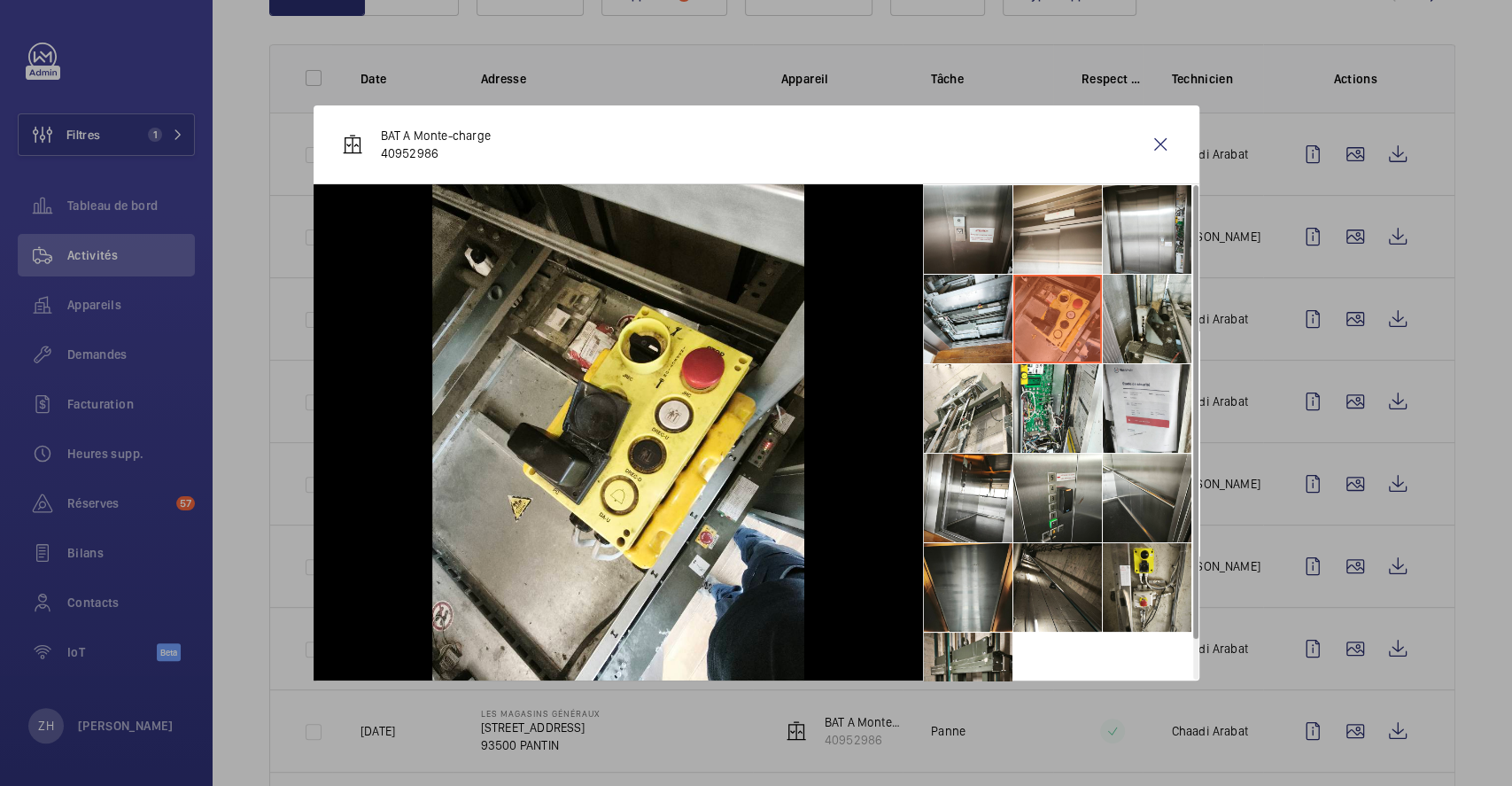
click at [1231, 317] on div at bounding box center [756, 393] width 1512 height 786
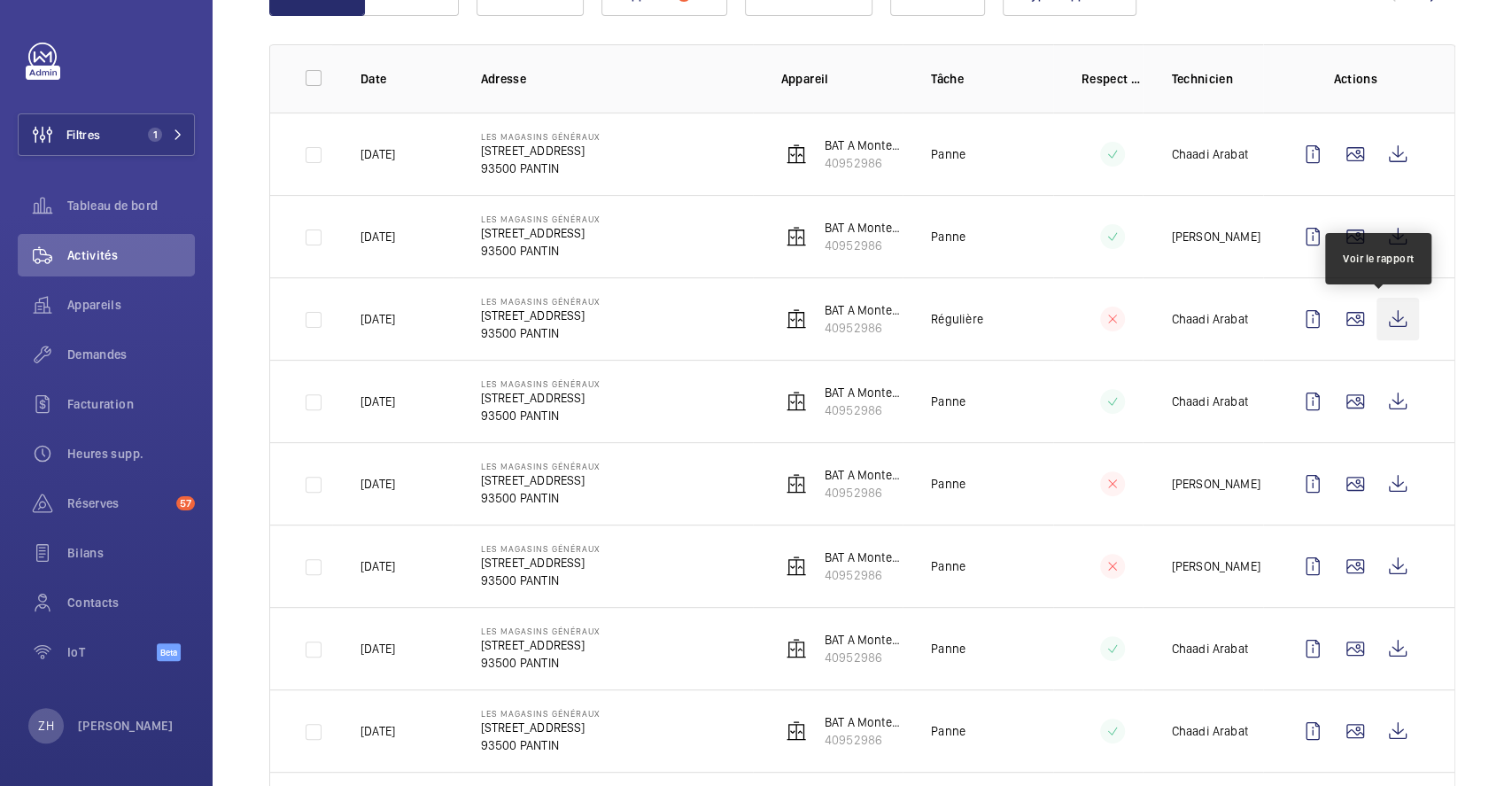
click at [1388, 315] on wm-front-icon-button at bounding box center [1398, 318] width 43 height 43
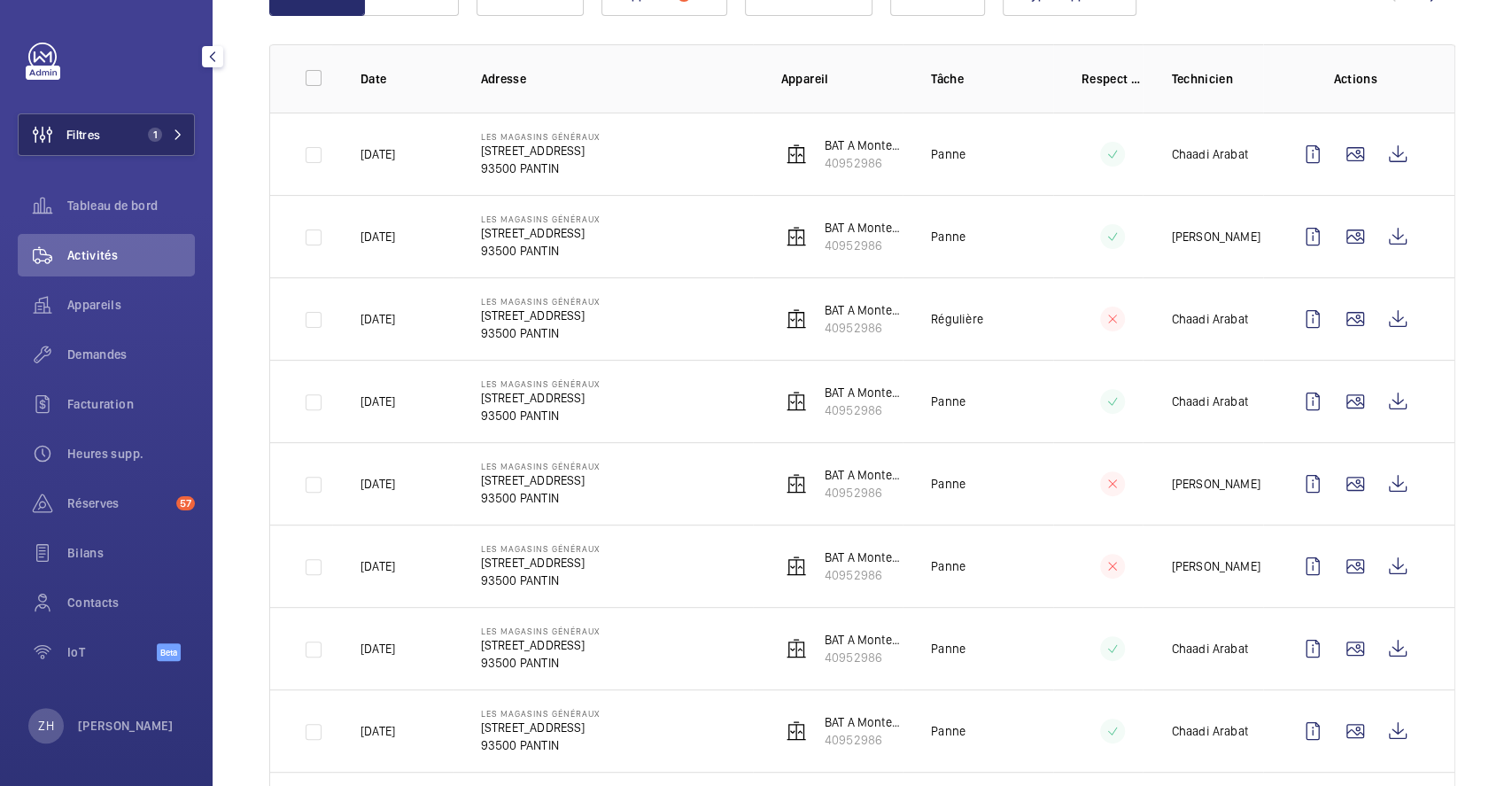
click at [143, 126] on button "Filtres 1" at bounding box center [106, 134] width 177 height 43
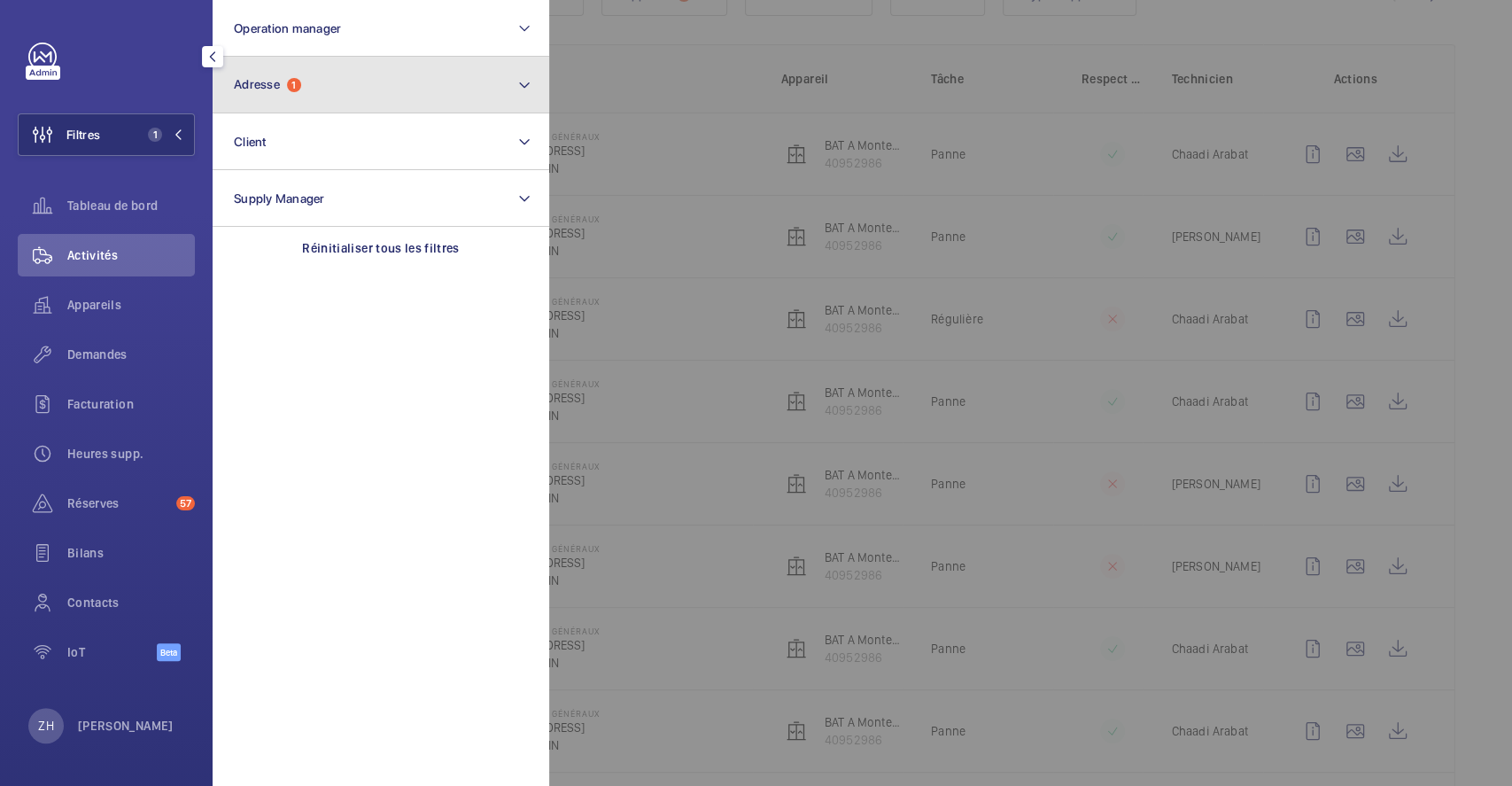
click at [290, 96] on button "Adresse 1" at bounding box center [381, 84] width 337 height 56
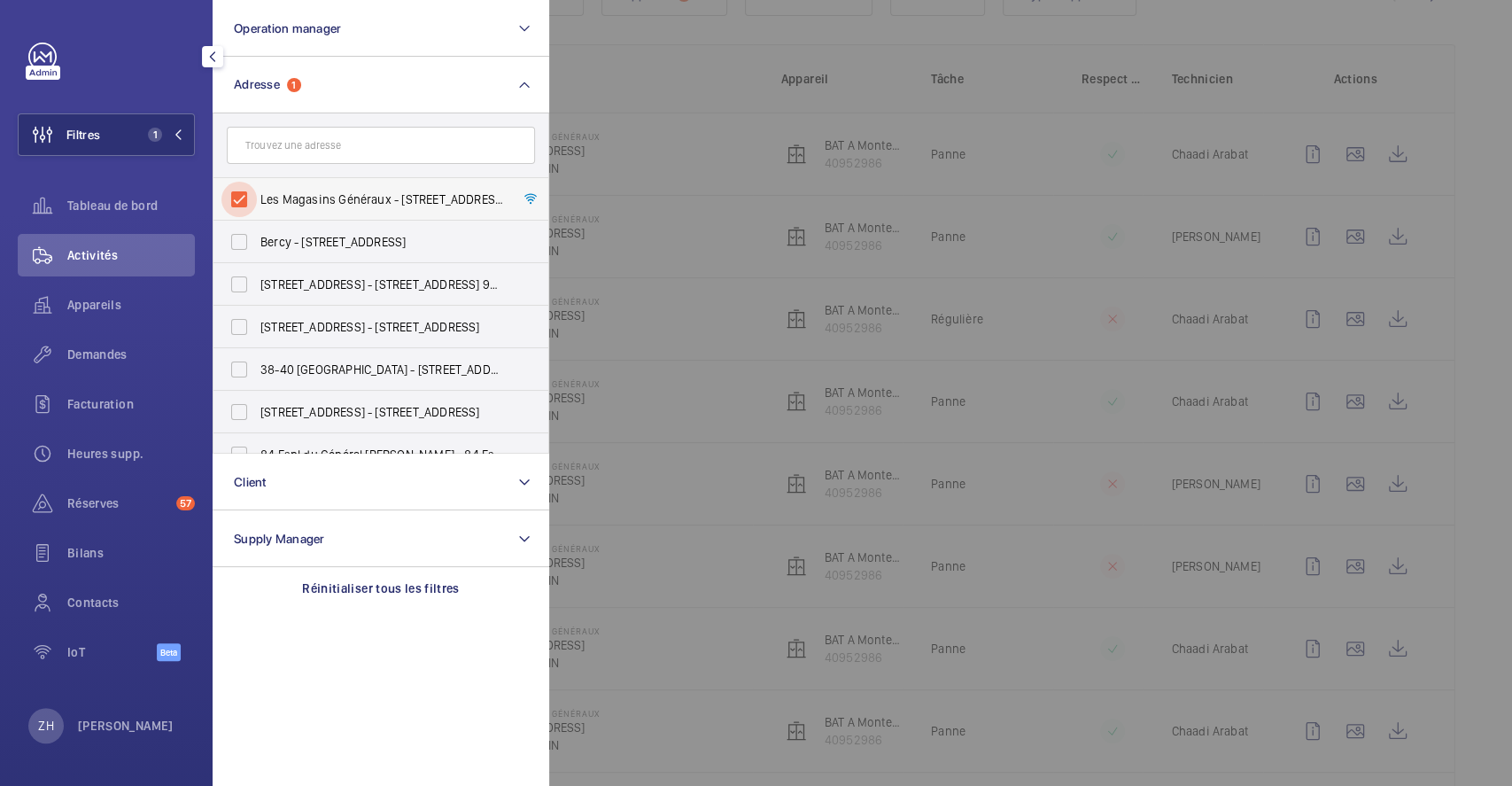
click at [238, 195] on input "Les Magasins Généraux - [STREET_ADDRESS]" at bounding box center [240, 199] width 36 height 36
checkbox input "false"
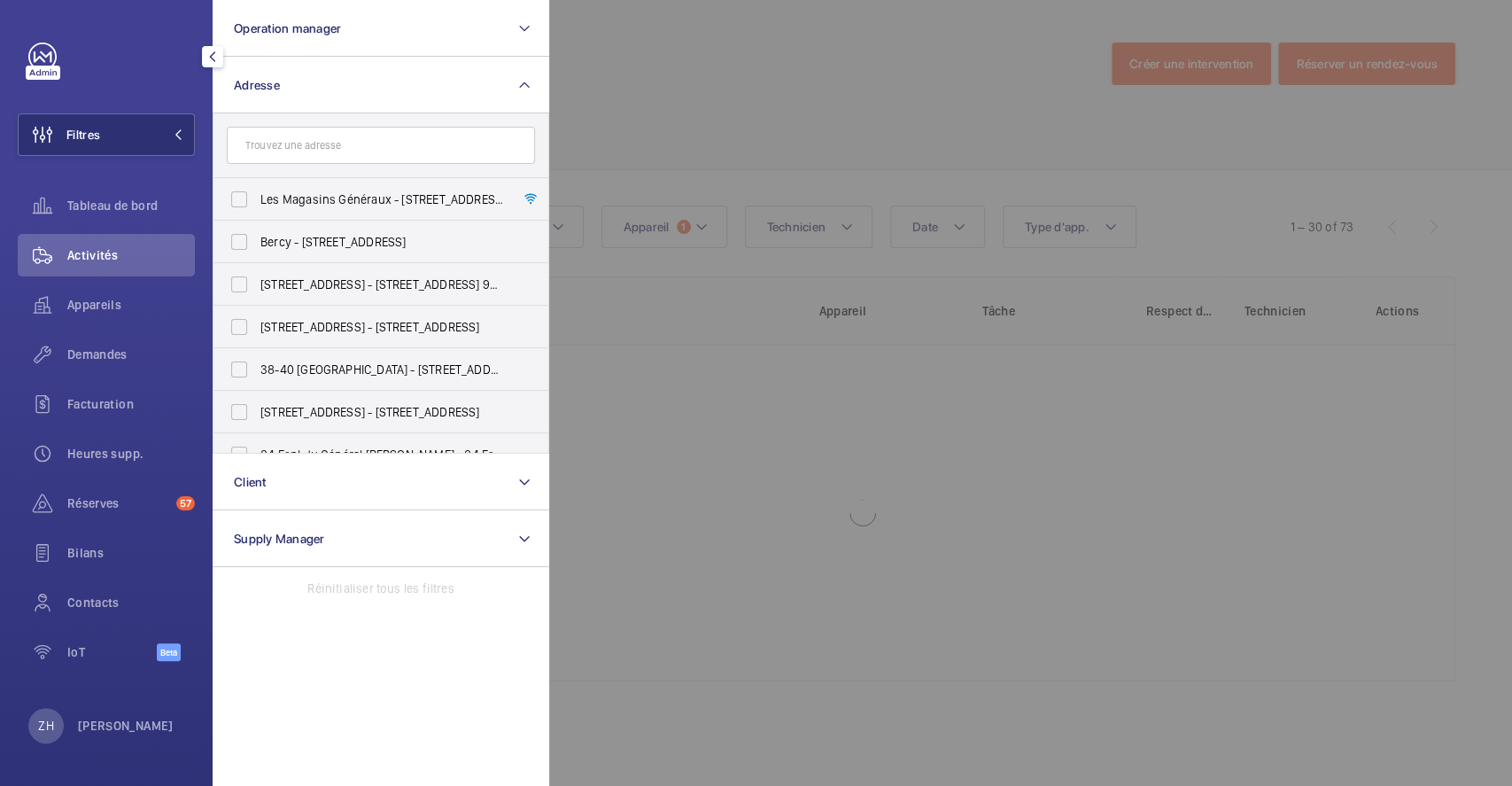
click at [690, 86] on div at bounding box center [1305, 393] width 1512 height 786
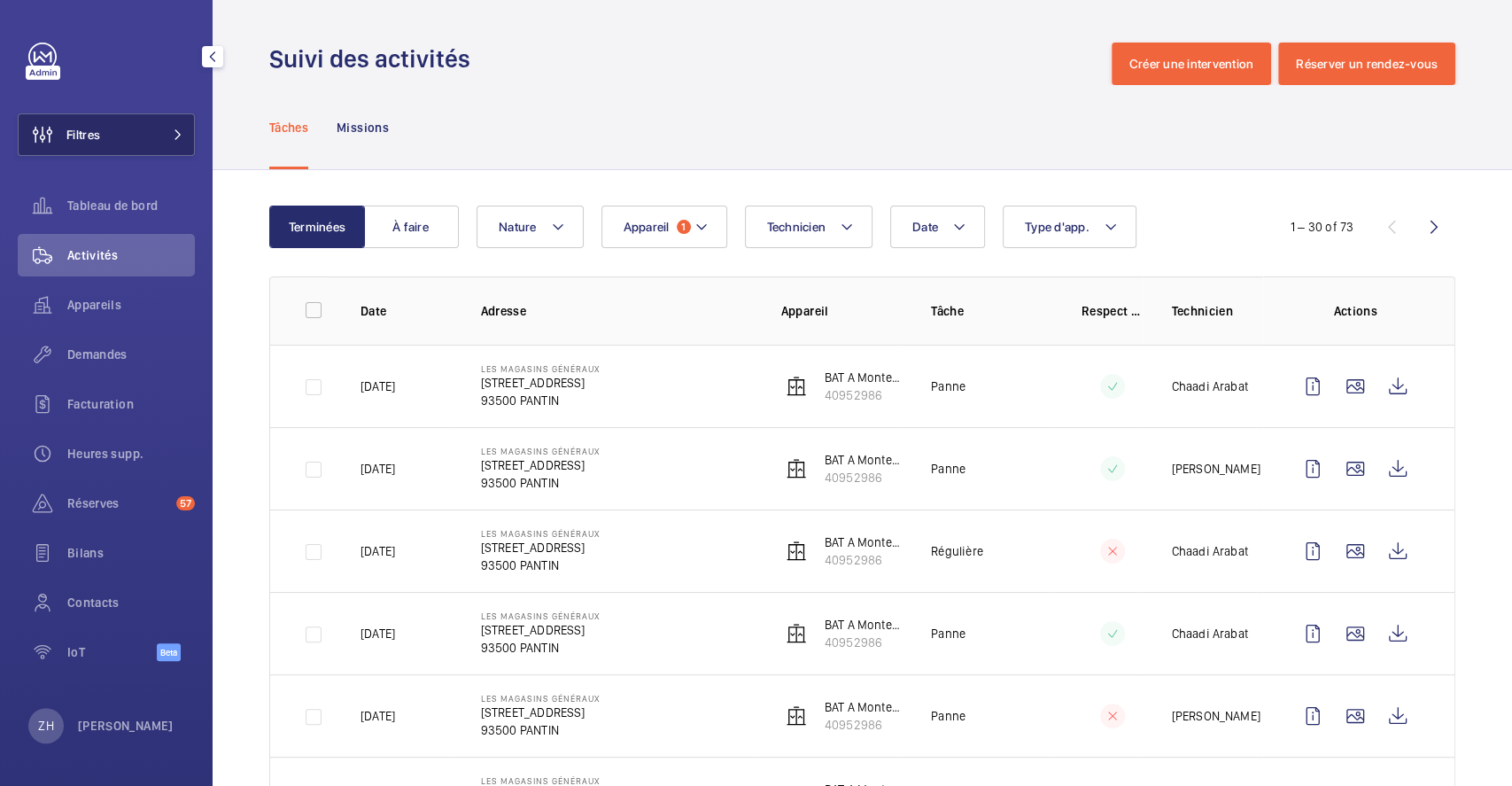
click at [112, 133] on button "Filtres" at bounding box center [106, 134] width 177 height 43
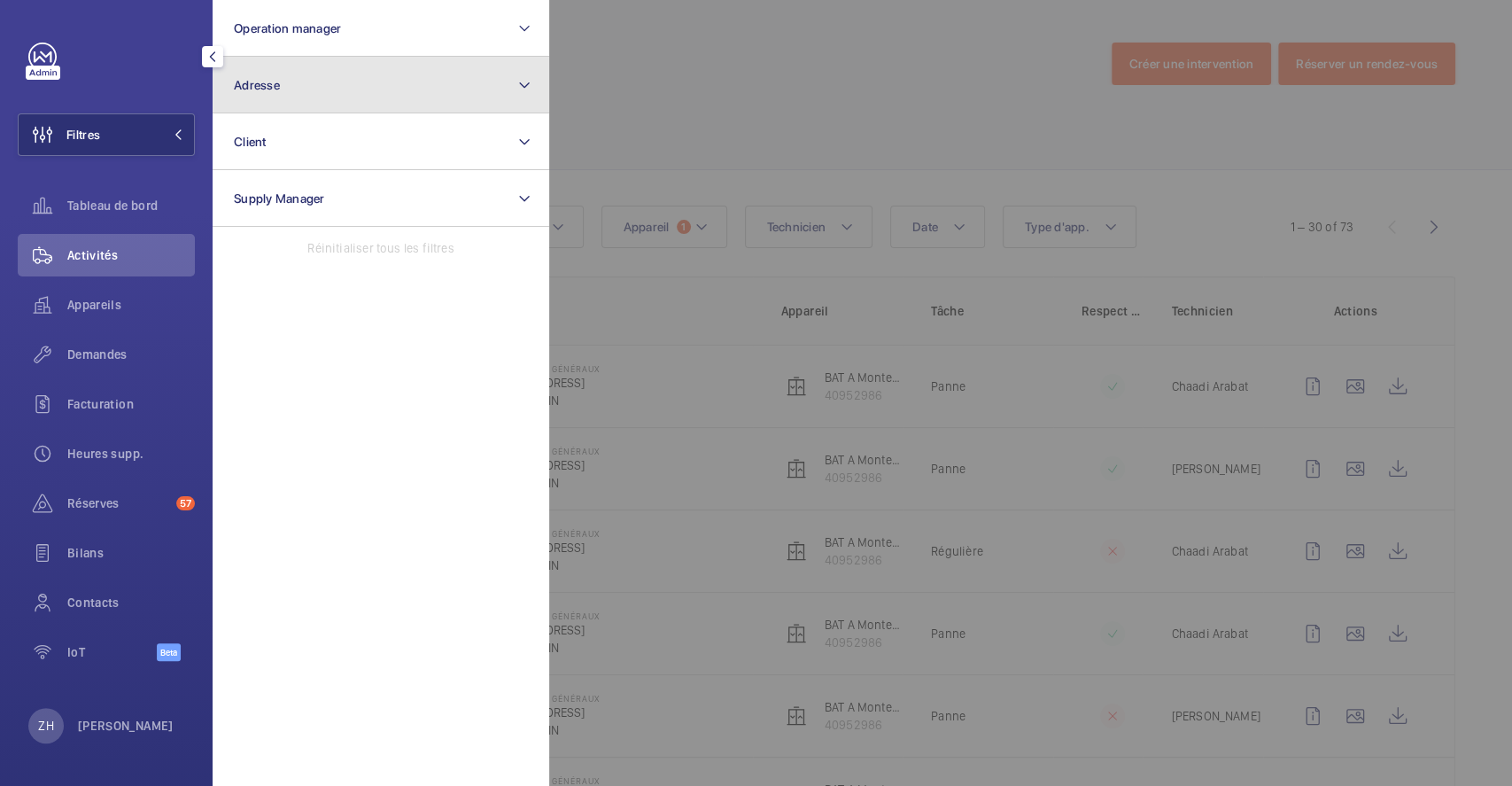
click at [312, 79] on button "Adresse" at bounding box center [381, 84] width 337 height 56
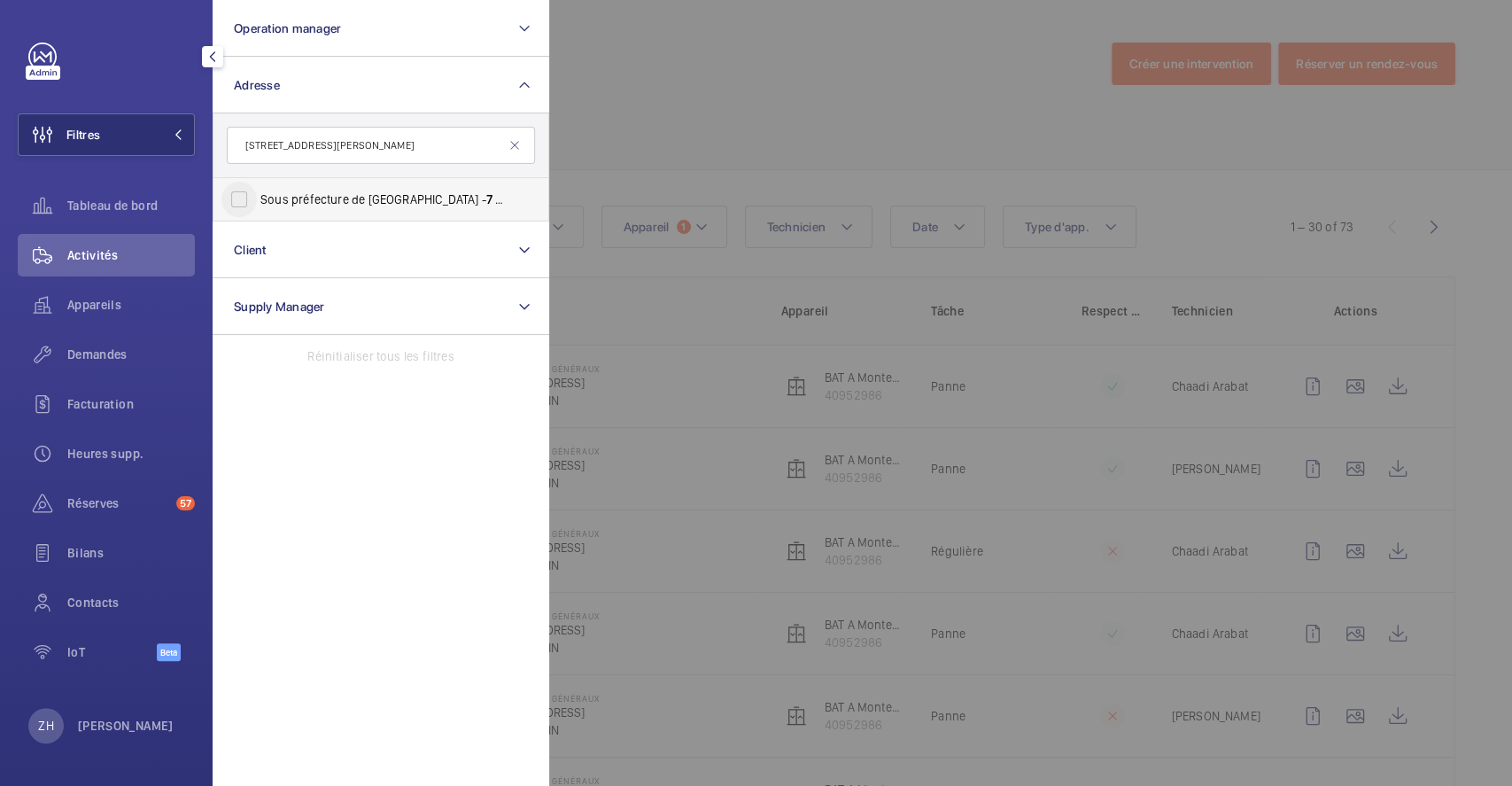
type input "[STREET_ADDRESS][PERSON_NAME]"
click at [225, 203] on input "Sous préfecture de Torcy - [STREET_ADDRESS][PERSON_NAME] 7 7 200" at bounding box center [240, 199] width 36 height 36
checkbox input "true"
click at [744, 35] on div at bounding box center [1305, 393] width 1512 height 786
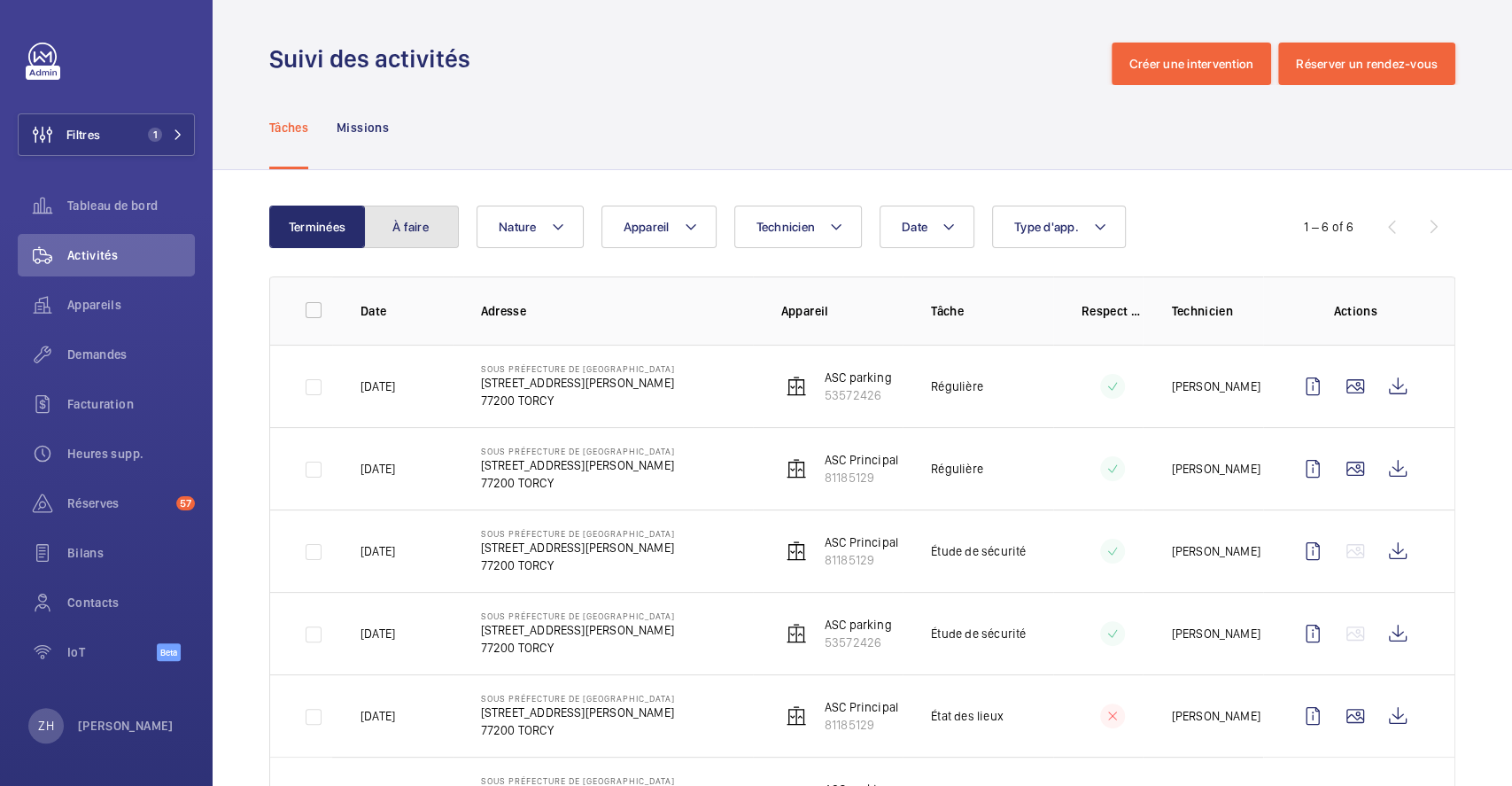
click at [424, 231] on button "À faire" at bounding box center [411, 226] width 96 height 43
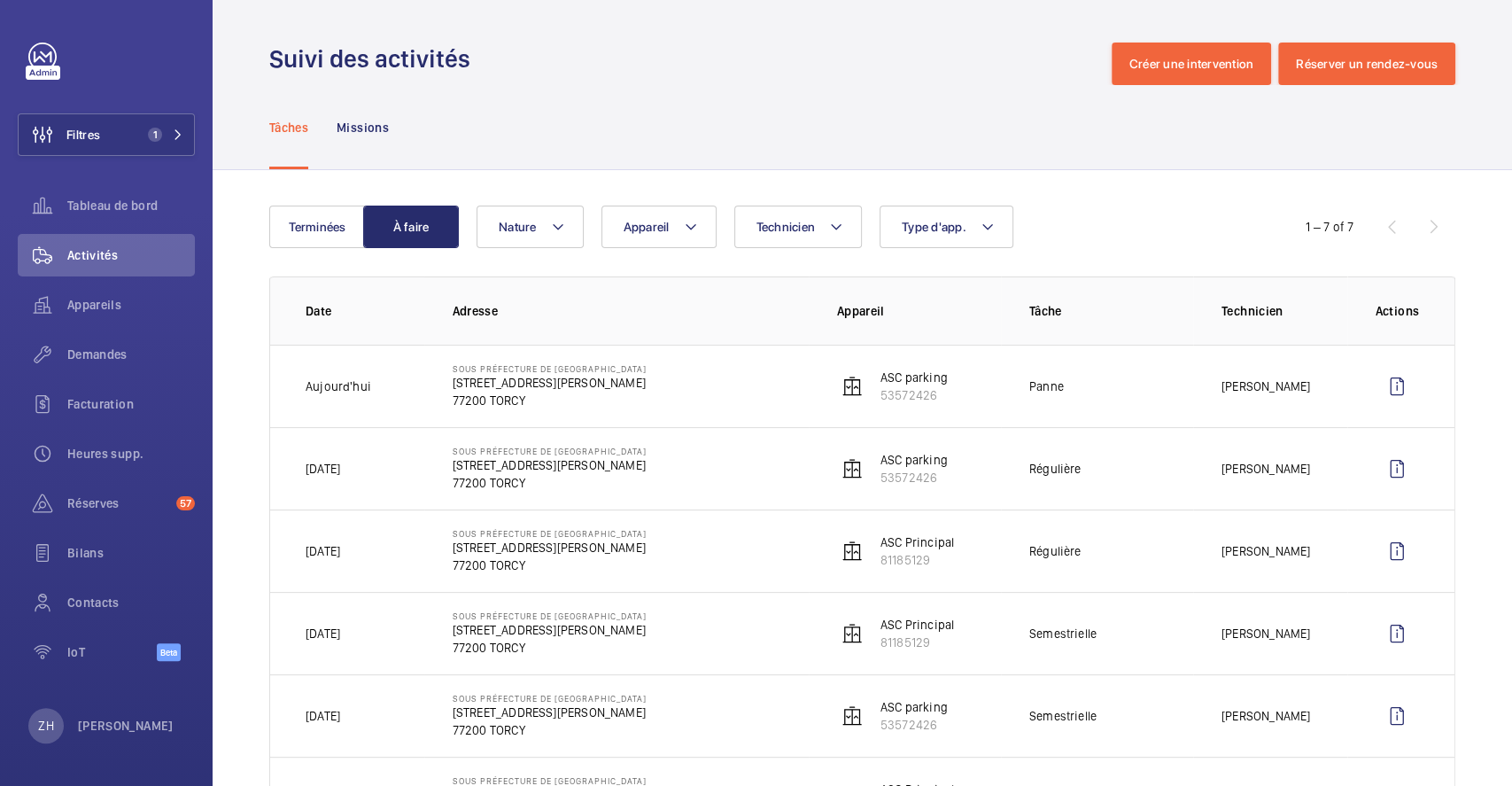
drag, startPoint x: 447, startPoint y: 373, endPoint x: 541, endPoint y: 400, distance: 97.8
click at [541, 400] on td "Sous préfecture de Torcy [STREET_ADDRESS][PERSON_NAME]" at bounding box center [616, 386] width 384 height 82
click at [635, 399] on td "Sous préfecture de Torcy [STREET_ADDRESS][PERSON_NAME]" at bounding box center [616, 386] width 384 height 82
drag, startPoint x: 441, startPoint y: 386, endPoint x: 536, endPoint y: 403, distance: 96.5
click at [536, 403] on td "Sous préfecture de Torcy [STREET_ADDRESS][PERSON_NAME]" at bounding box center [616, 386] width 384 height 82
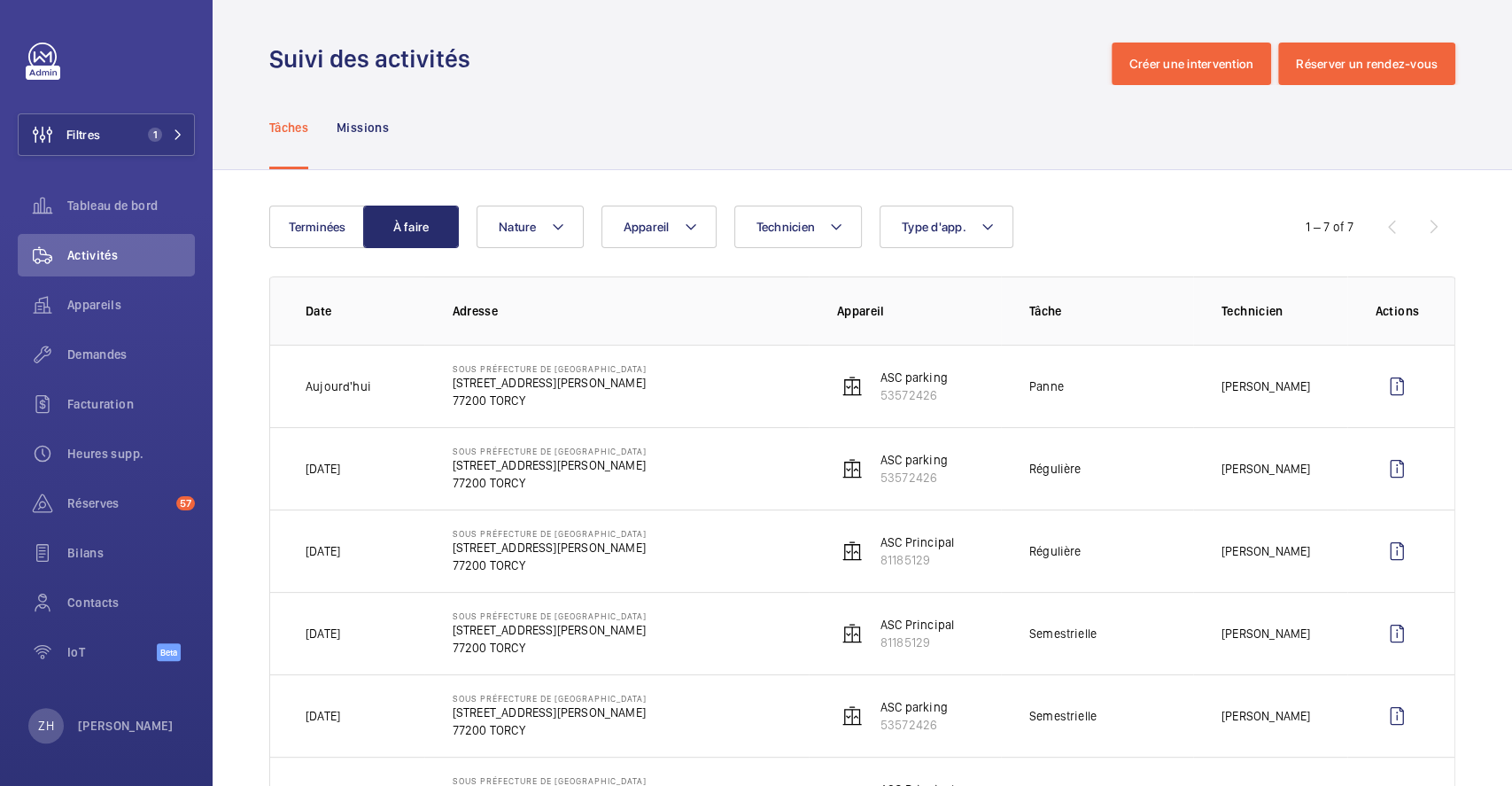
copy div "[STREET_ADDRESS][PERSON_NAME]"
